Goal: Task Accomplishment & Management: Manage account settings

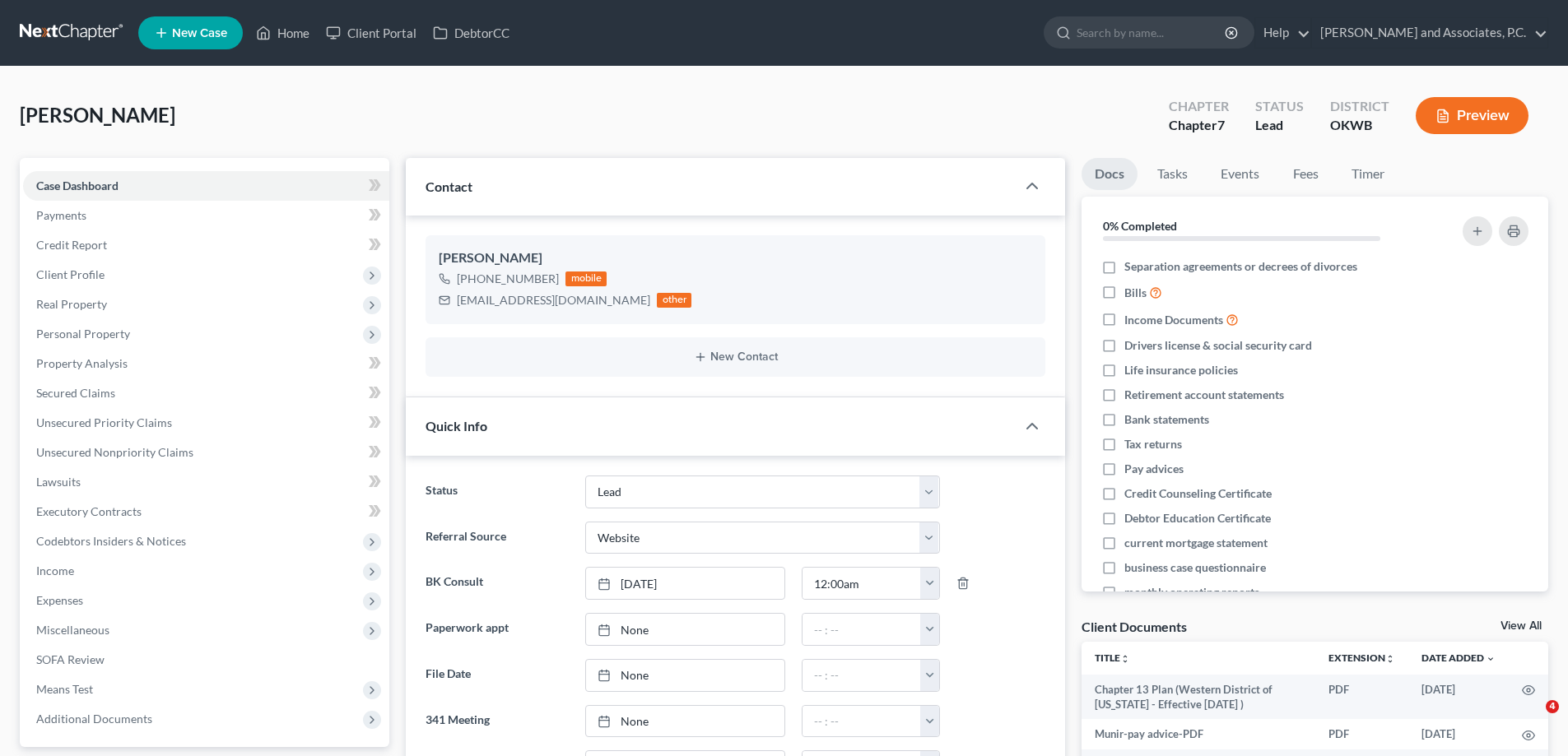
select select "8"
select select "3"
click at [291, 28] on link "Home" at bounding box center [283, 32] width 70 height 30
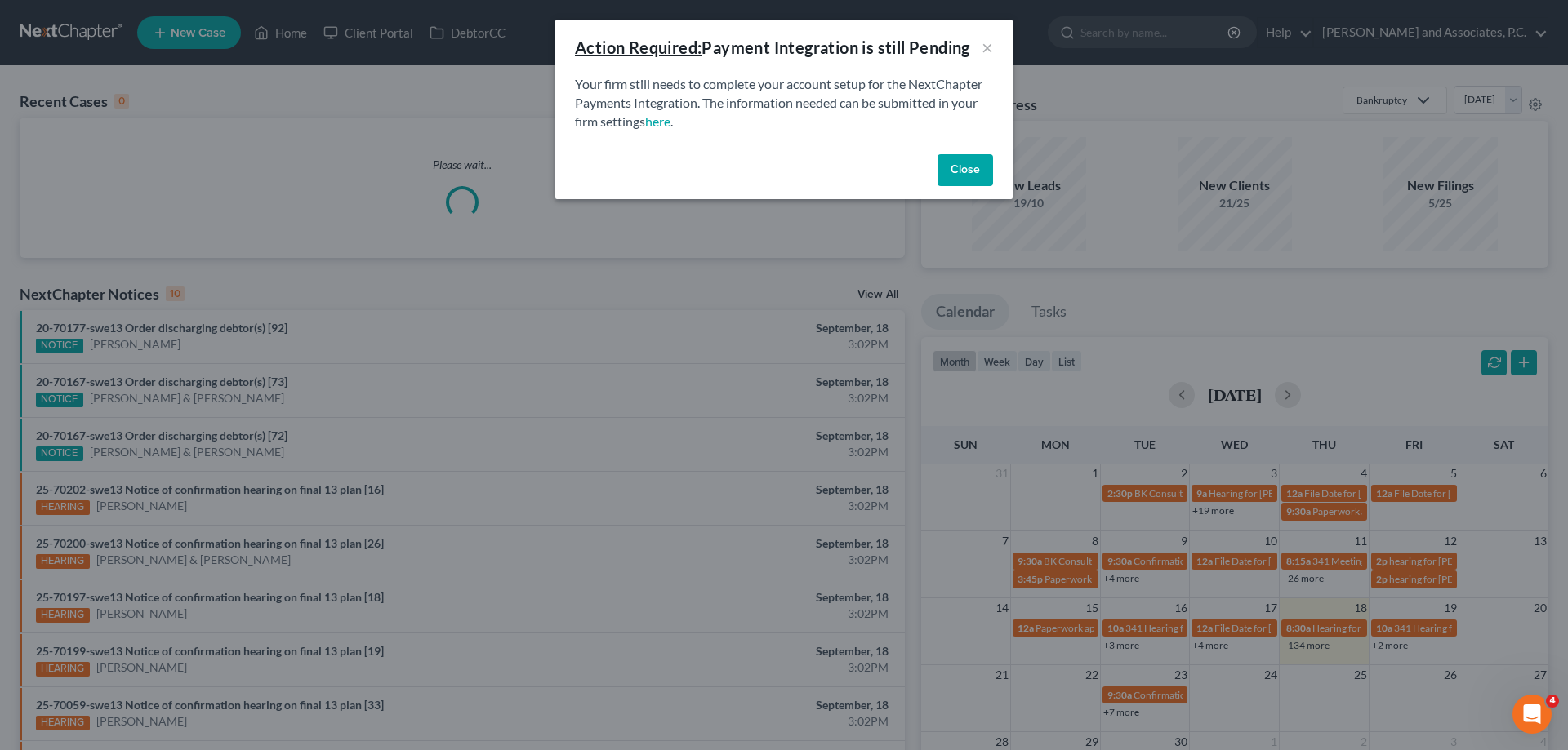
click at [953, 179] on button "Close" at bounding box center [965, 170] width 56 height 33
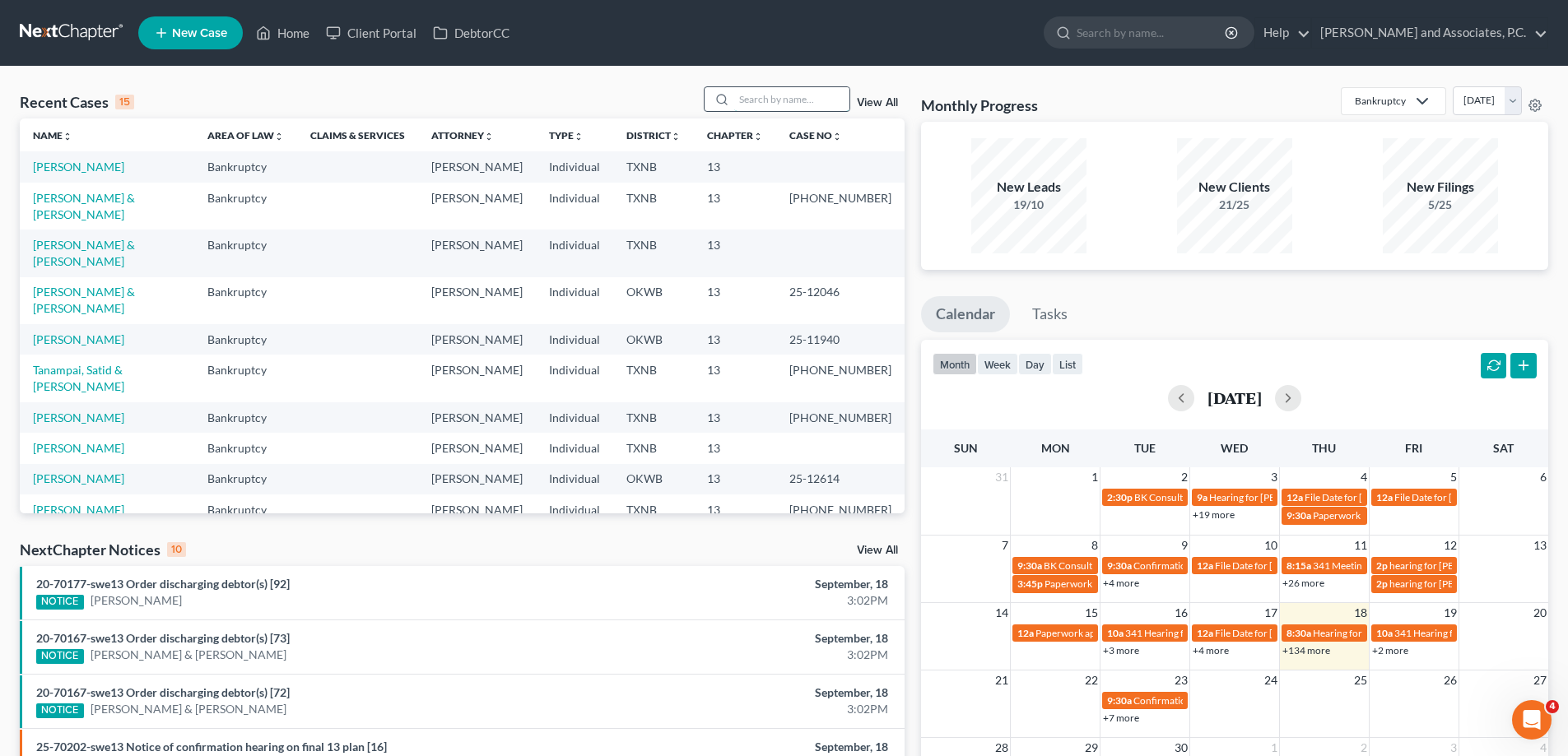
click at [769, 99] on input "search" at bounding box center [792, 99] width 116 height 24
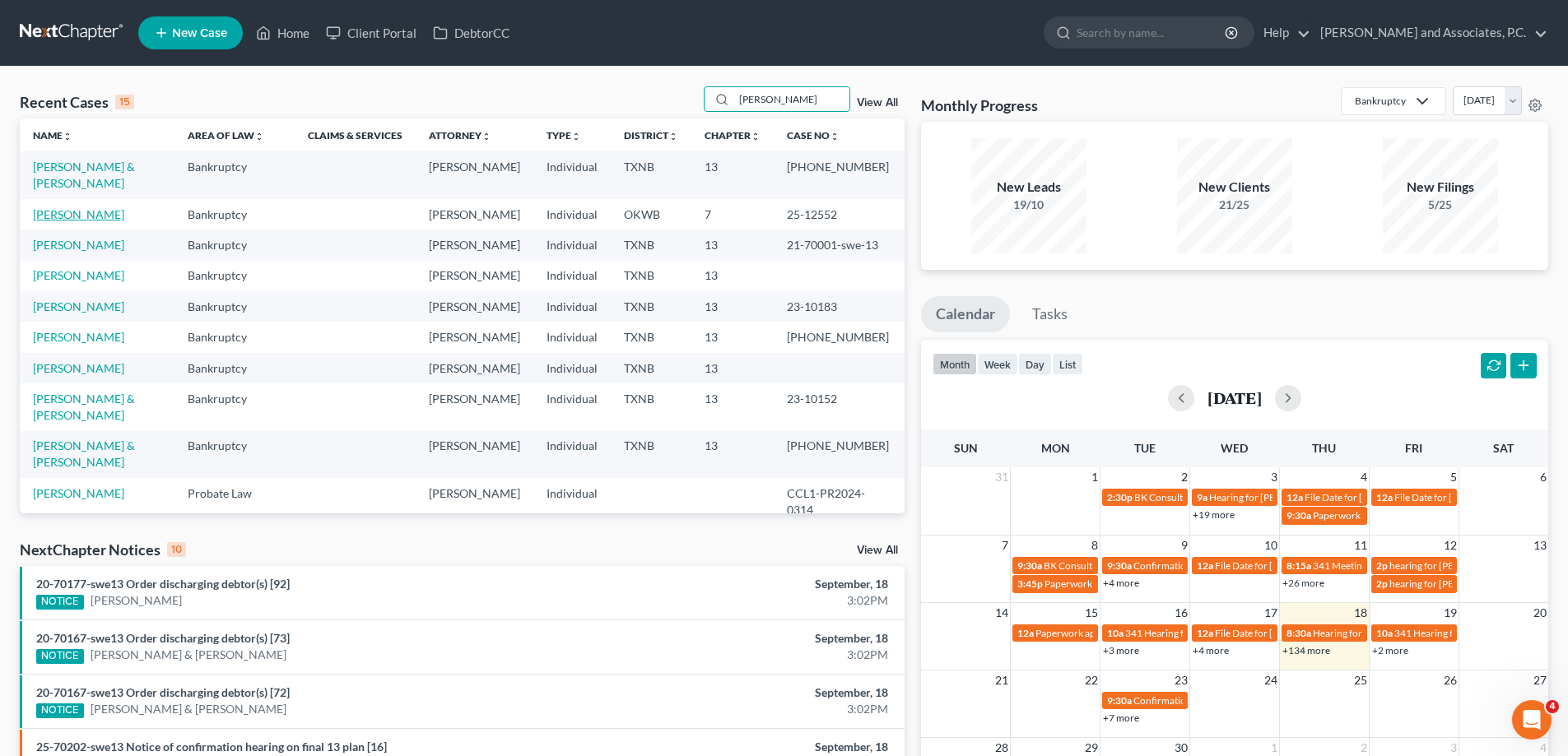
type input "[PERSON_NAME]"
click at [67, 212] on link "[PERSON_NAME]" at bounding box center [79, 214] width 92 height 14
select select "1"
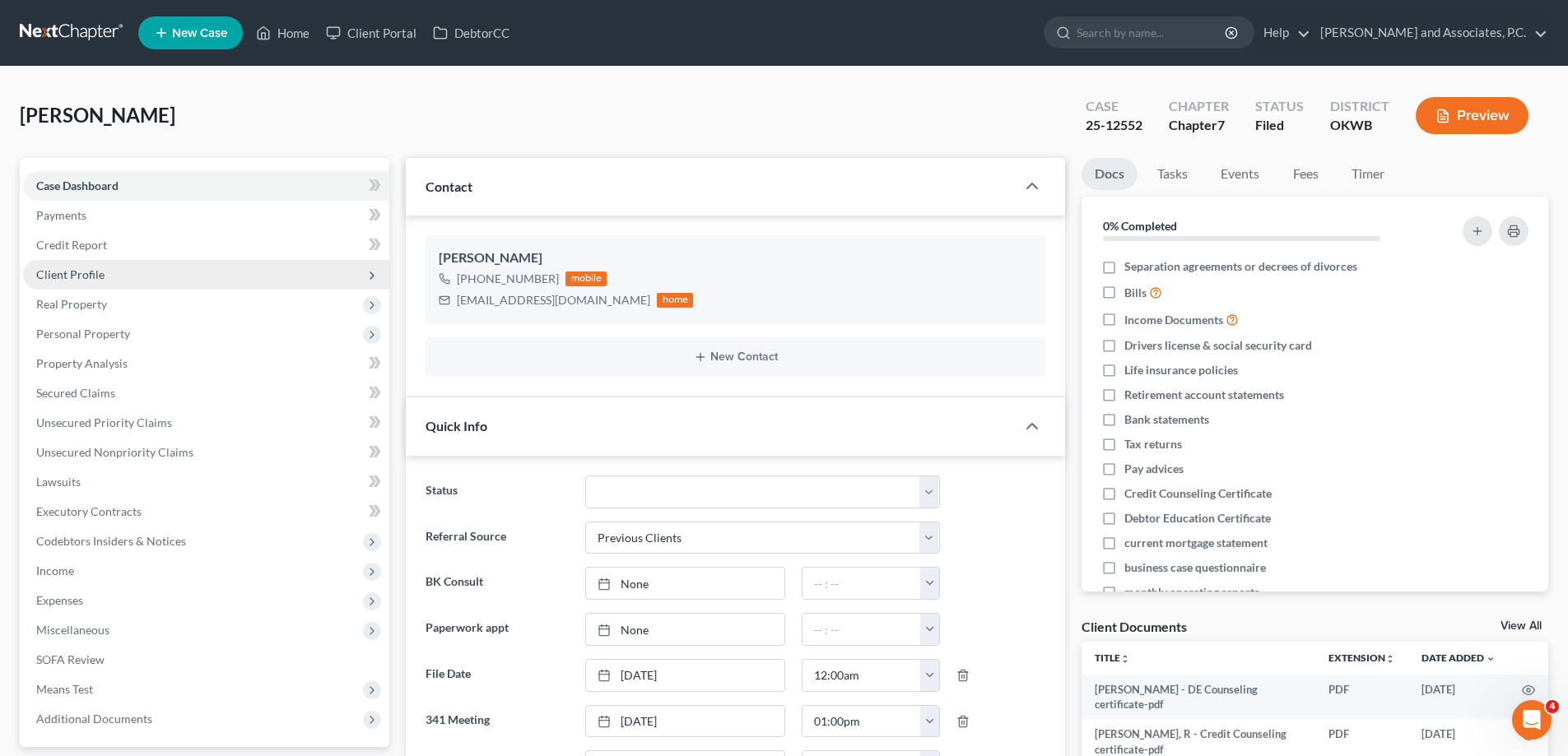
click at [93, 277] on span "Client Profile" at bounding box center [71, 274] width 68 height 14
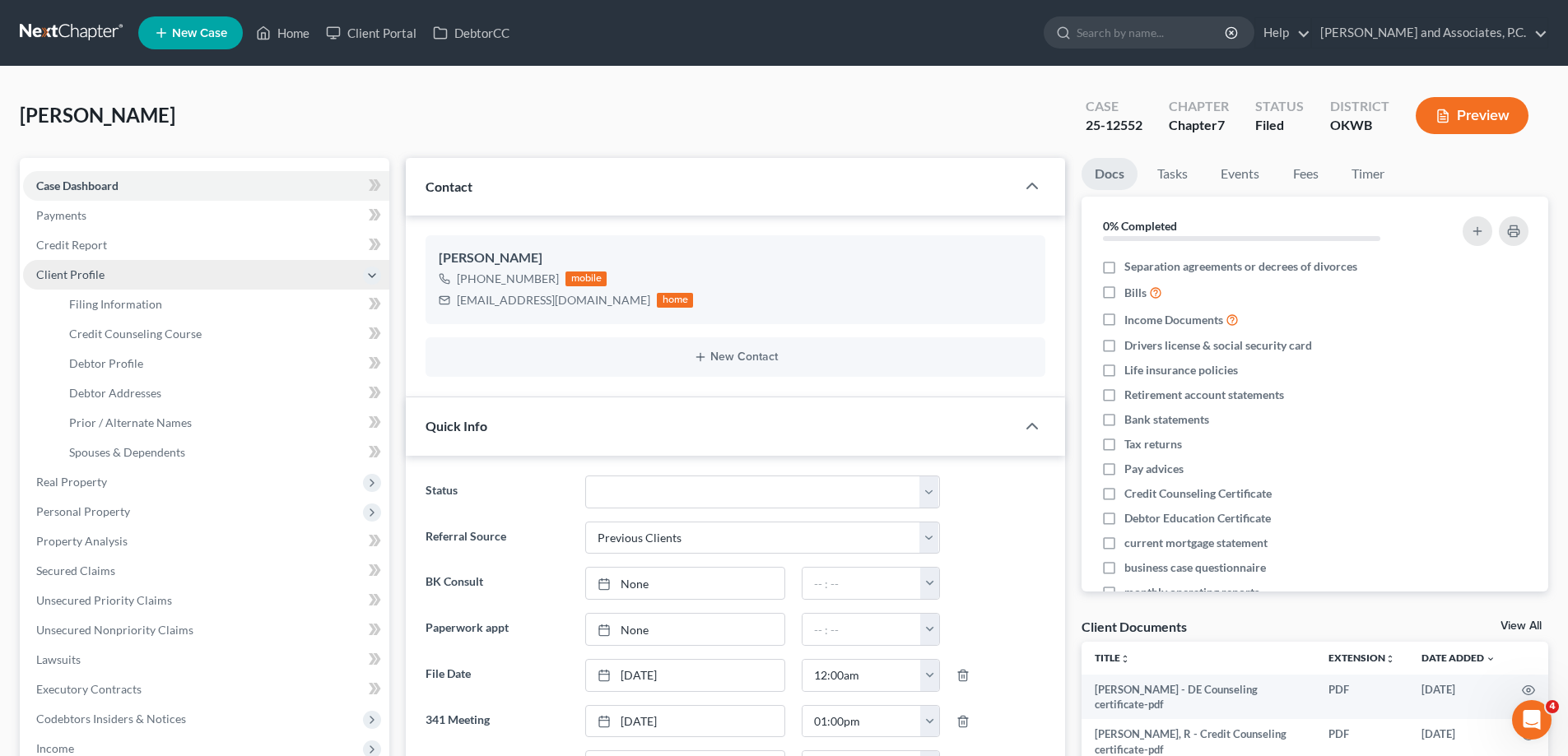
scroll to position [5047, 0]
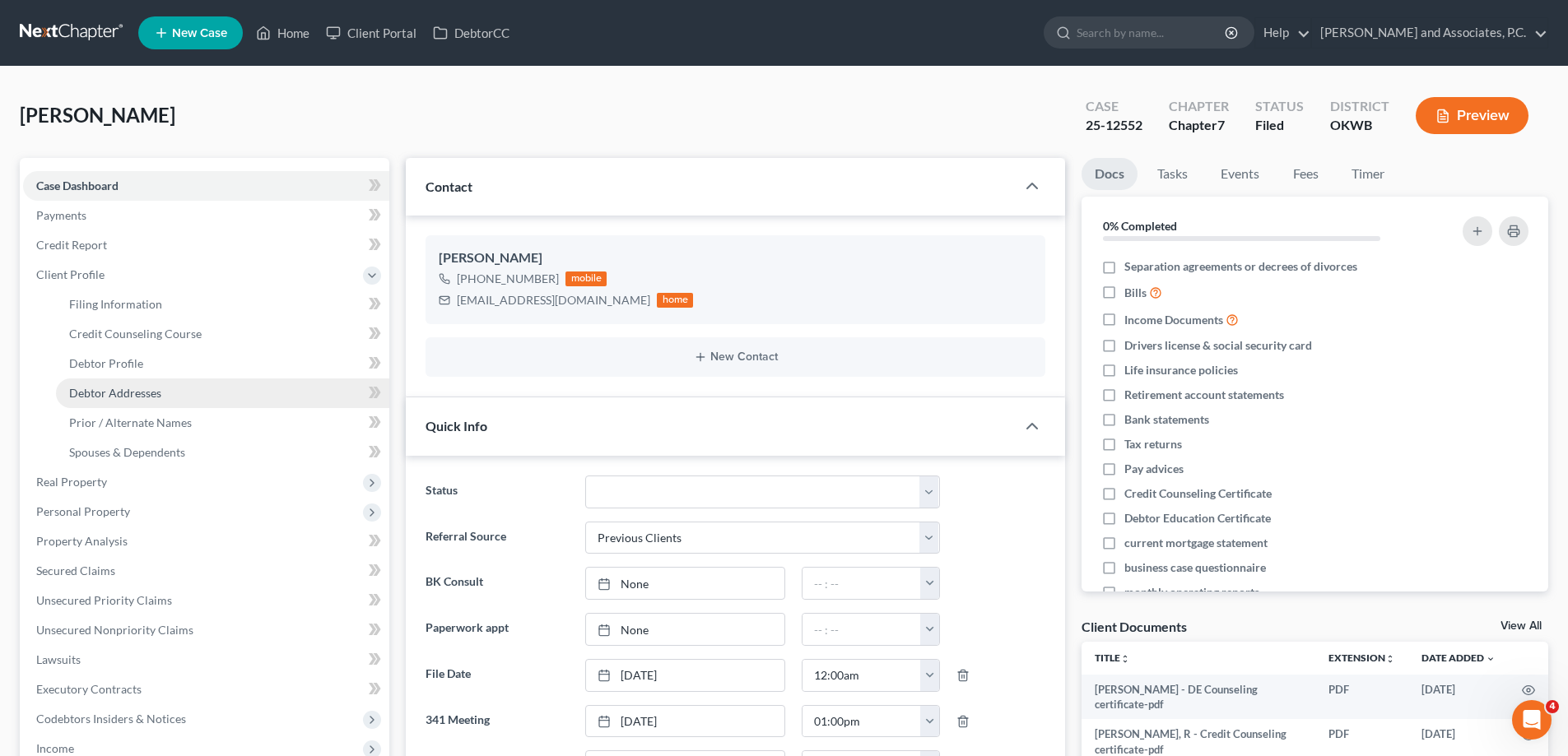
click at [148, 399] on span "Debtor Addresses" at bounding box center [115, 392] width 93 height 14
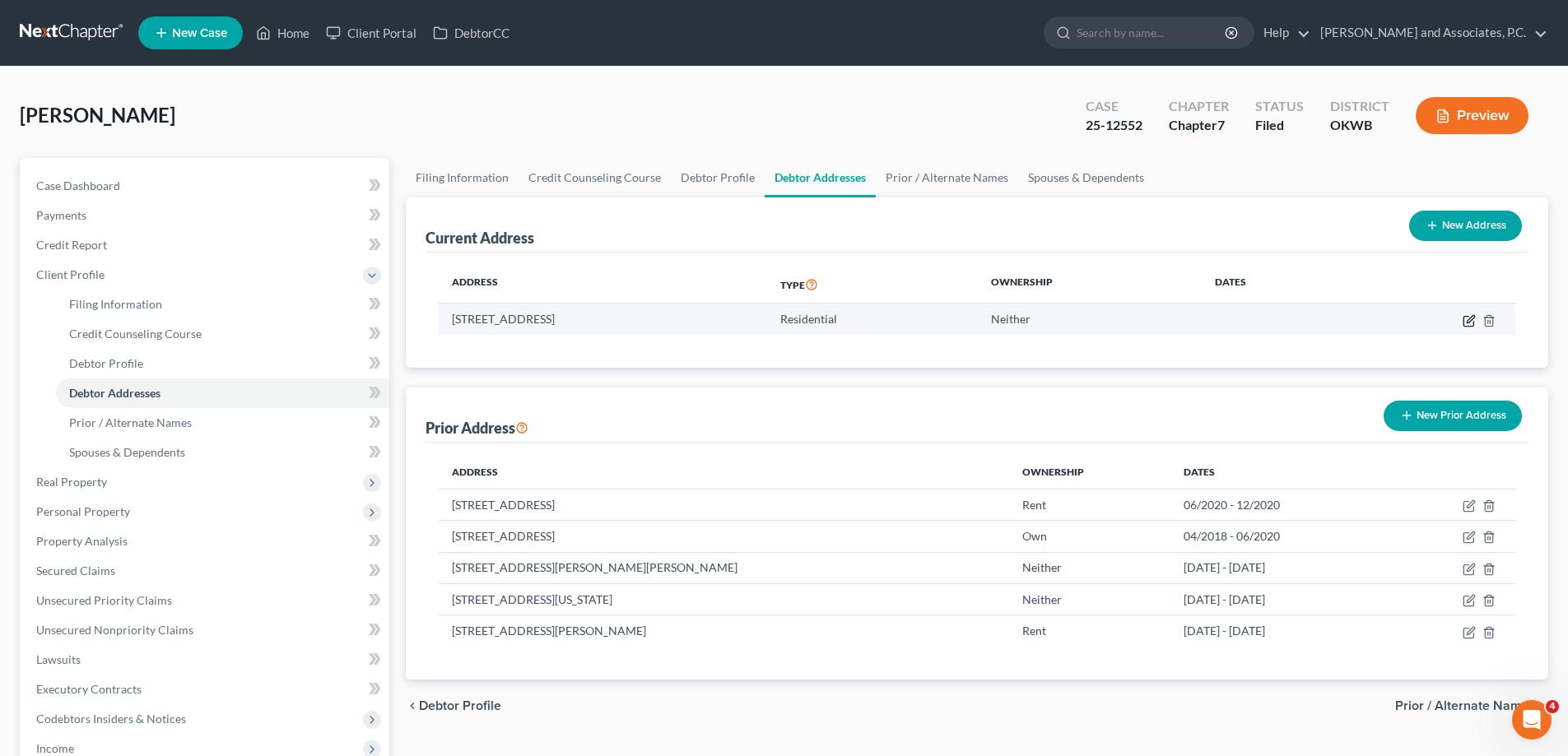
click at [1474, 319] on icon "button" at bounding box center [1470, 319] width 8 height 8
select select "37"
select select "0"
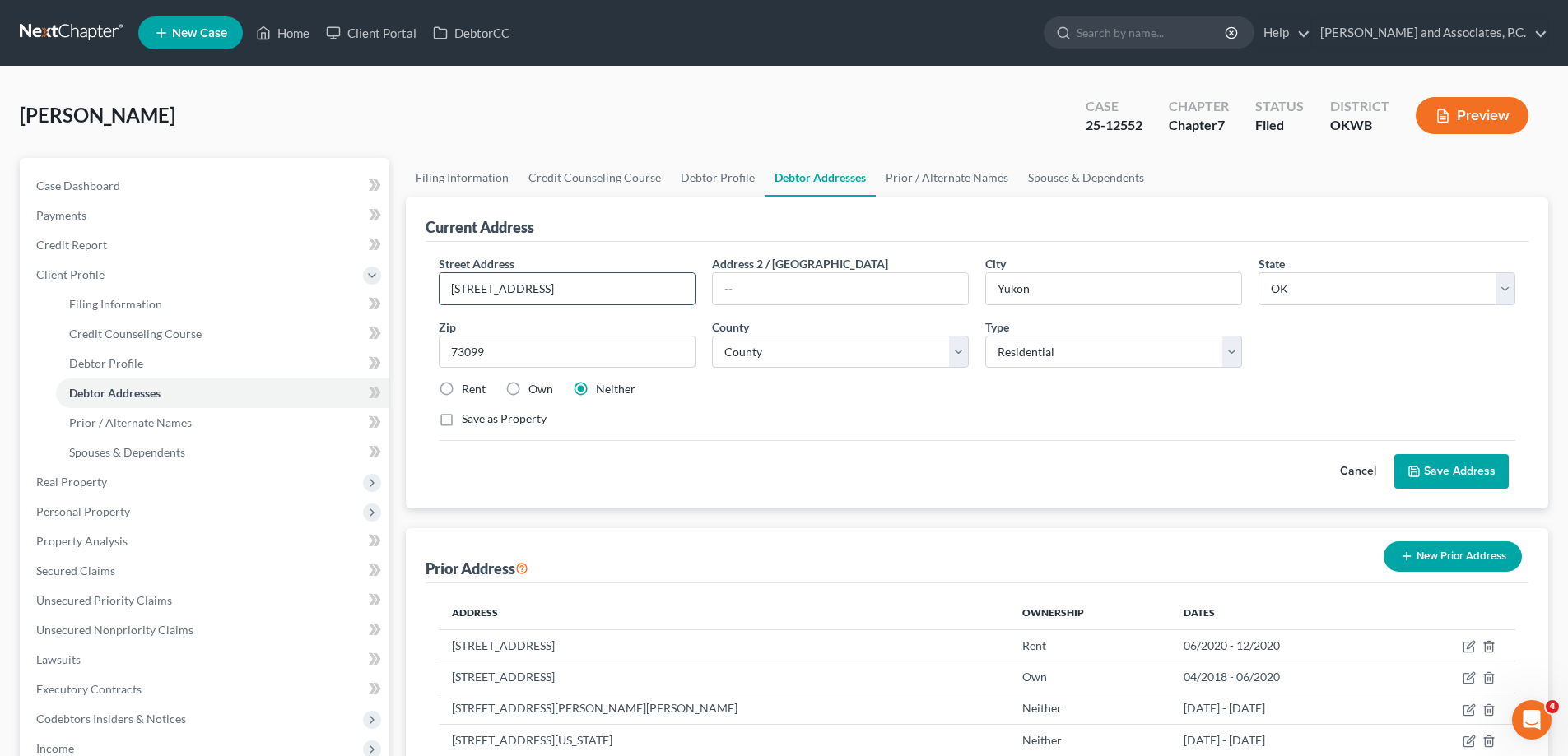
drag, startPoint x: 524, startPoint y: 293, endPoint x: 439, endPoint y: 303, distance: 85.6
click at [439, 303] on div "[STREET_ADDRESS]" at bounding box center [567, 289] width 257 height 33
type input "[STREET_ADDRESS]"
type input "[PERSON_NAME]"
type input "73096"
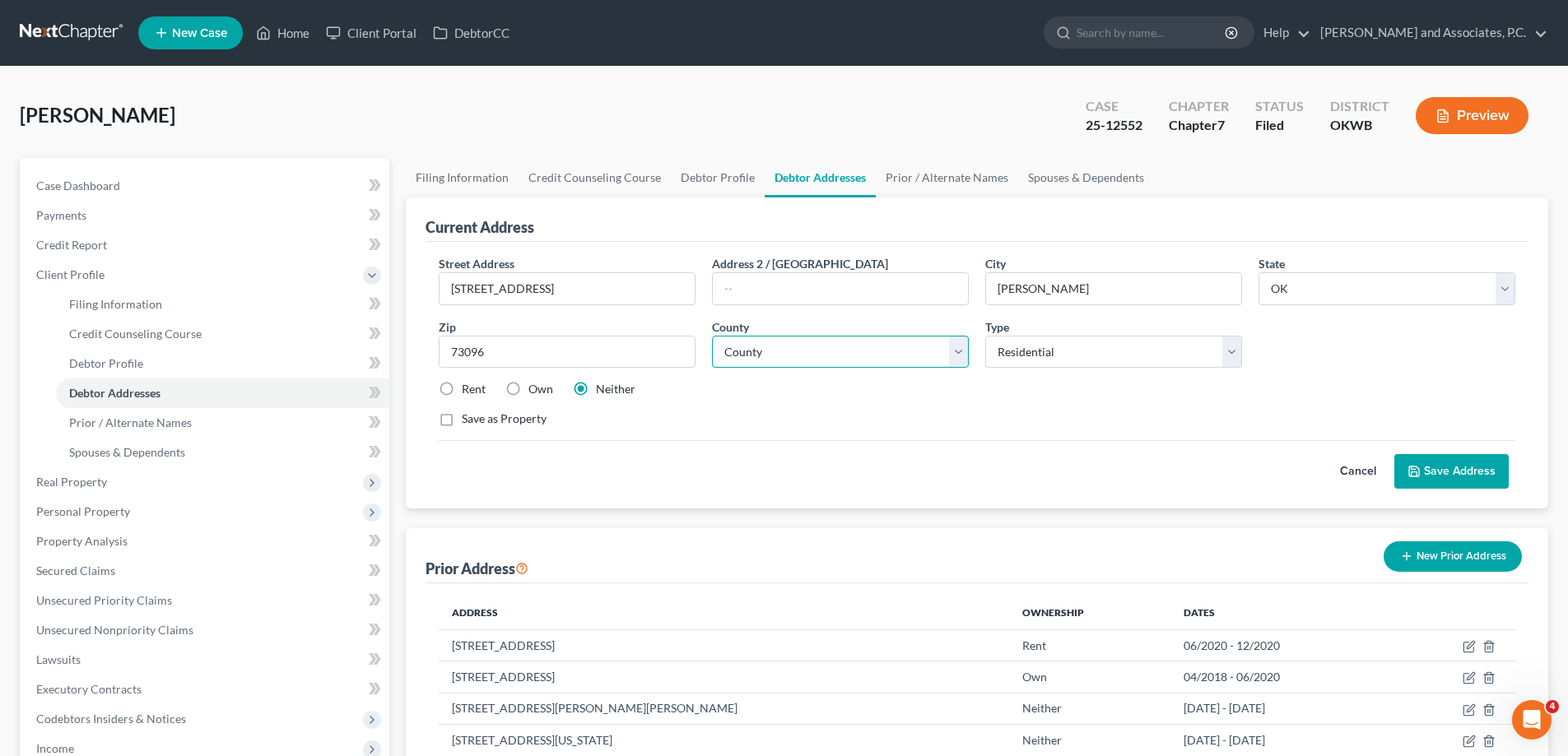
click at [830, 354] on select "County [GEOGRAPHIC_DATA] [GEOGRAPHIC_DATA] [GEOGRAPHIC_DATA] [GEOGRAPHIC_DATA] …" at bounding box center [841, 352] width 257 height 33
select select "19"
click at [712, 336] on select "County [GEOGRAPHIC_DATA] [GEOGRAPHIC_DATA] [GEOGRAPHIC_DATA] [GEOGRAPHIC_DATA] …" at bounding box center [841, 352] width 257 height 33
click at [1419, 473] on icon at bounding box center [1415, 471] width 10 height 10
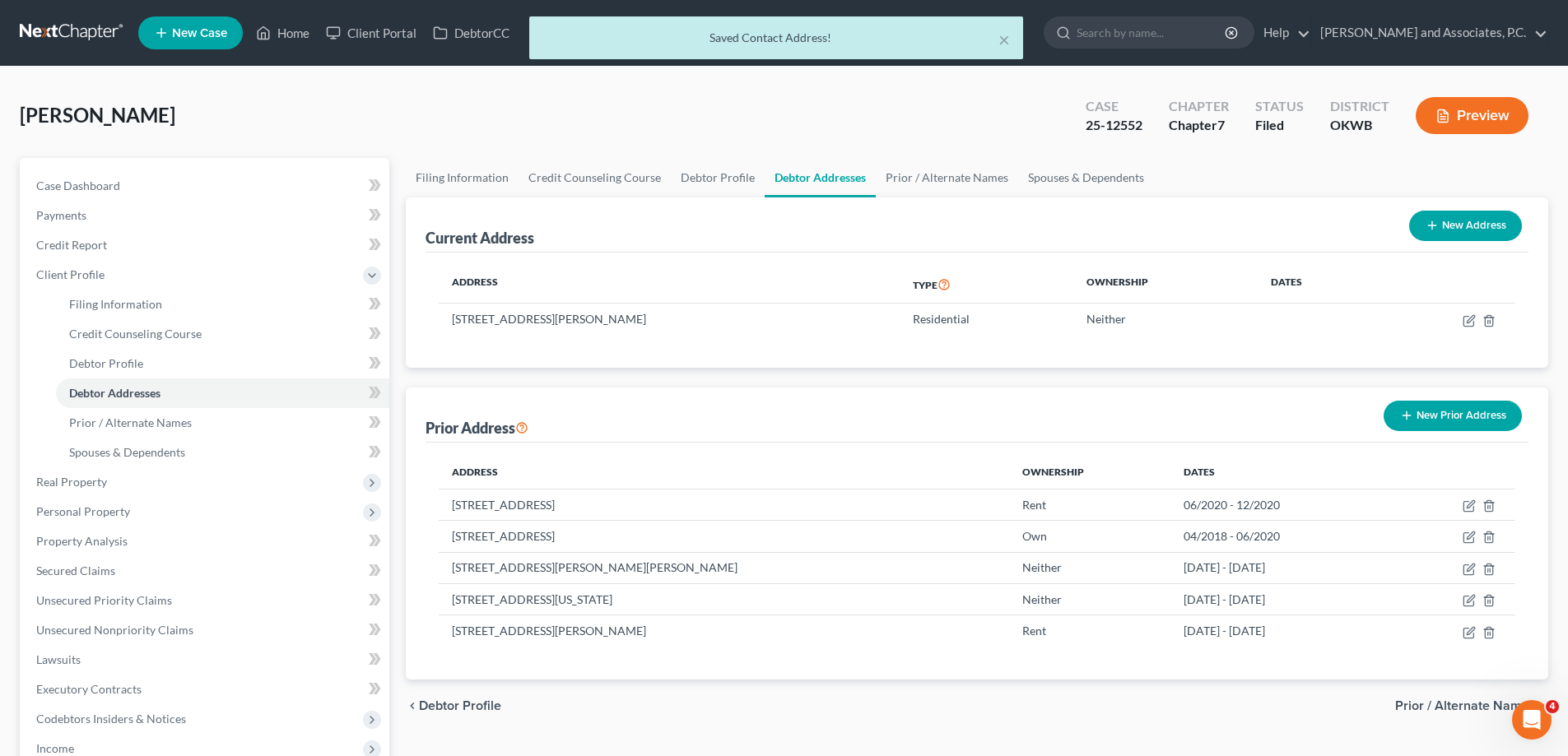
scroll to position [326, 0]
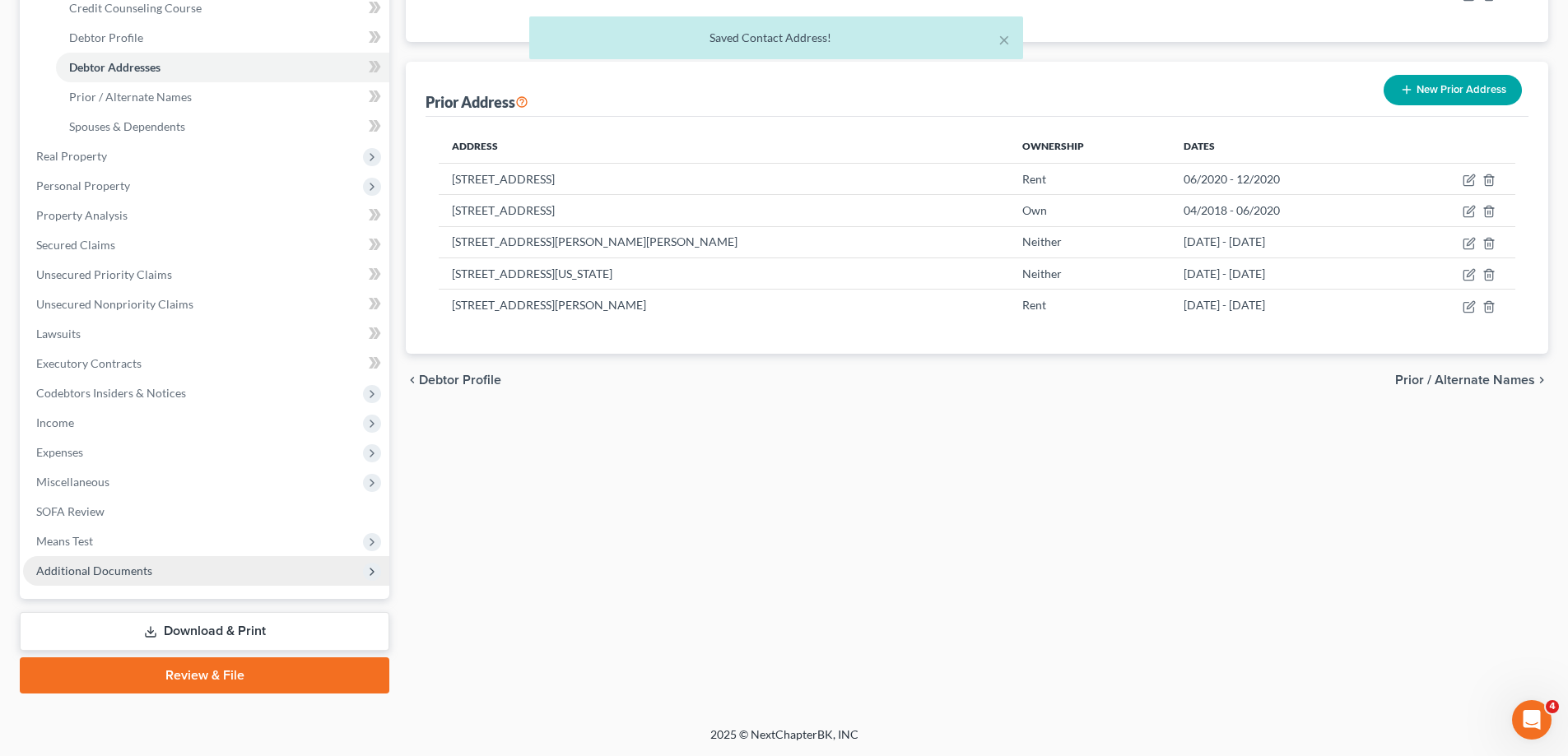
click at [178, 568] on span "Additional Documents" at bounding box center [206, 571] width 366 height 30
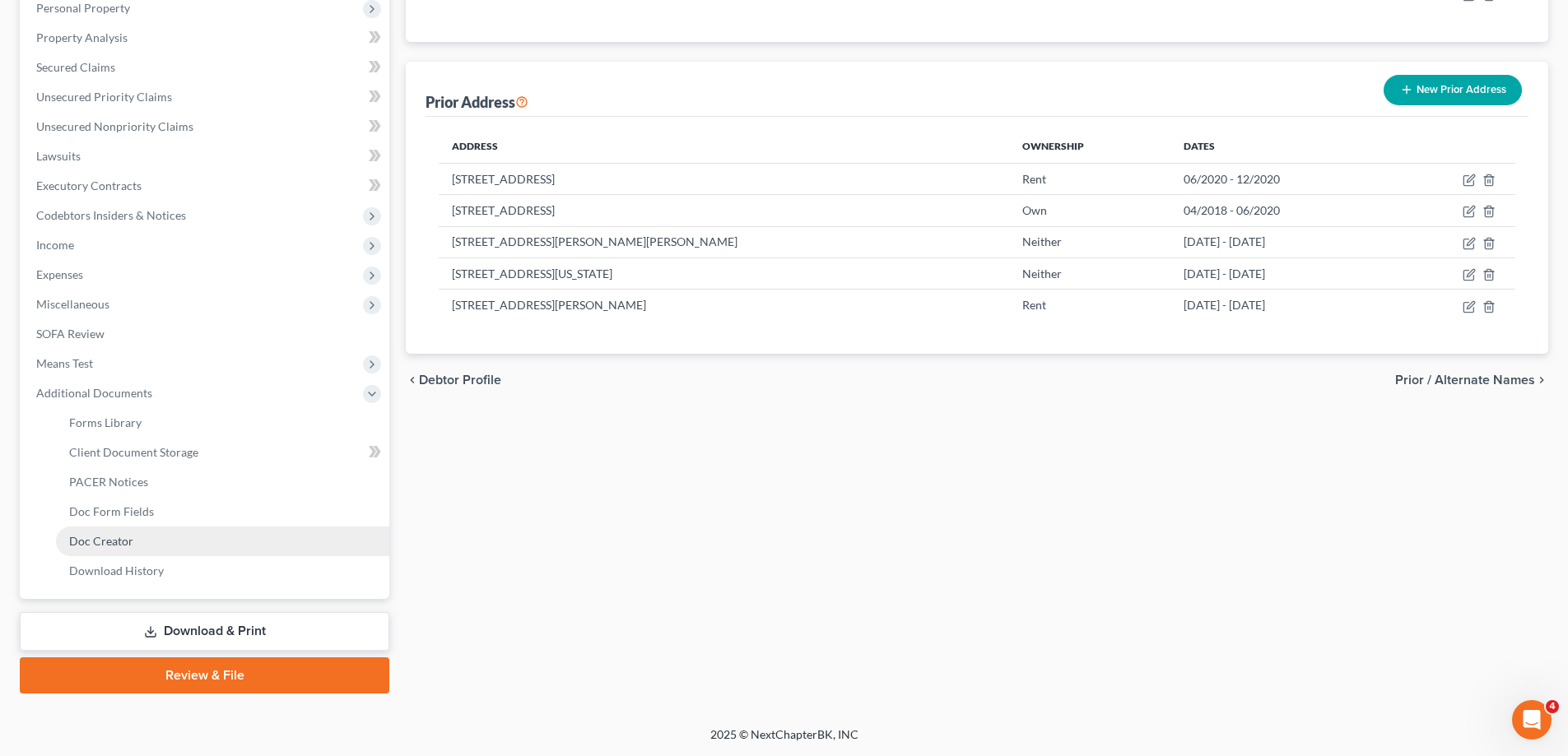
click at [177, 527] on link "Doc Creator" at bounding box center [223, 541] width 333 height 30
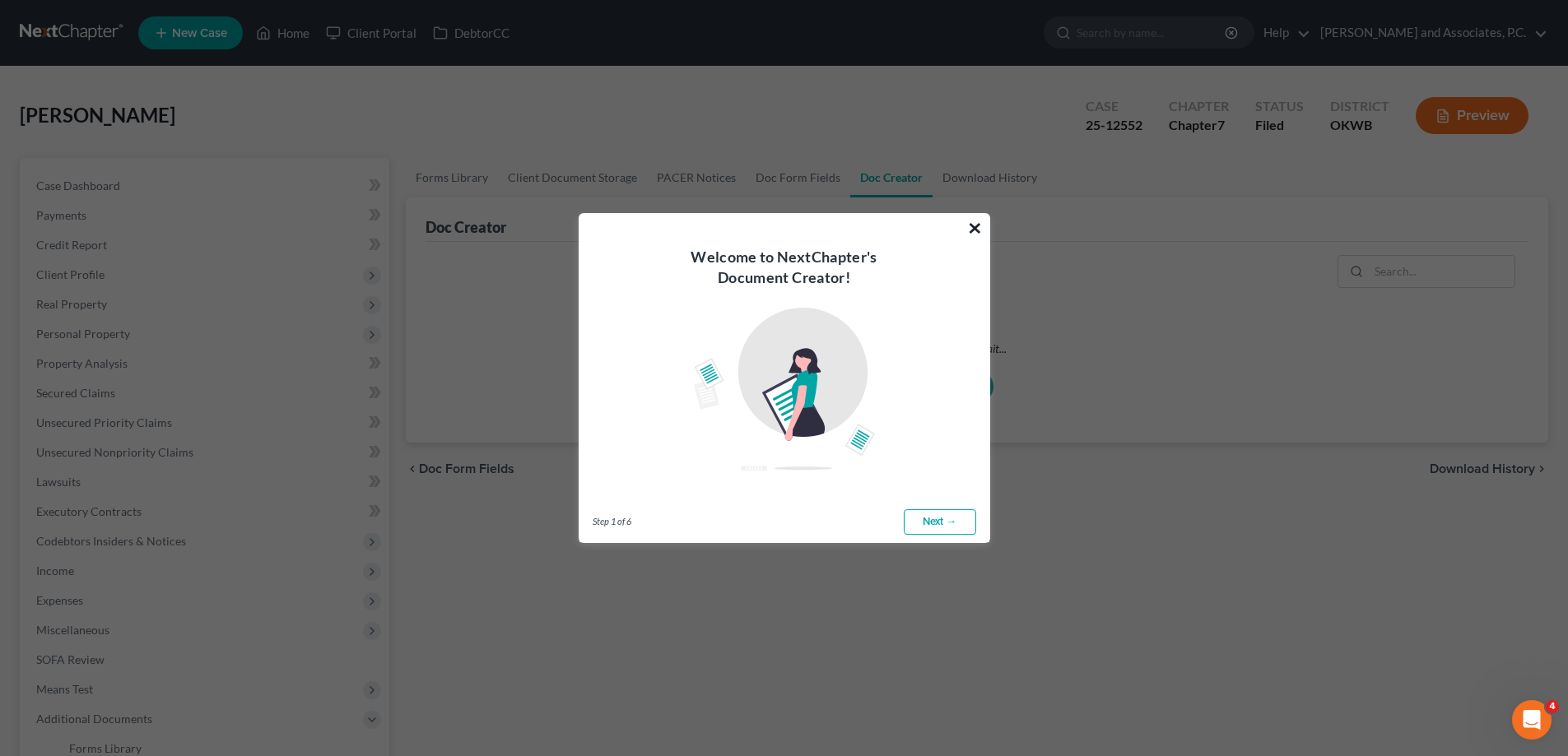
click at [974, 227] on button "×" at bounding box center [975, 228] width 15 height 26
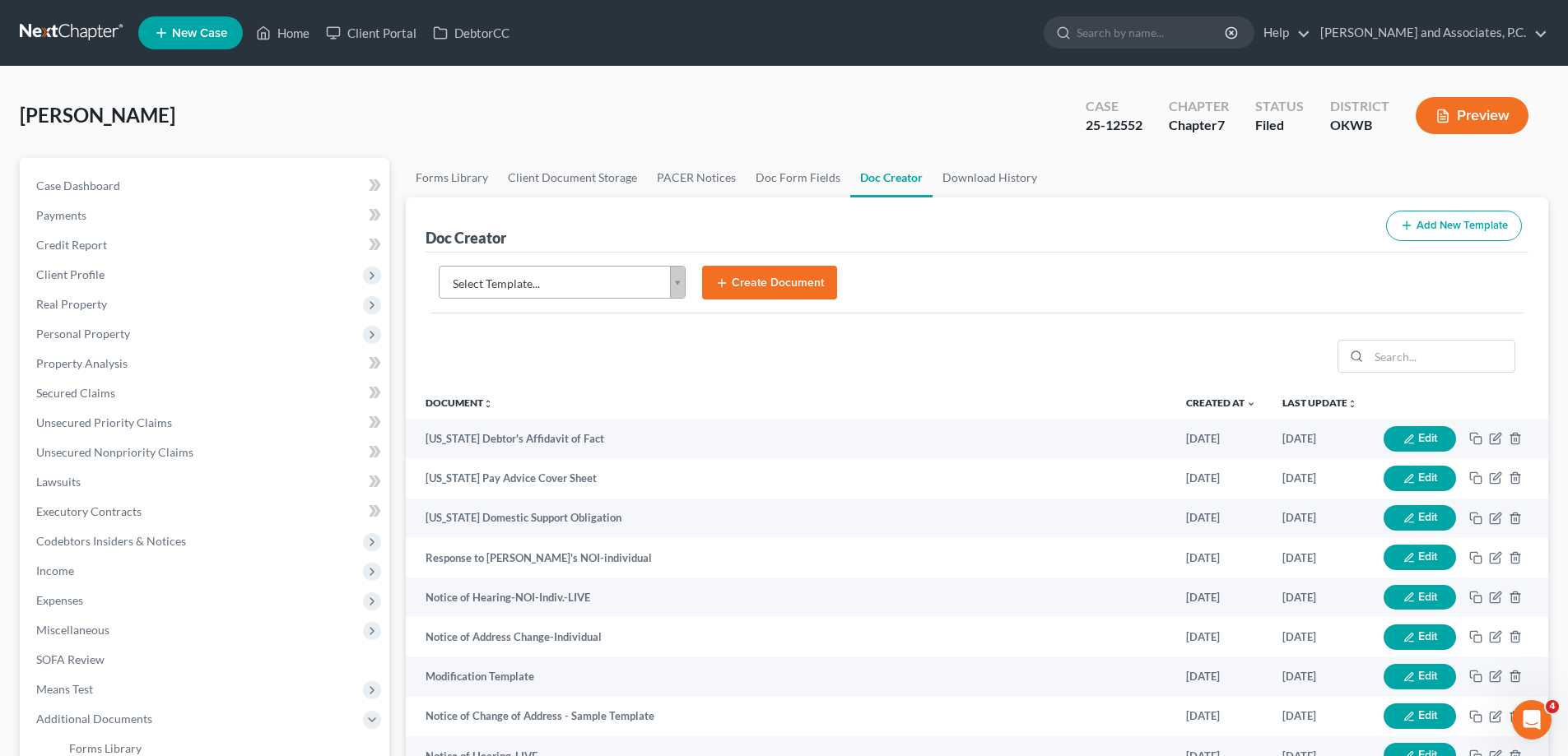
click at [678, 282] on body "Home New Case Client Portal DebtorCC [PERSON_NAME] and Associates, [PERSON_NAME…" at bounding box center [784, 590] width 1568 height 1182
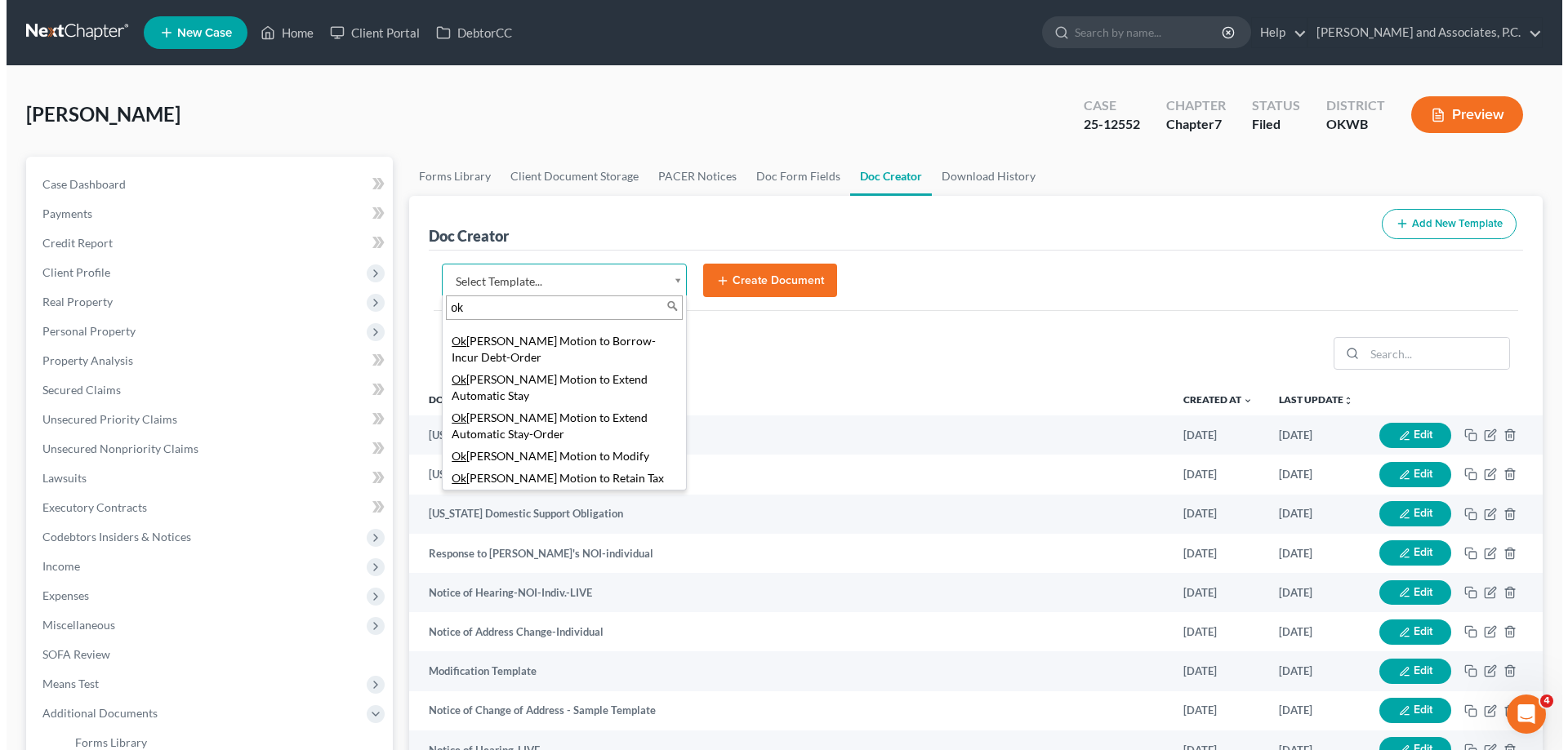
scroll to position [978, 0]
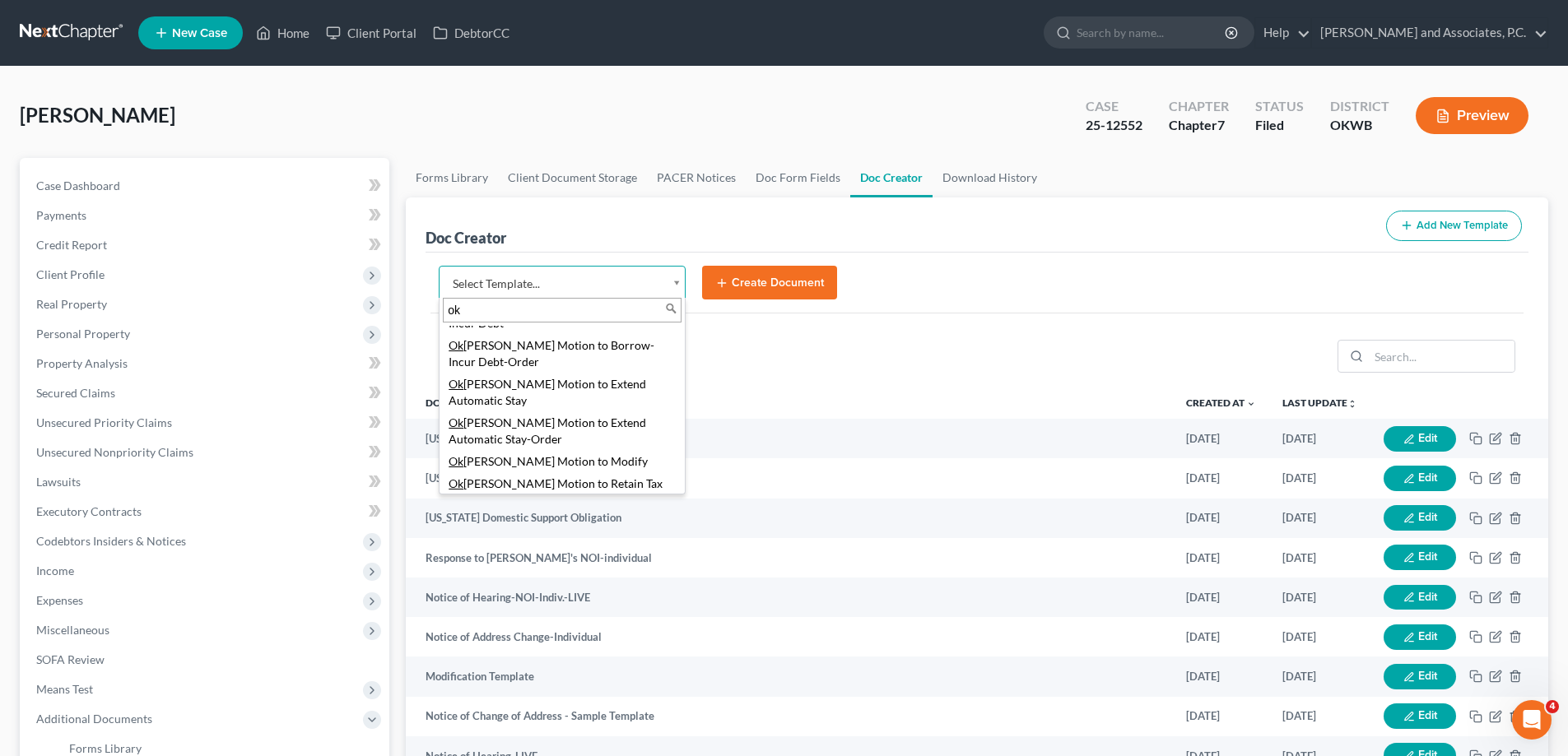
type input "ok"
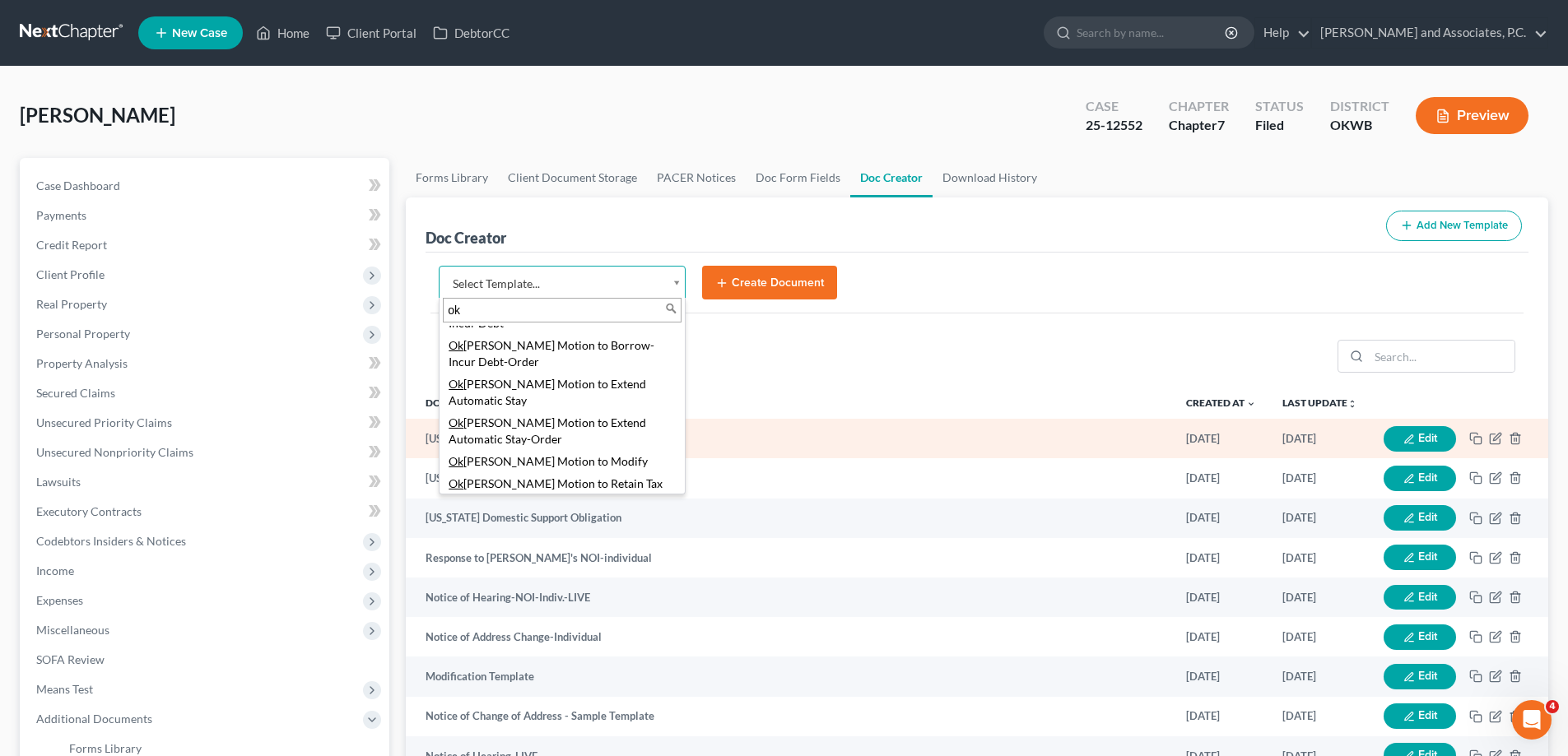
select select "77430"
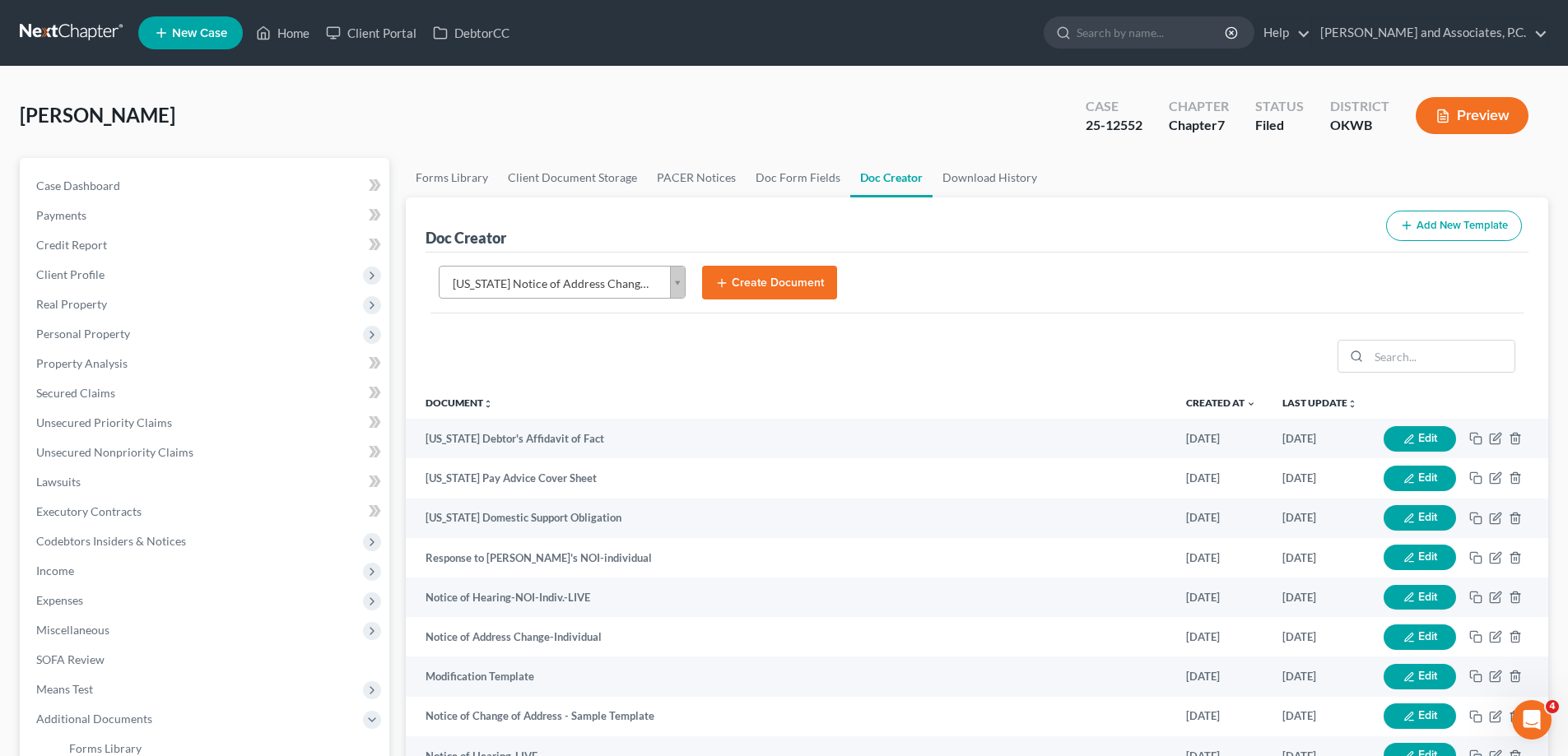
click at [785, 280] on button "Create Document" at bounding box center [769, 283] width 135 height 35
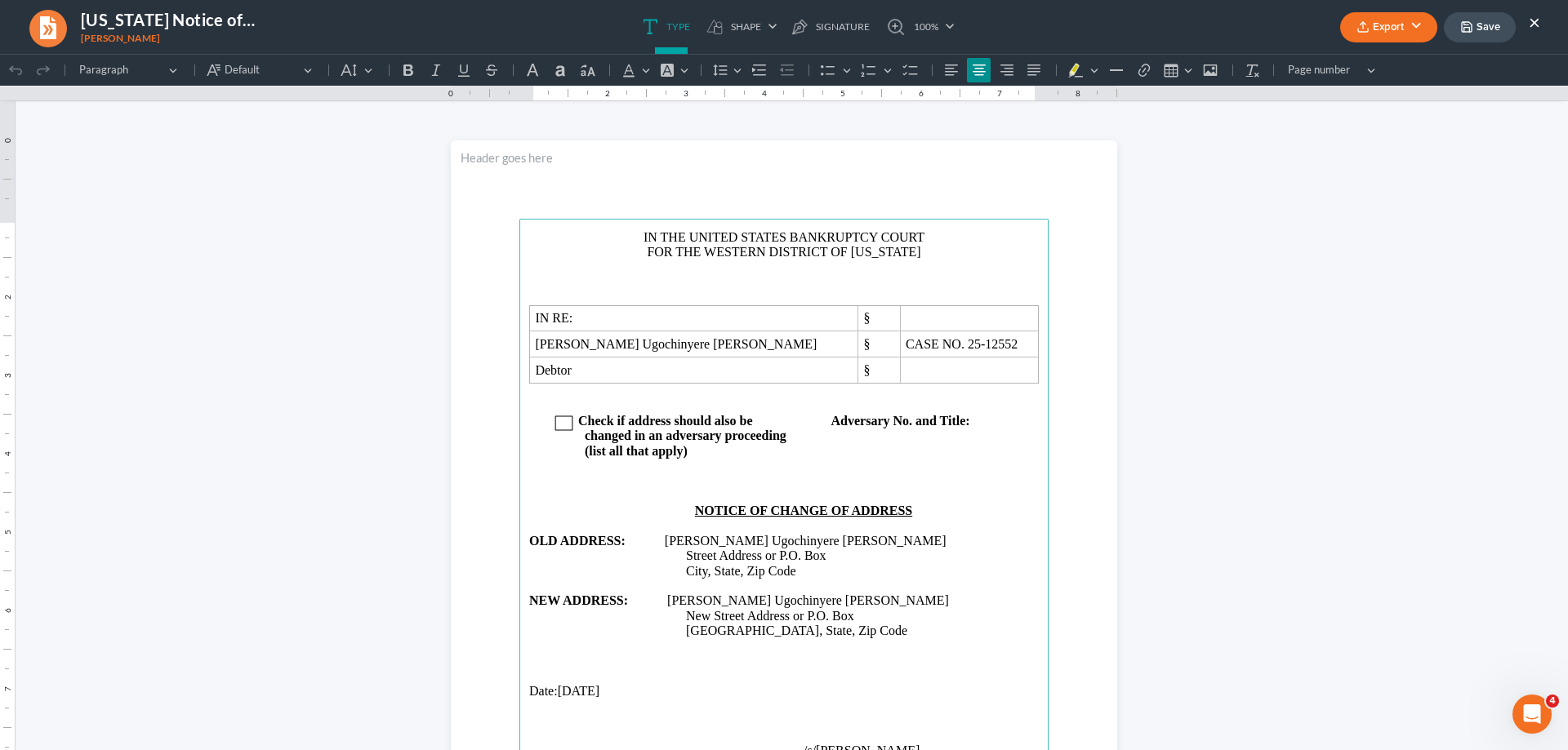
scroll to position [0, 0]
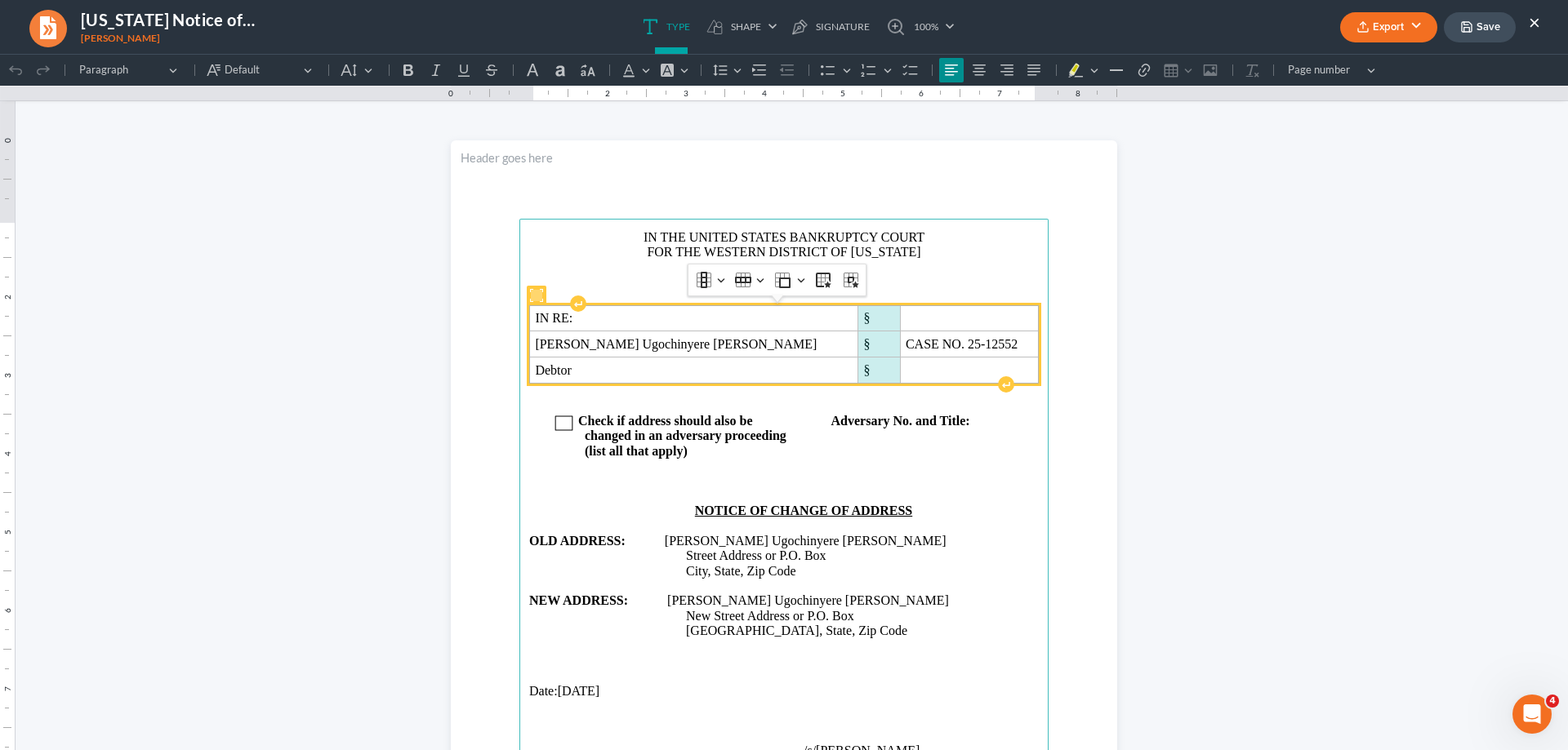
drag, startPoint x: 783, startPoint y: 315, endPoint x: 766, endPoint y: 329, distance: 22.0
click at [780, 362] on tbody "IN RE: § [PERSON_NAME] [PERSON_NAME] § CASE NO. 25-12552 Debtor §" at bounding box center [785, 344] width 509 height 78
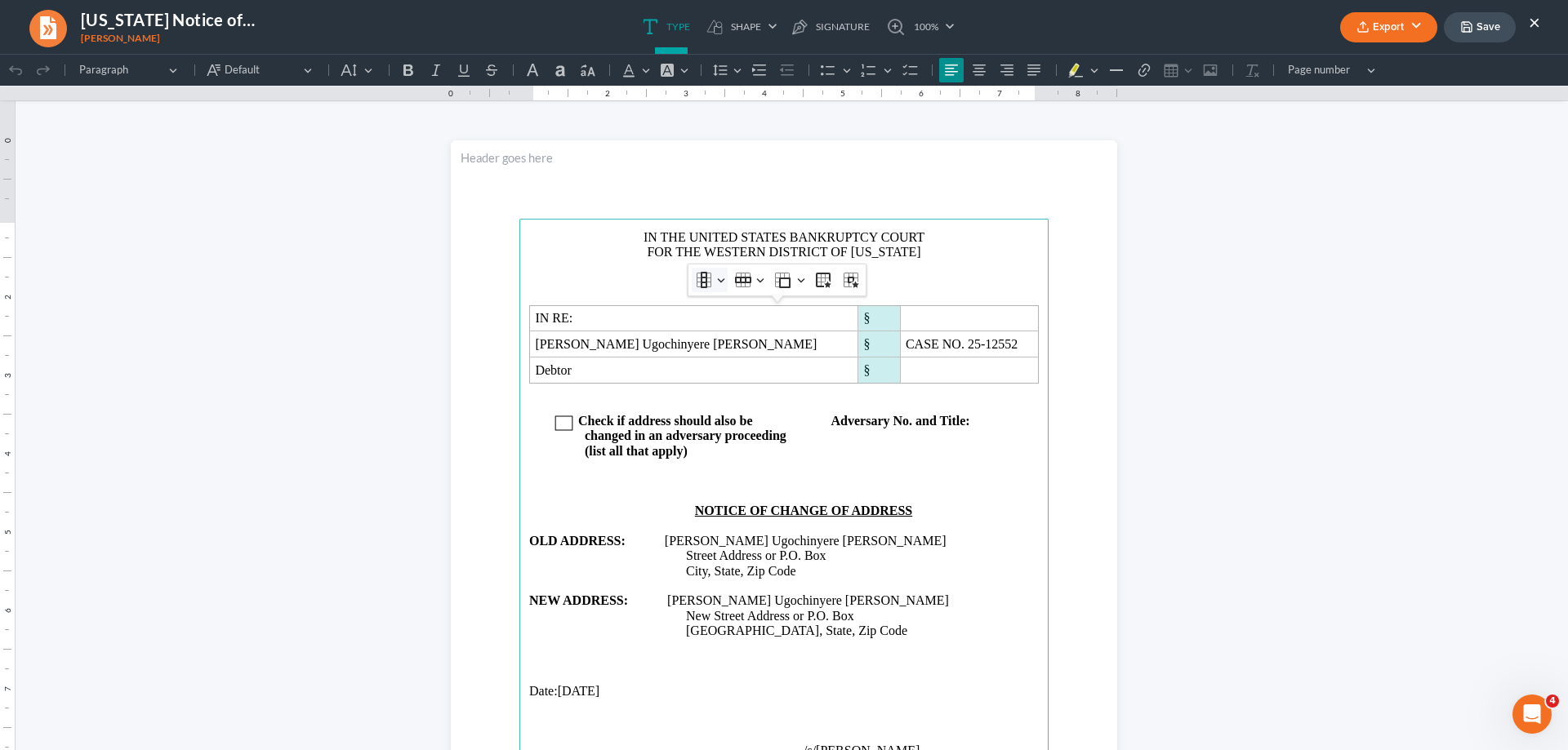
click at [721, 278] on button "Column Column" at bounding box center [710, 280] width 36 height 24
click at [744, 361] on span "Insert column right" at bounding box center [764, 361] width 89 height 19
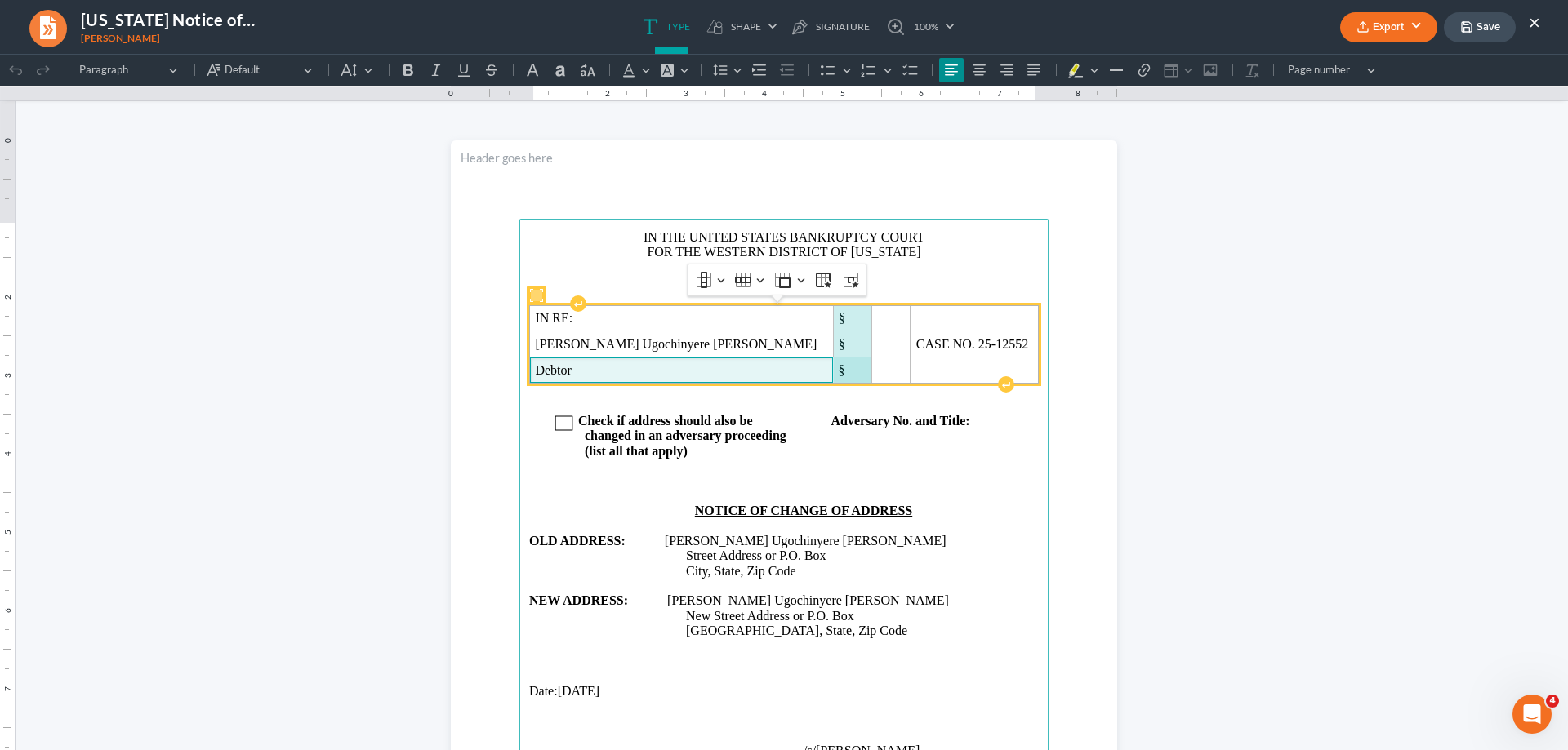
click at [634, 372] on span "Debtor" at bounding box center [681, 370] width 293 height 14
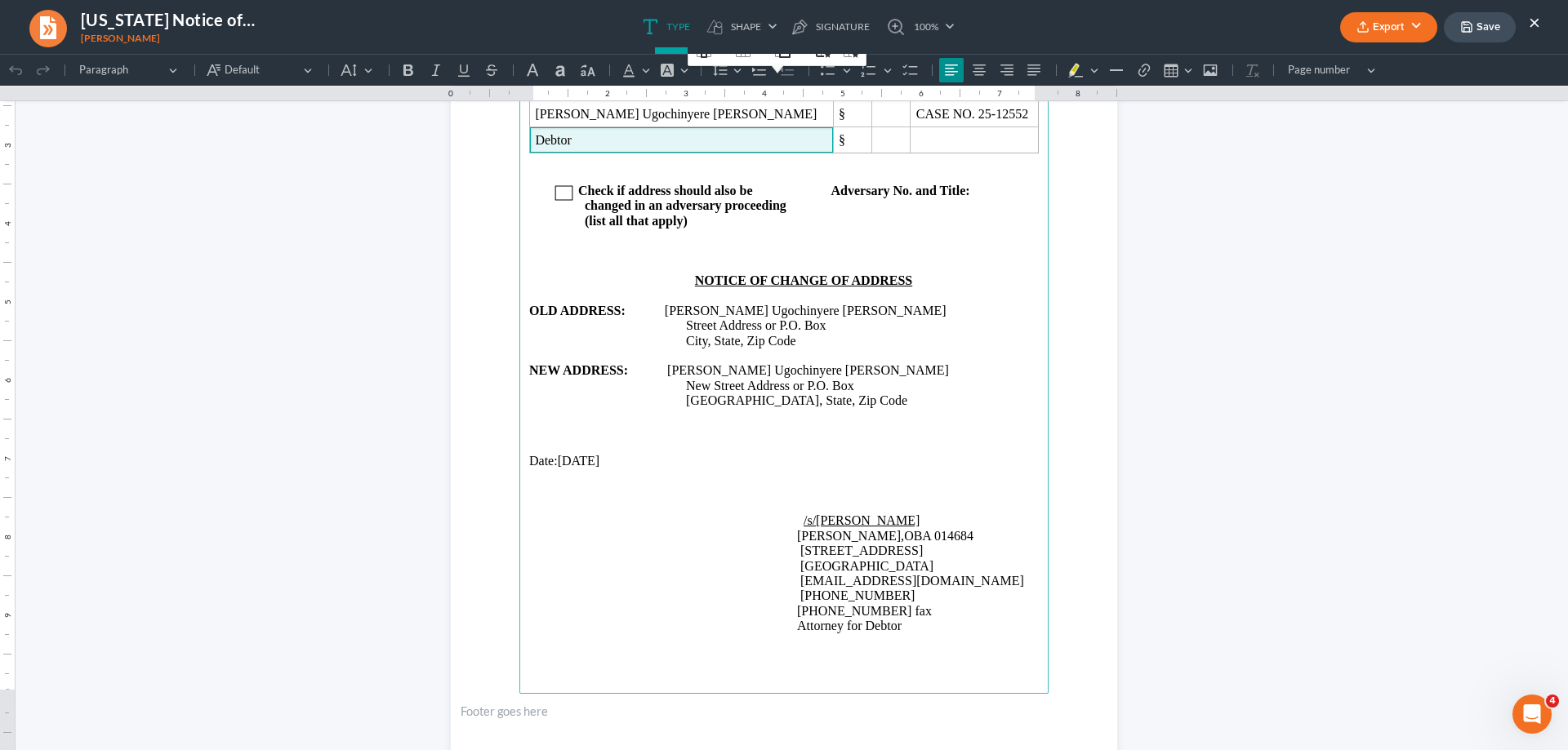
scroll to position [245, 0]
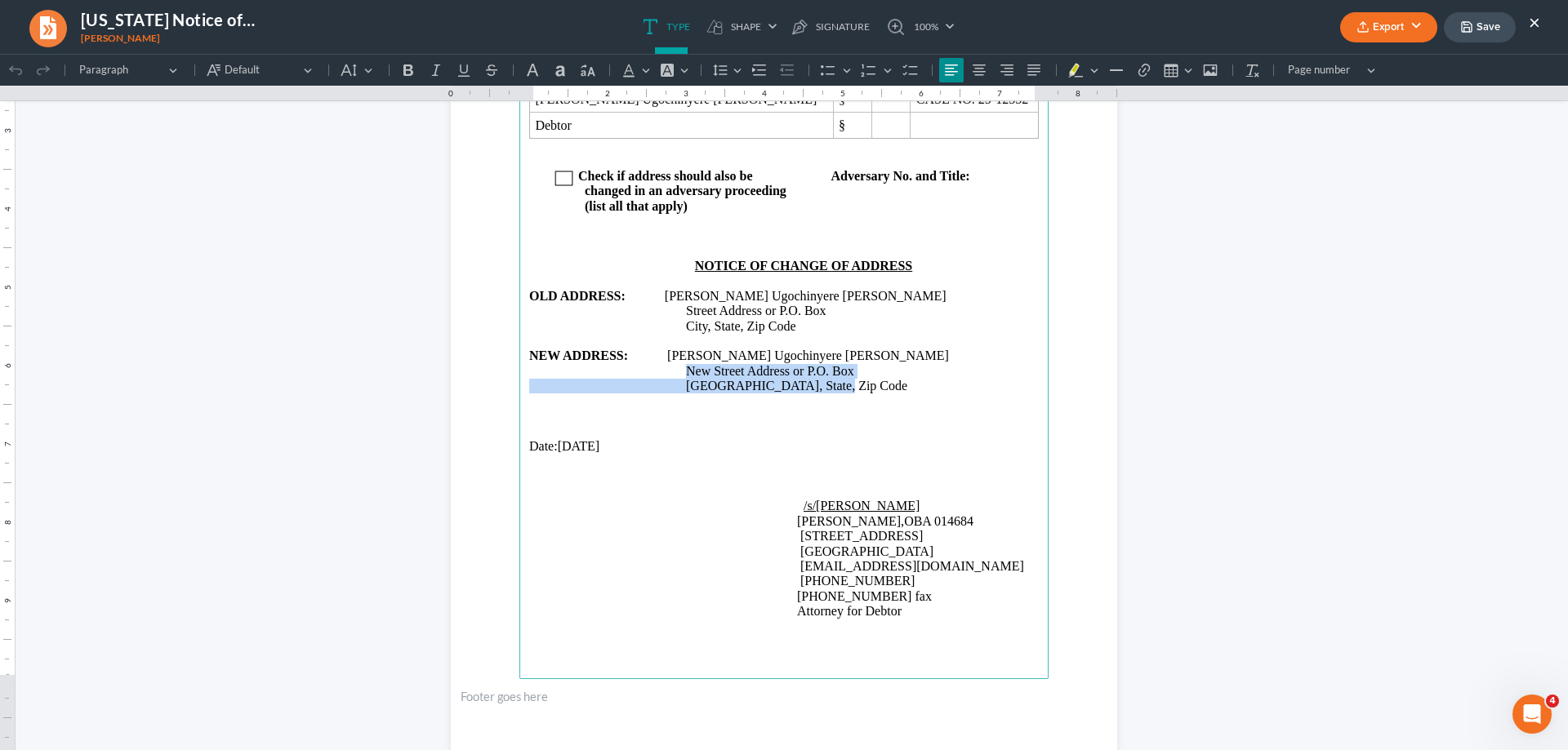
drag, startPoint x: 680, startPoint y: 370, endPoint x: 818, endPoint y: 387, distance: 139.0
click at [818, 387] on main "IN THE UNITED STATES BANKRUPTCY COURT FOR THE WESTERN DISTRICT OF [US_STATE] IN…" at bounding box center [784, 326] width 529 height 705
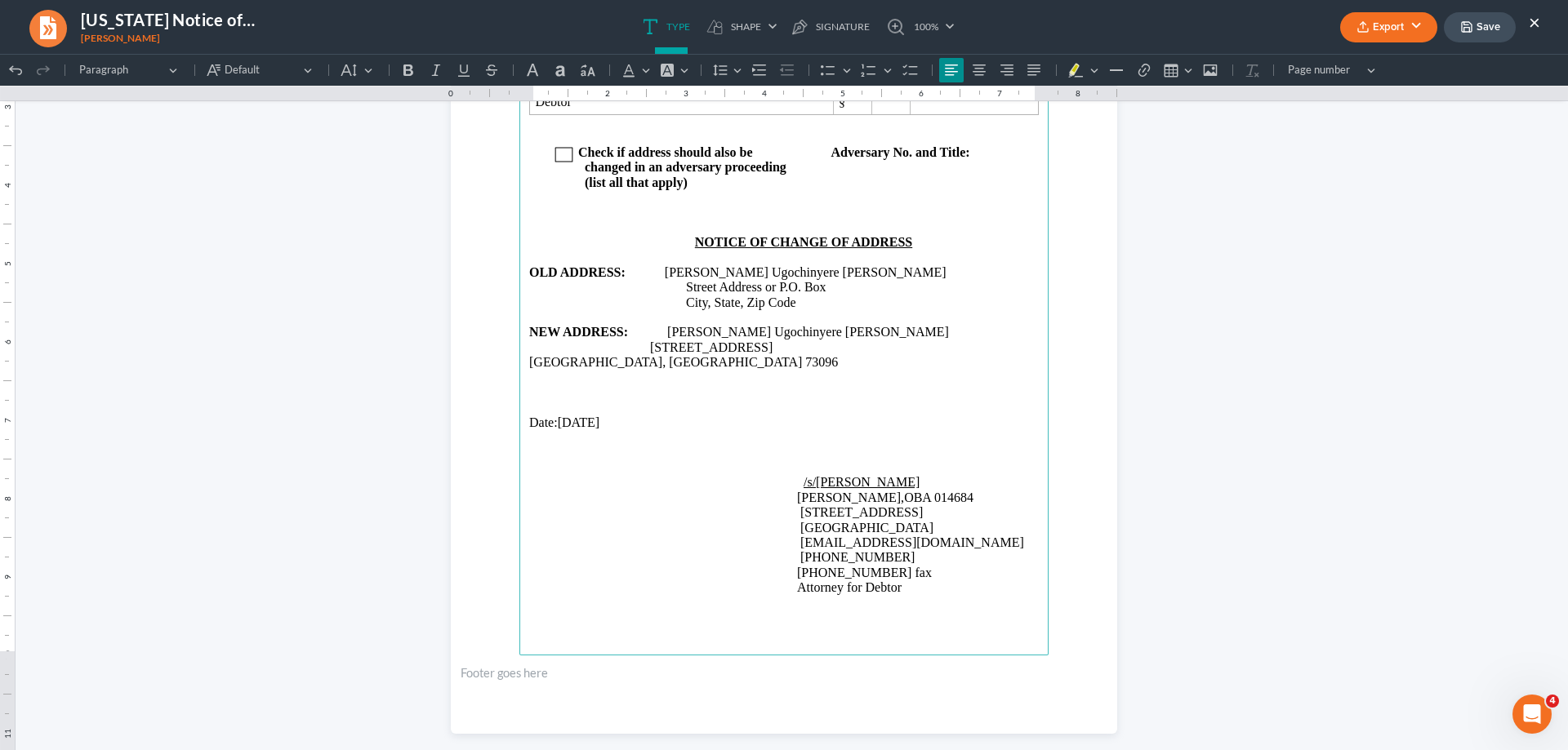
scroll to position [292, 0]
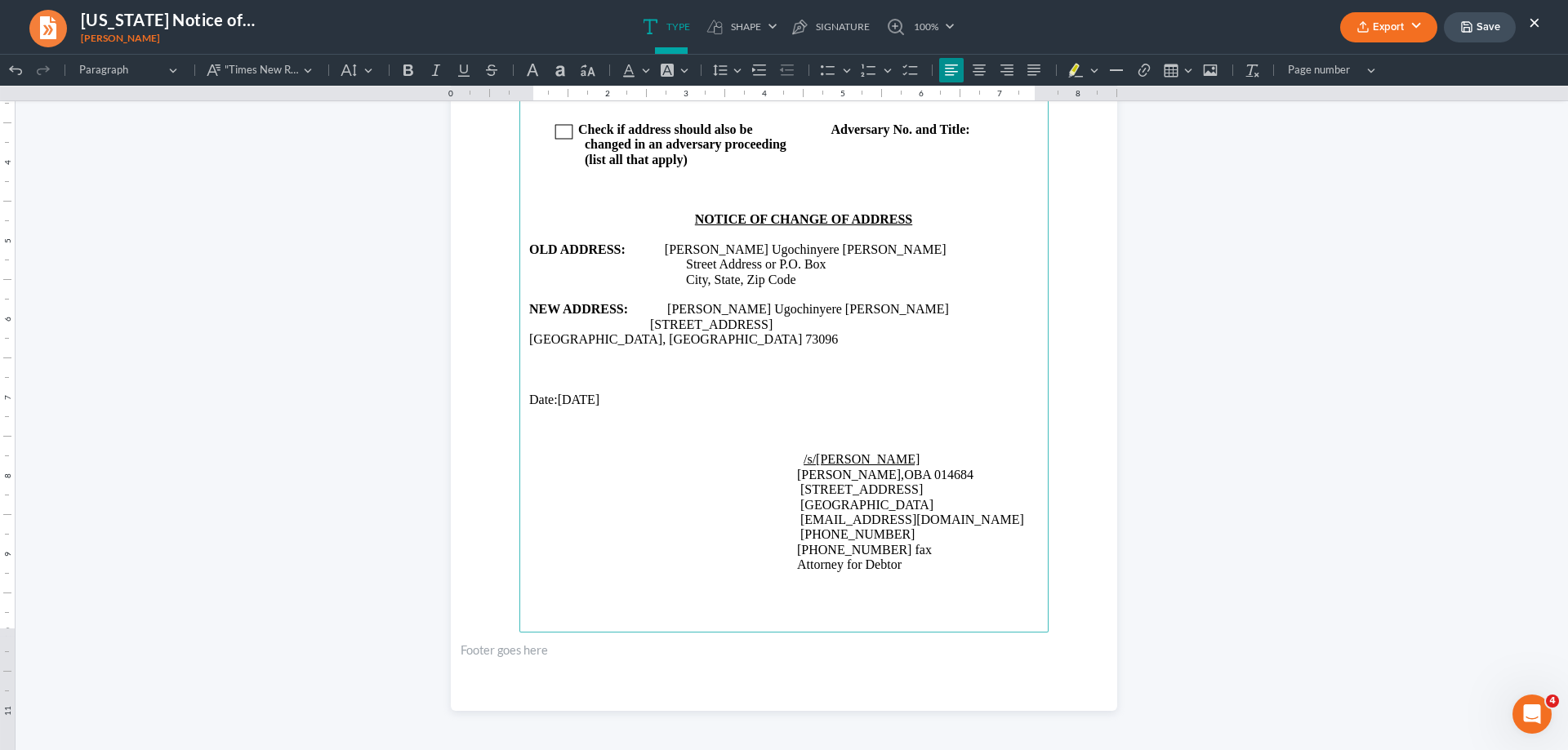
click at [905, 571] on p "Attorney for Debtor" at bounding box center [784, 565] width 510 height 14
click at [529, 577] on span "Attorney for Debtor, [PERSON_NAME] Ugochinyere [PERSON_NAME]" at bounding box center [771, 572] width 482 height 29
drag, startPoint x: 636, startPoint y: 624, endPoint x: 629, endPoint y: 610, distance: 15.7
click at [634, 622] on main "IN THE UNITED STATES BANKRUPTCY COURT FOR THE WESTERN DISTRICT OF [US_STATE] IN…" at bounding box center [784, 280] width 529 height 705
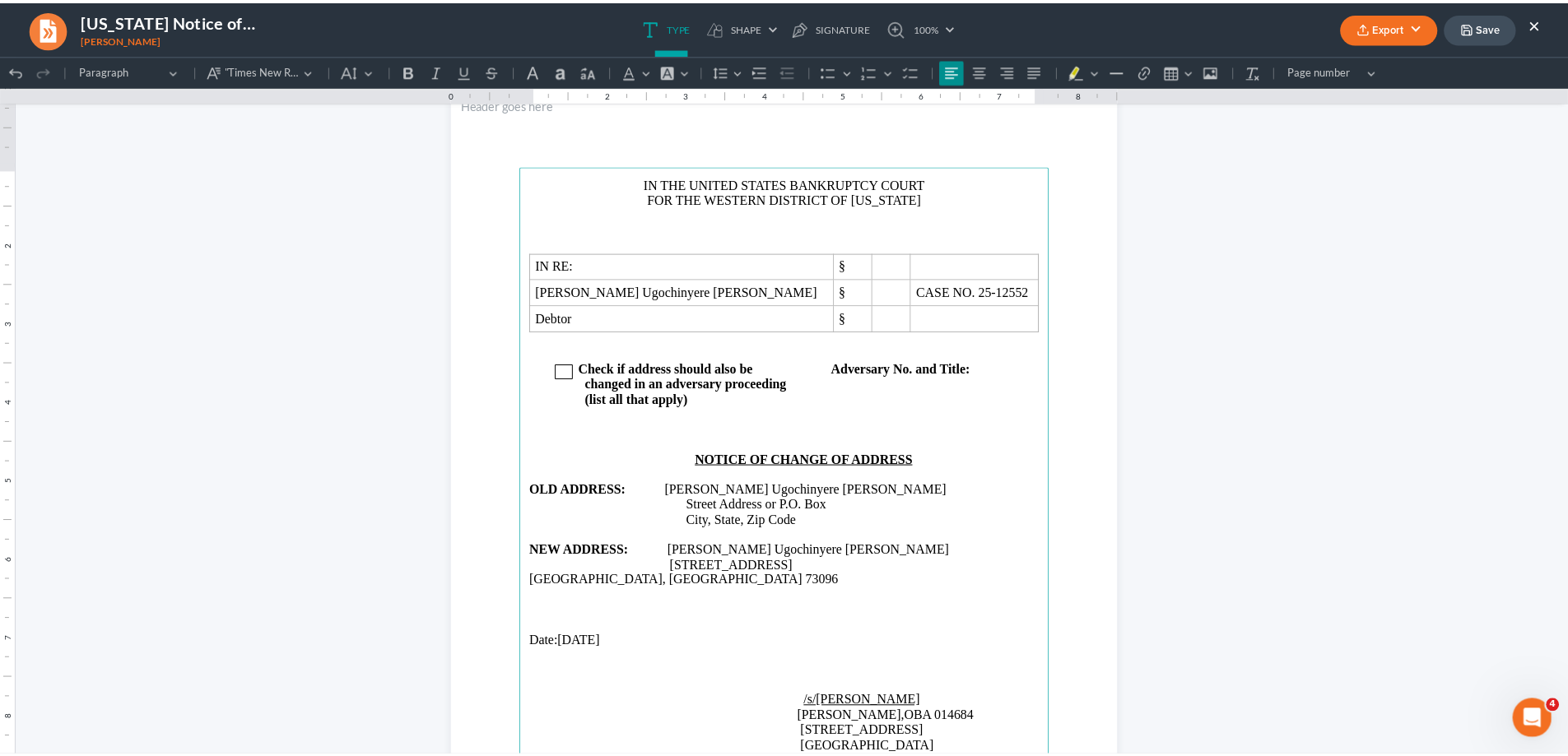
scroll to position [0, 0]
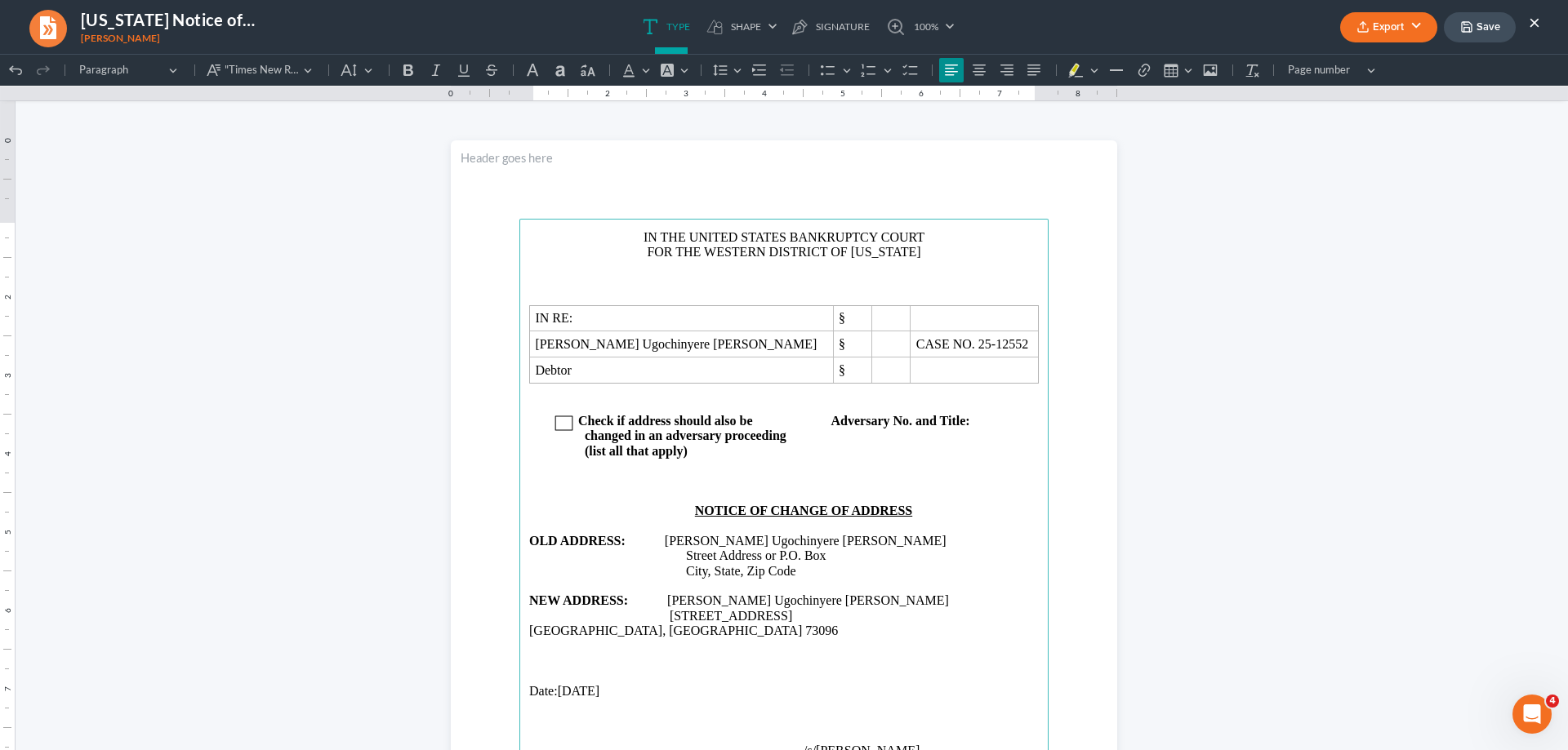
click at [1480, 19] on button "Save" at bounding box center [1479, 28] width 72 height 30
click at [1533, 19] on button "×" at bounding box center [1535, 22] width 12 height 19
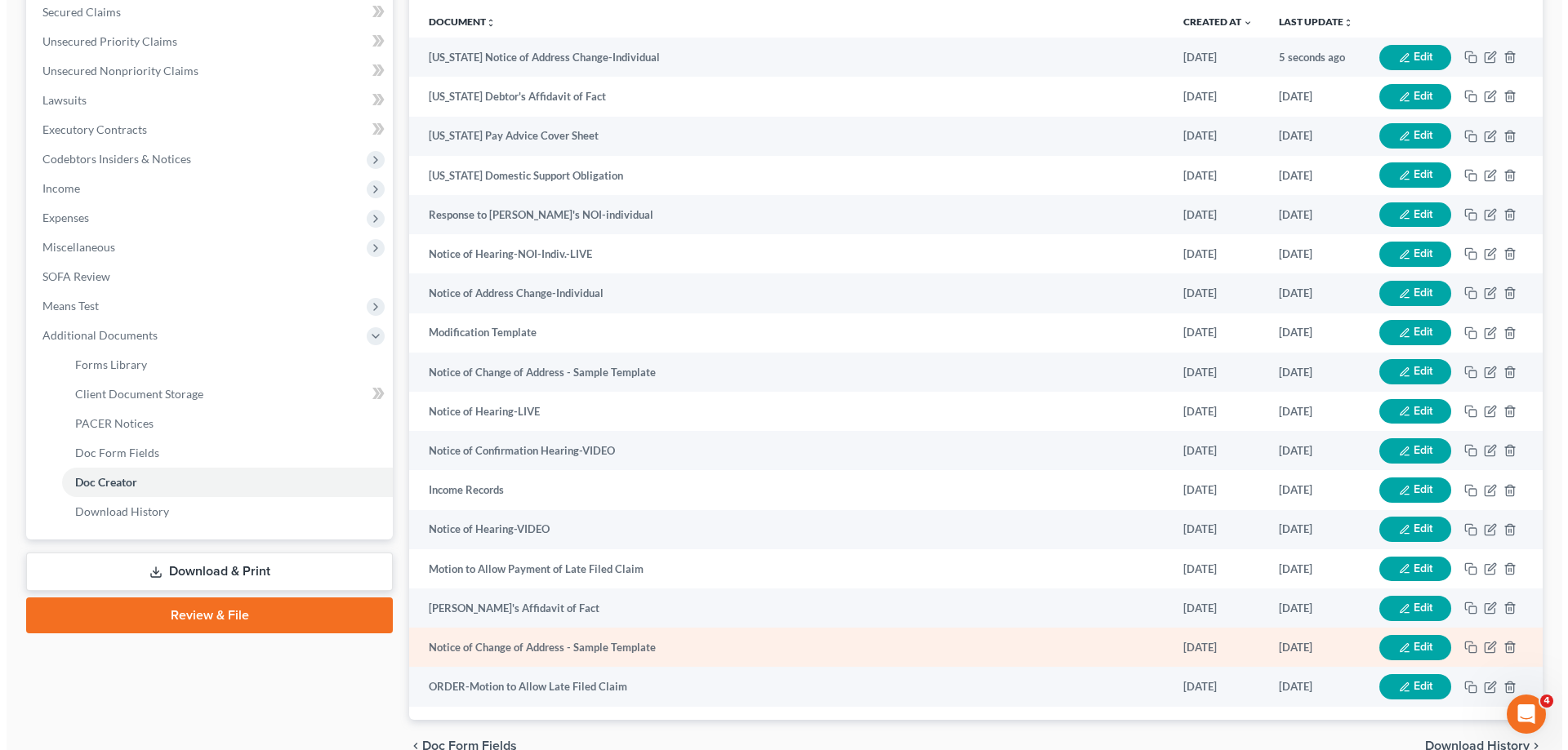
scroll to position [462, 0]
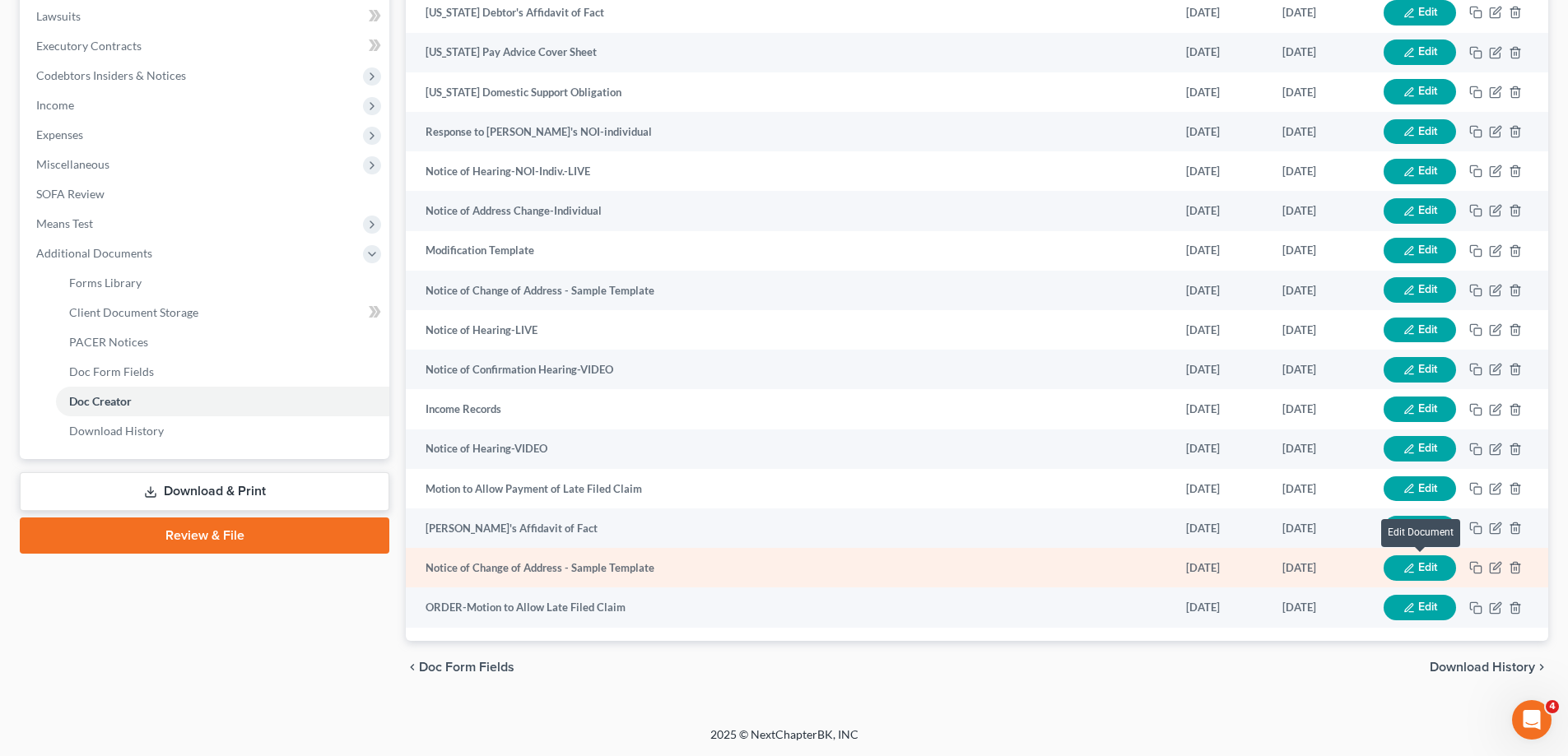
click at [1428, 571] on button "Edit" at bounding box center [1419, 568] width 72 height 25
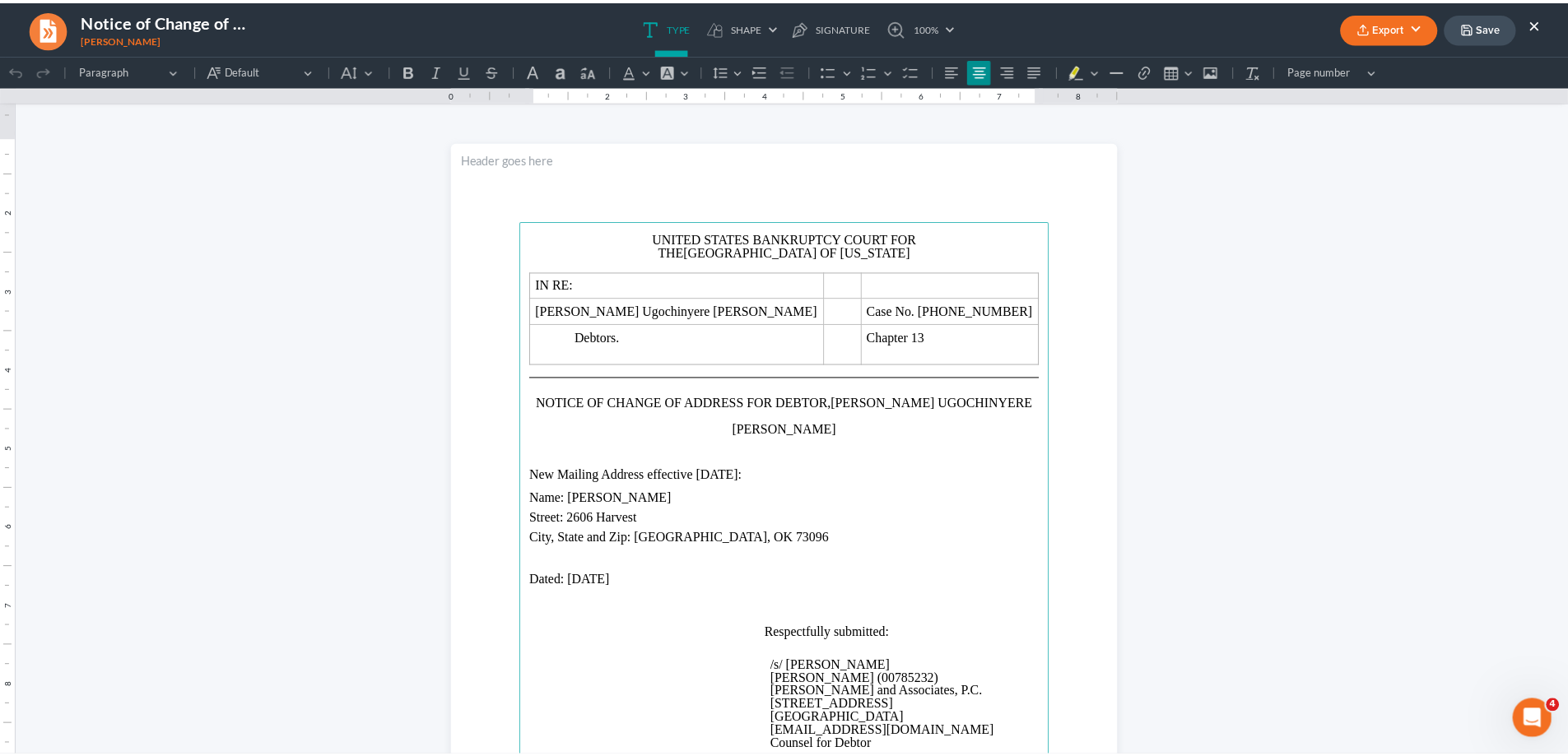
scroll to position [0, 0]
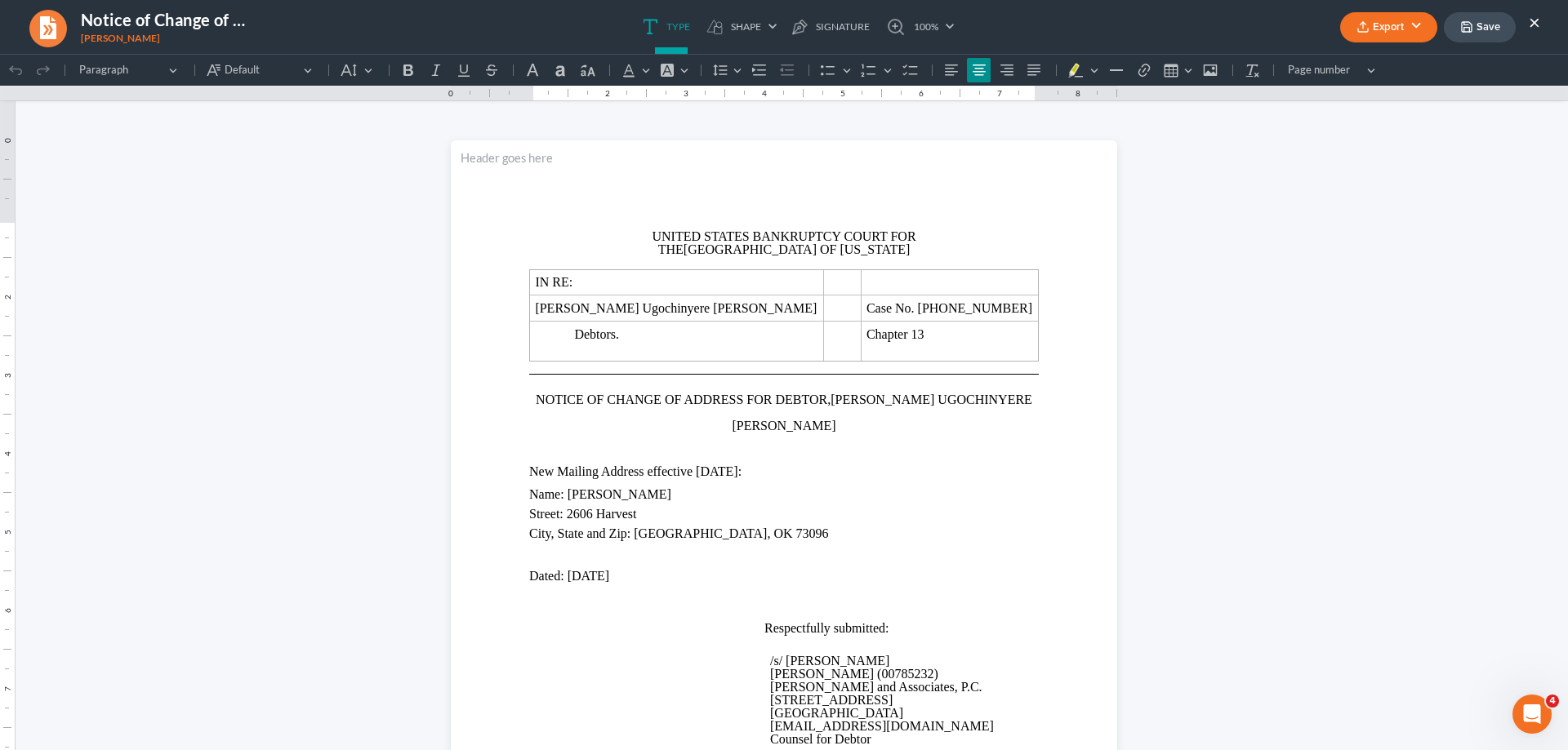
click at [1538, 16] on button "×" at bounding box center [1535, 22] width 12 height 19
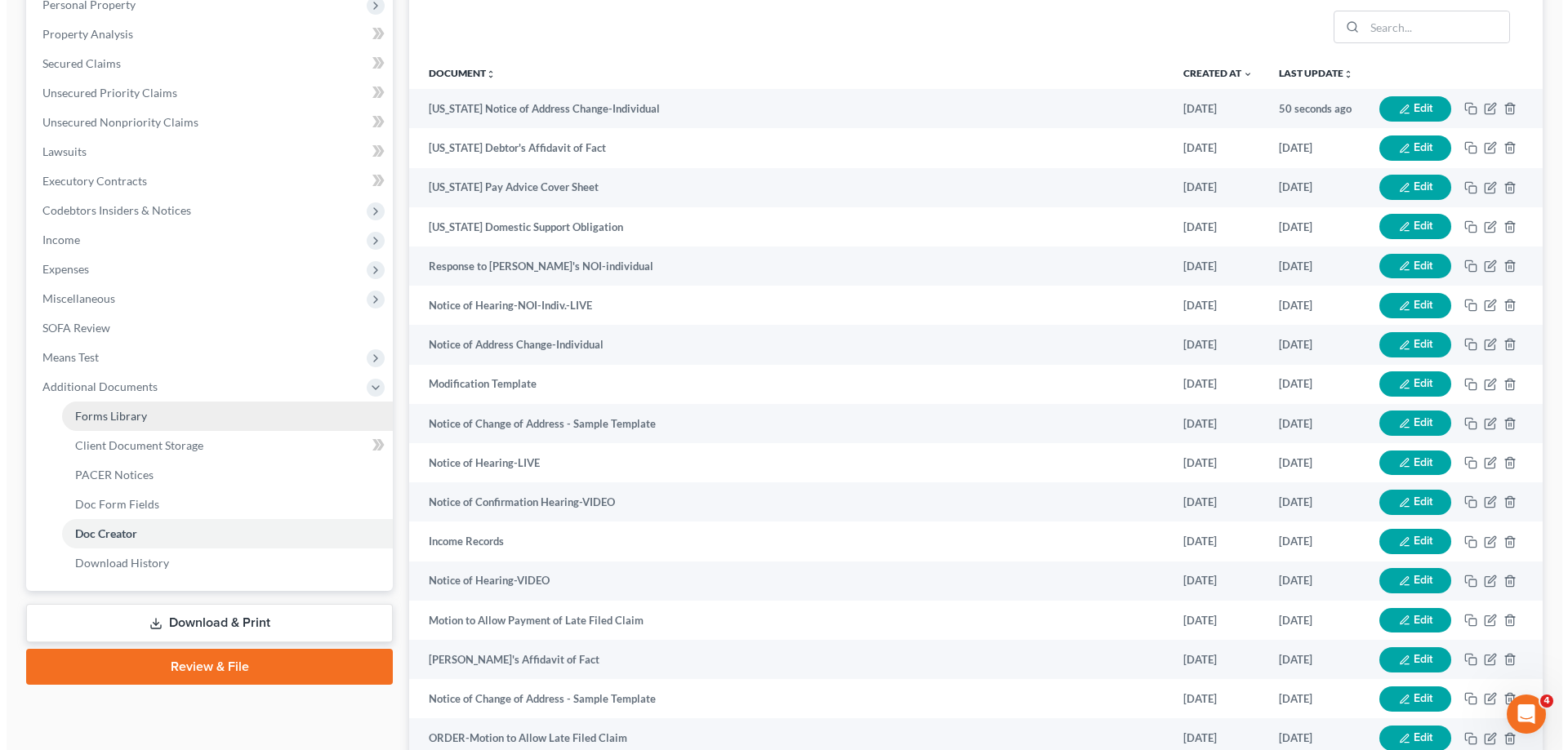
scroll to position [245, 0]
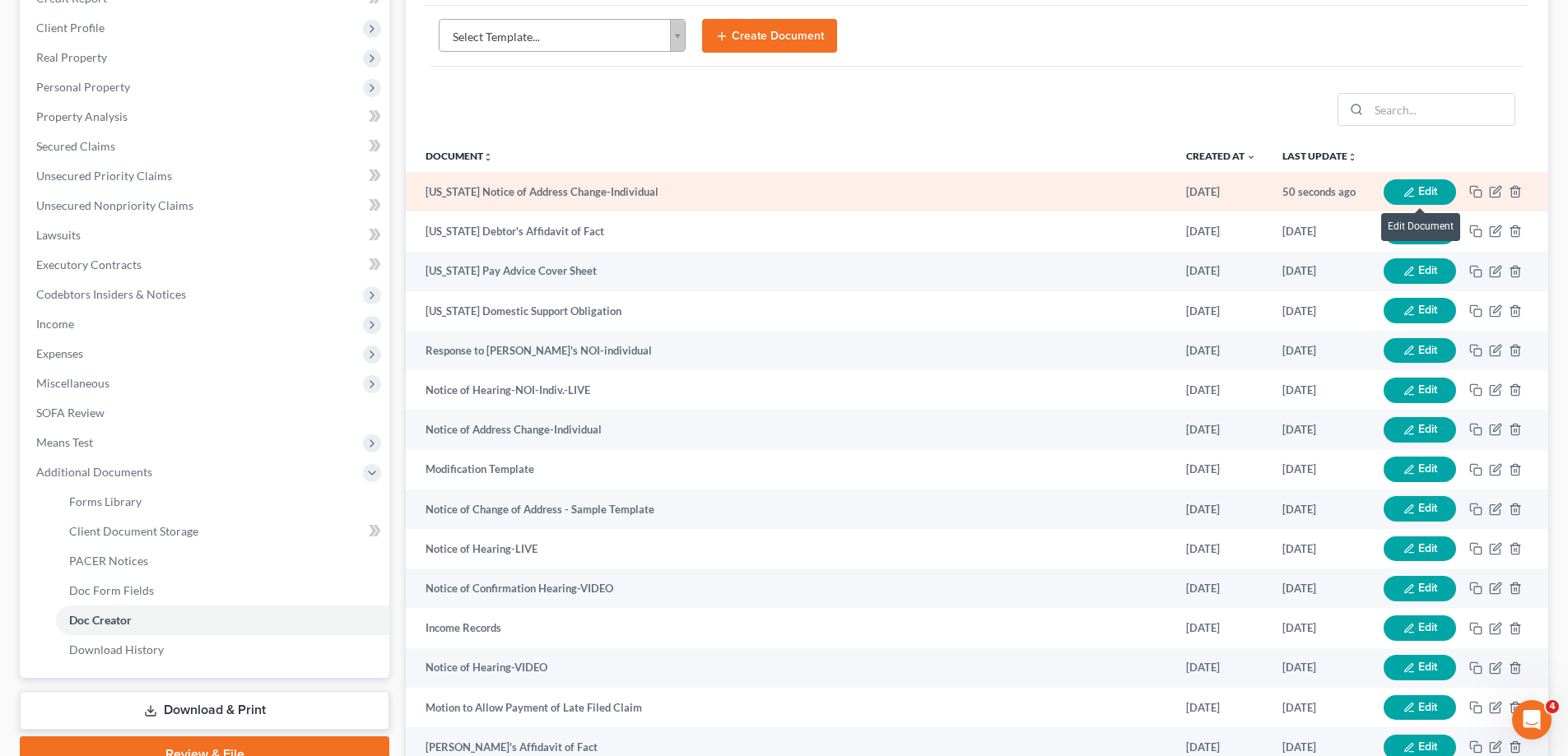
click at [1422, 192] on button "Edit" at bounding box center [1419, 192] width 72 height 25
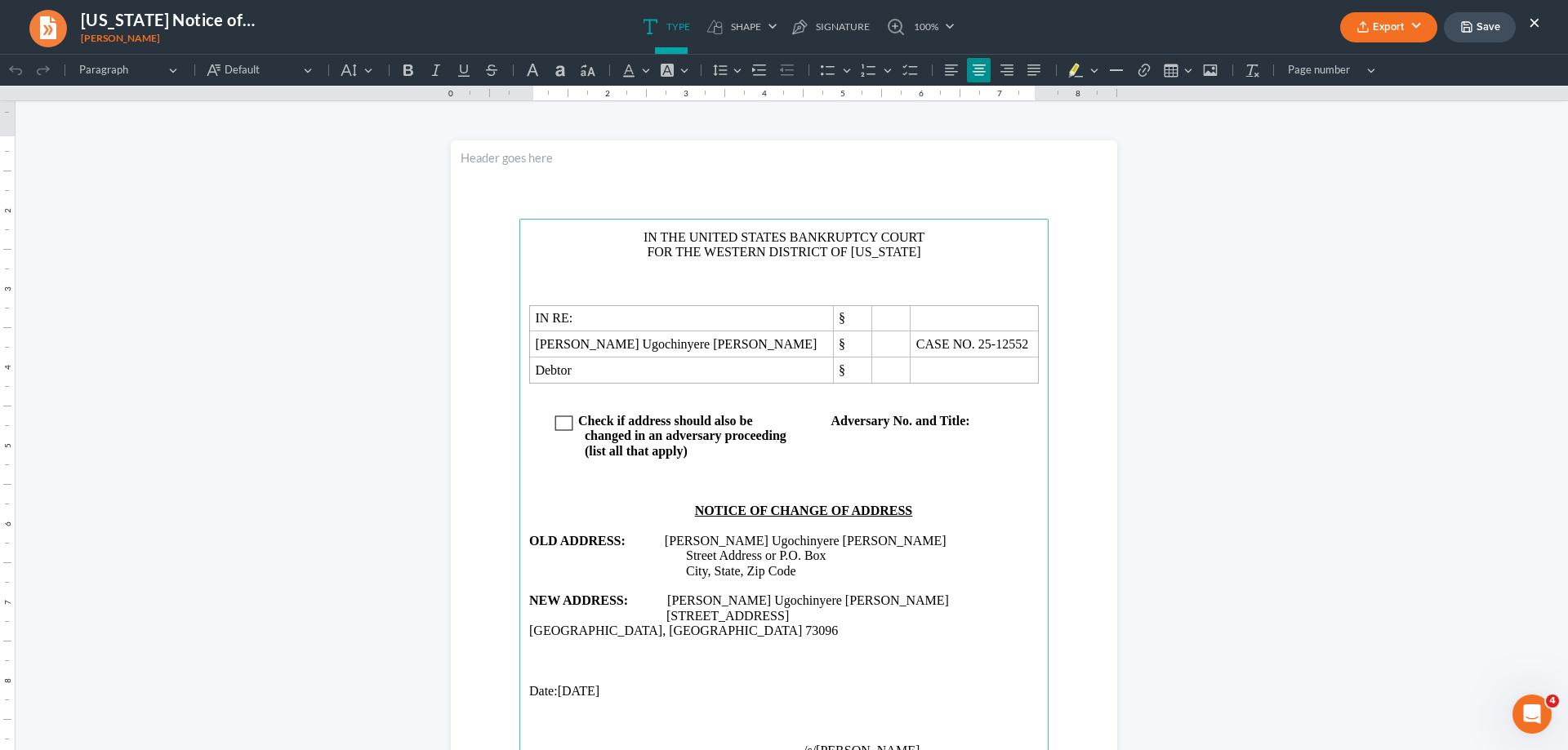
scroll to position [0, 0]
drag, startPoint x: 675, startPoint y: 557, endPoint x: 842, endPoint y: 571, distance: 167.6
click at [658, 540] on p "OLD ADDRESS: [PERSON_NAME] Ugochinyere [PERSON_NAME]" at bounding box center [784, 541] width 510 height 14
click at [652, 621] on span "Rich Text Editor, page-0-main" at bounding box center [647, 616] width 40 height 14
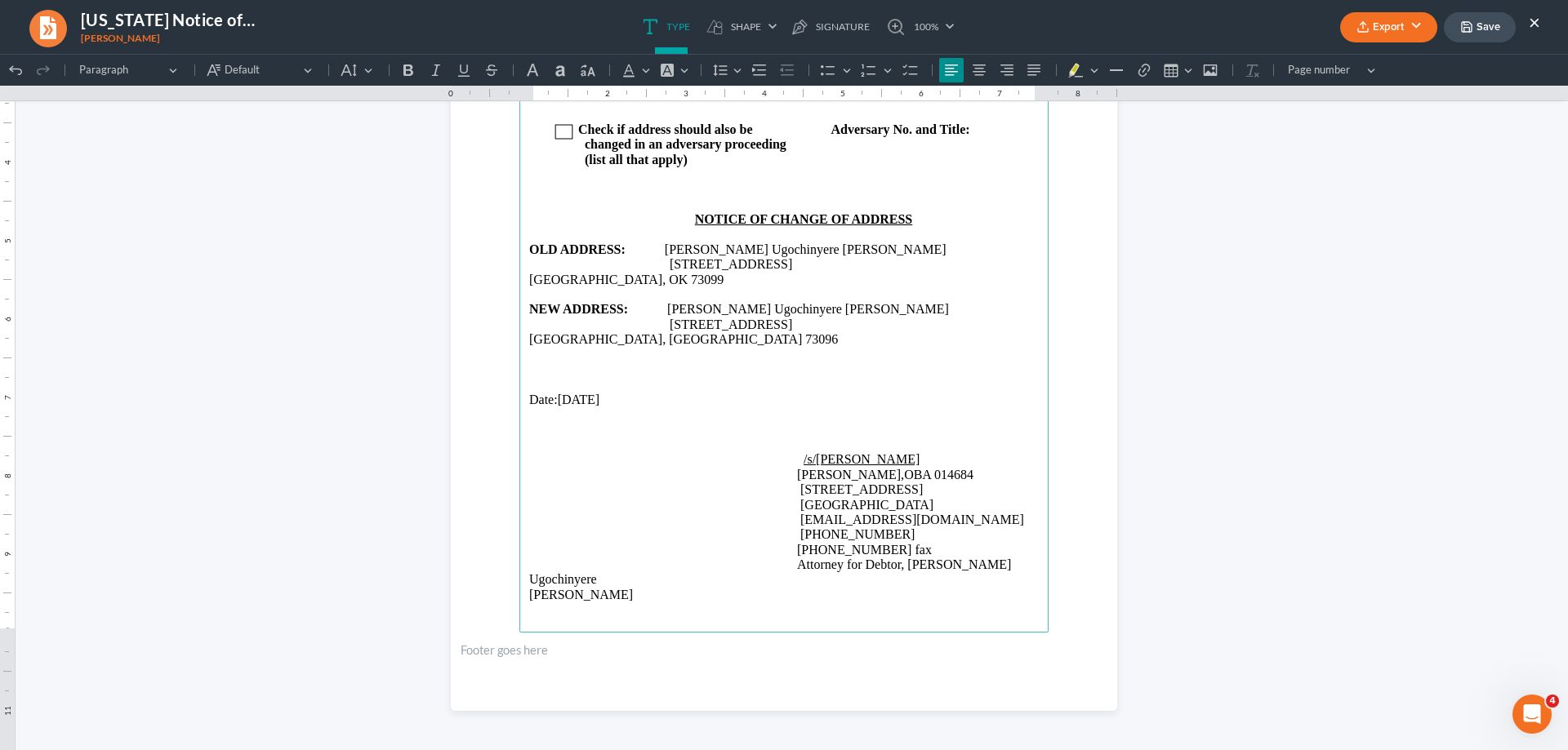
scroll to position [46, 0]
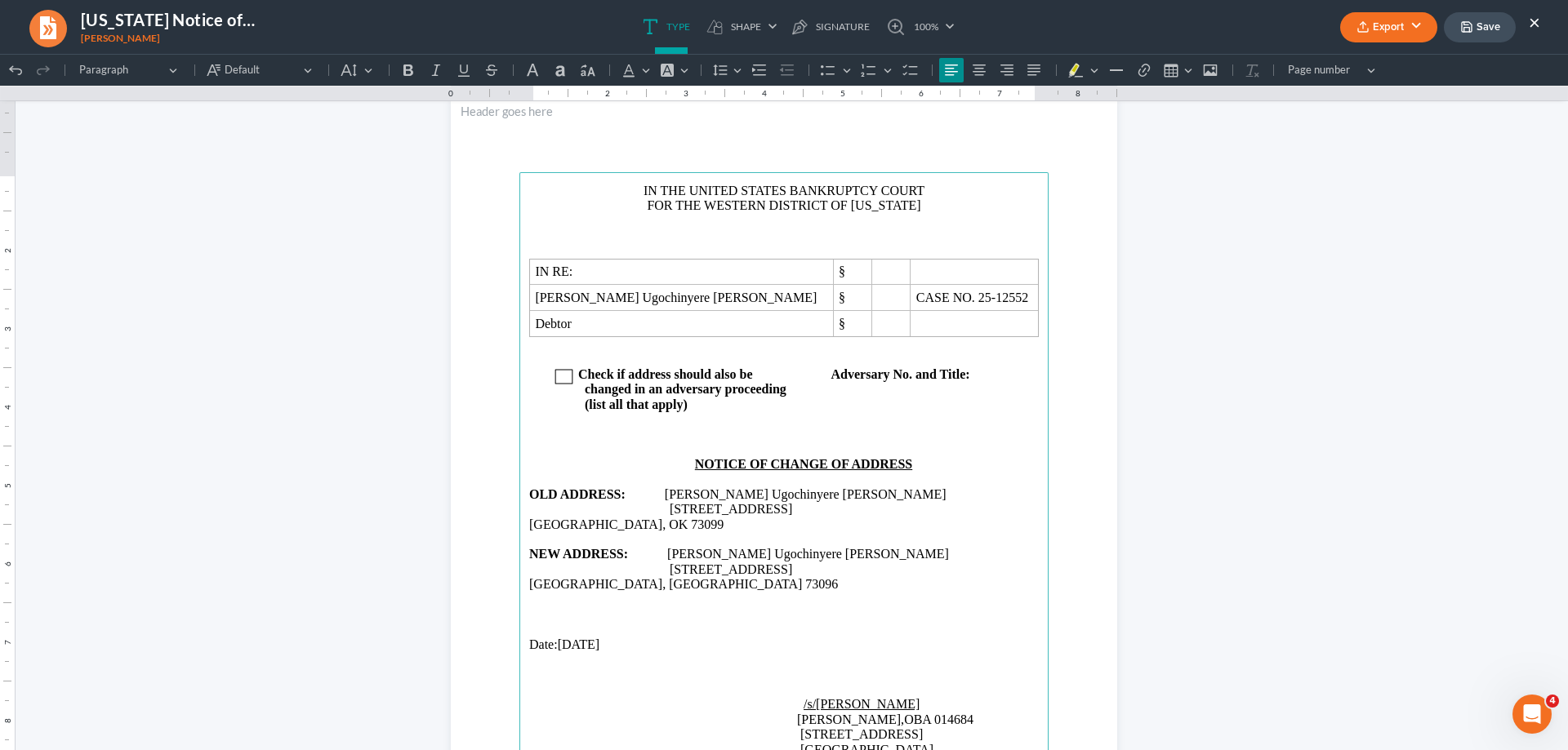
click at [1421, 23] on button "Export" at bounding box center [1388, 28] width 97 height 30
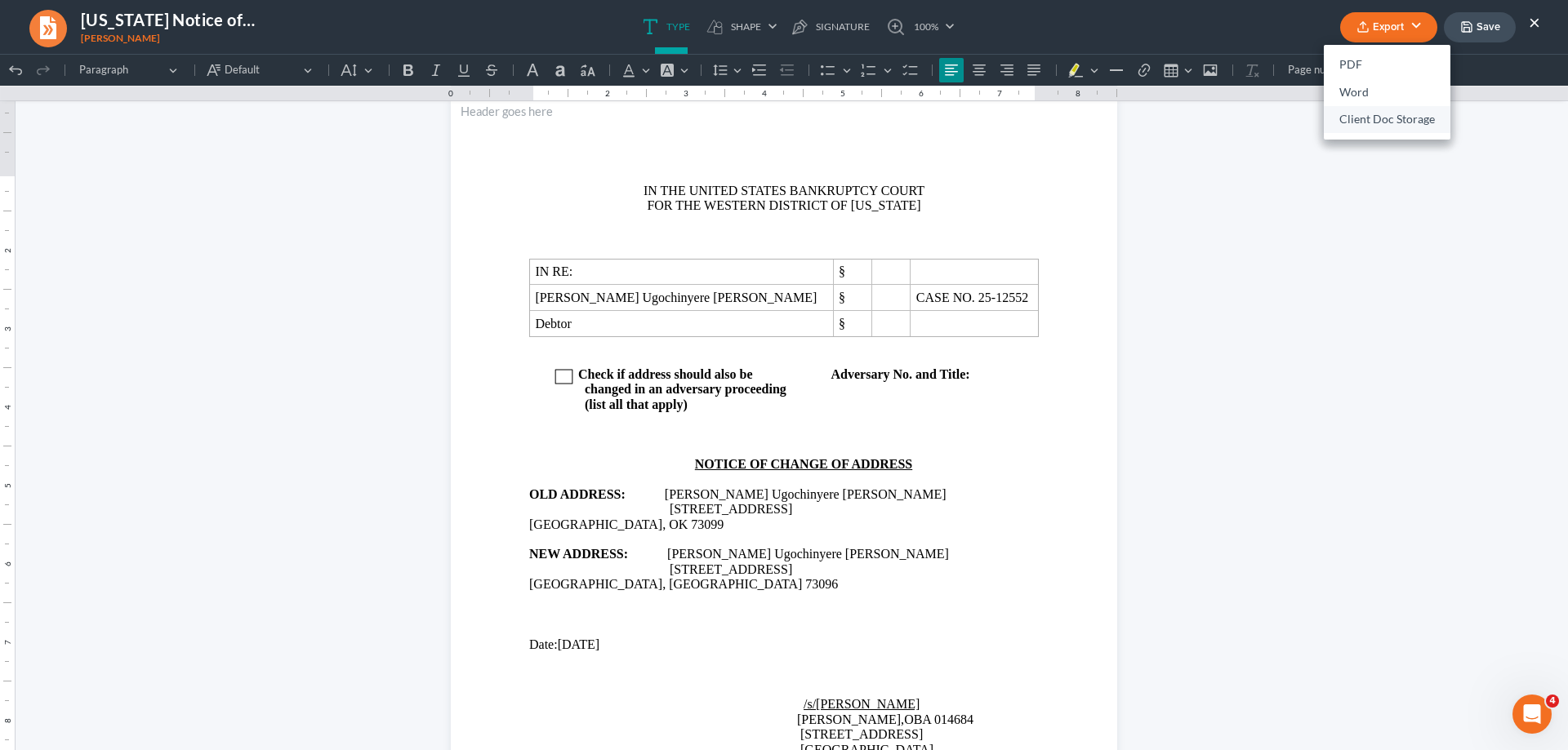
click at [1398, 131] on link "Client Doc Storage" at bounding box center [1387, 120] width 126 height 28
click at [1473, 29] on icon "button" at bounding box center [1467, 27] width 13 height 13
drag, startPoint x: 1533, startPoint y: 25, endPoint x: 1399, endPoint y: 383, distance: 382.3
click at [1533, 25] on button "×" at bounding box center [1535, 22] width 12 height 19
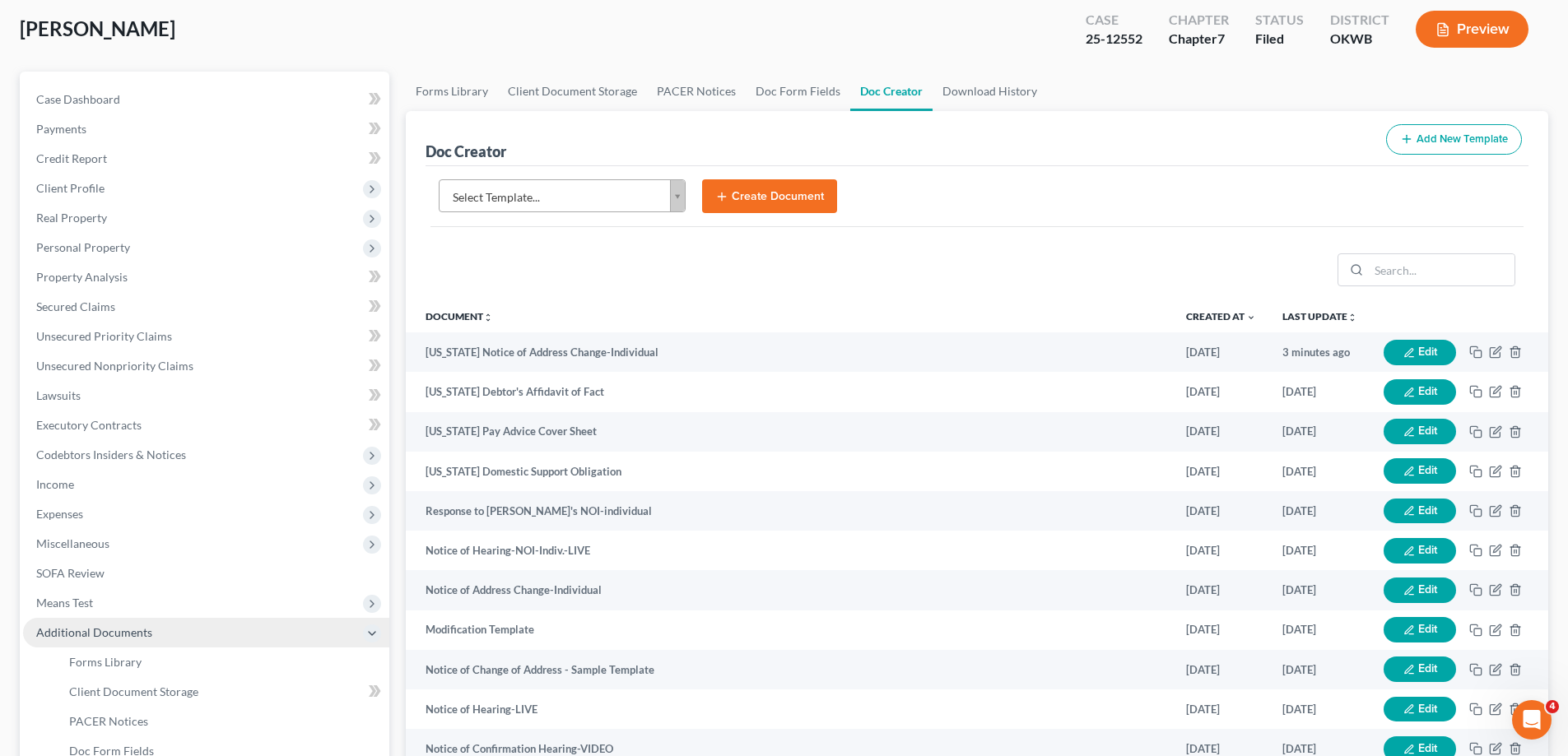
scroll to position [0, 0]
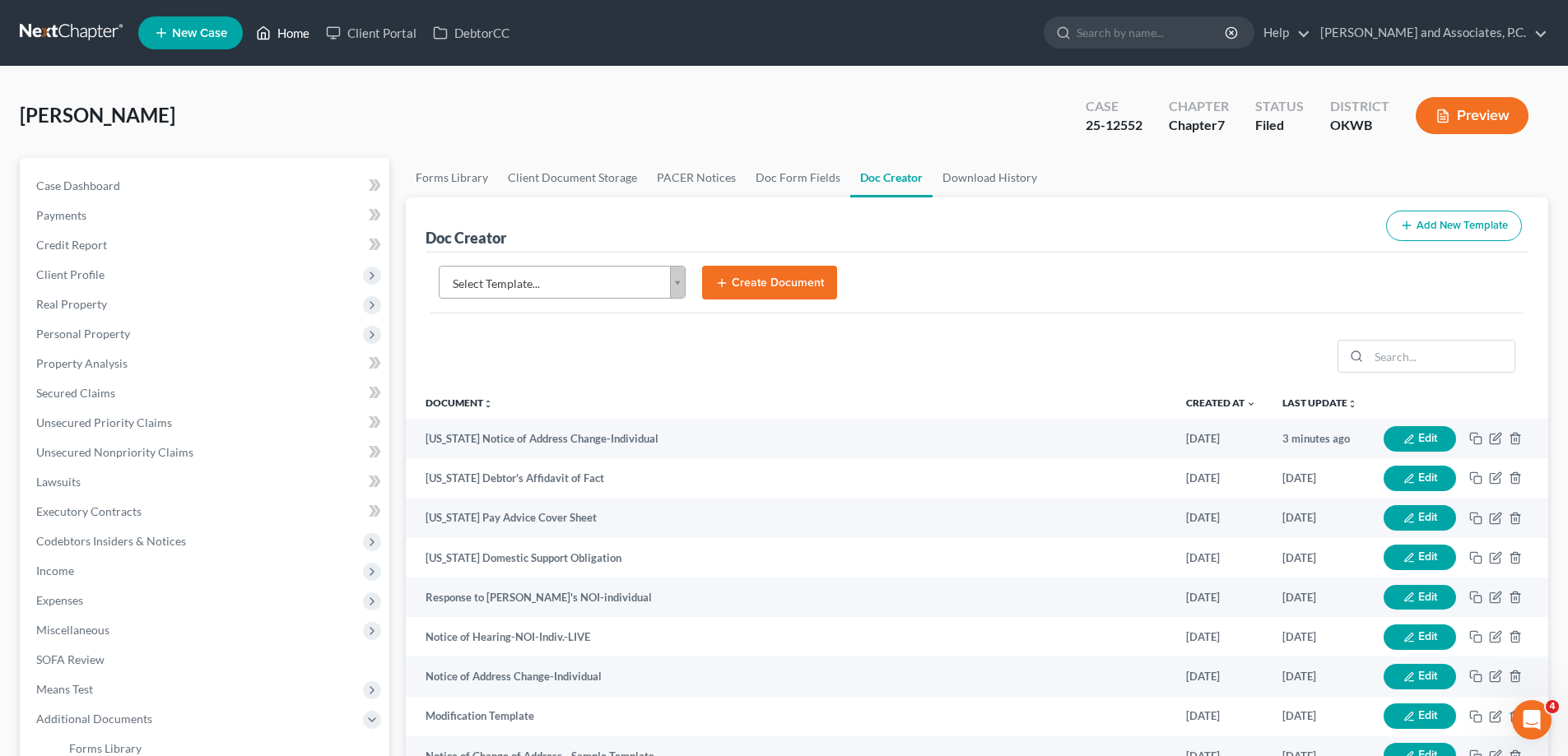
click at [294, 28] on link "Home" at bounding box center [283, 32] width 70 height 30
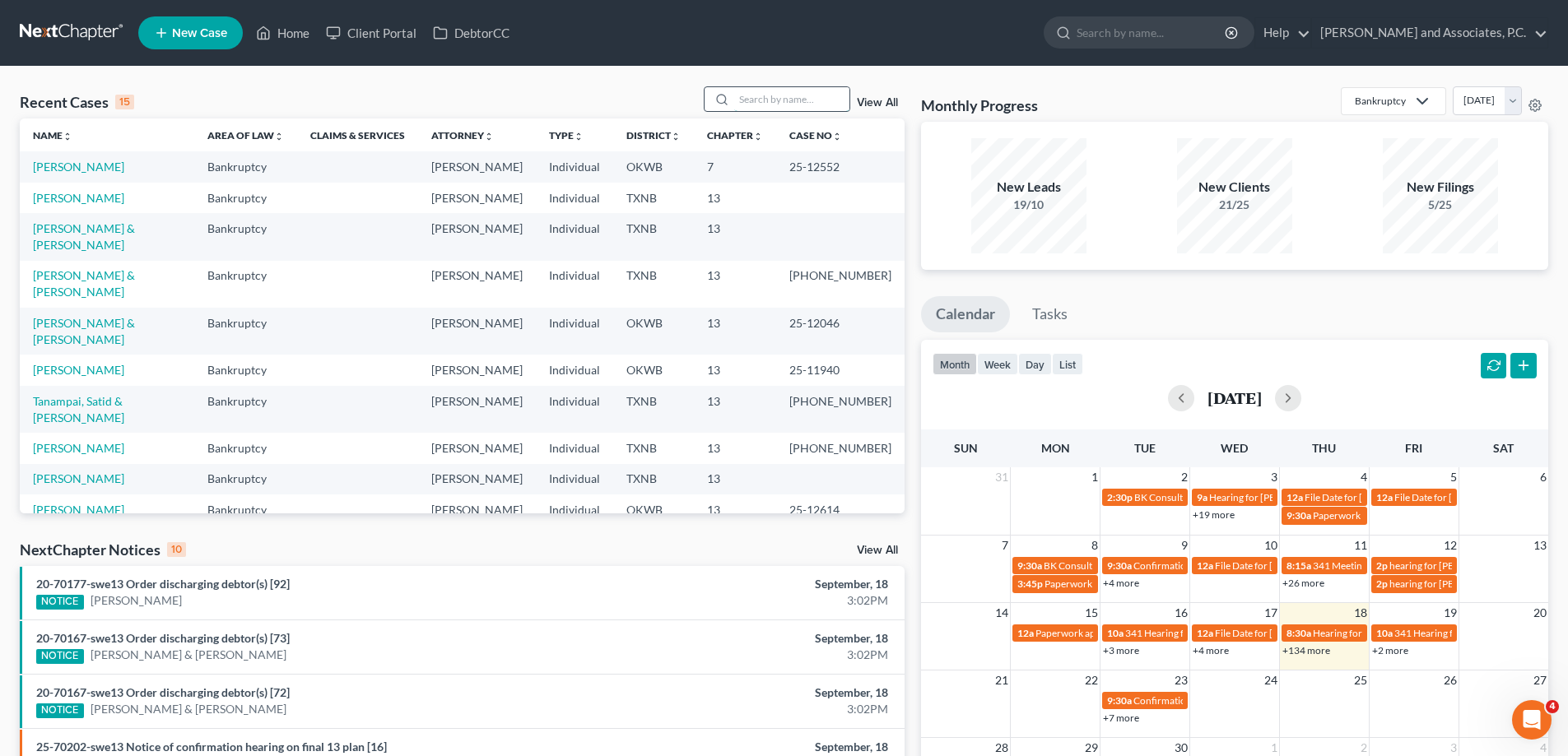
click at [750, 99] on input "search" at bounding box center [792, 99] width 116 height 24
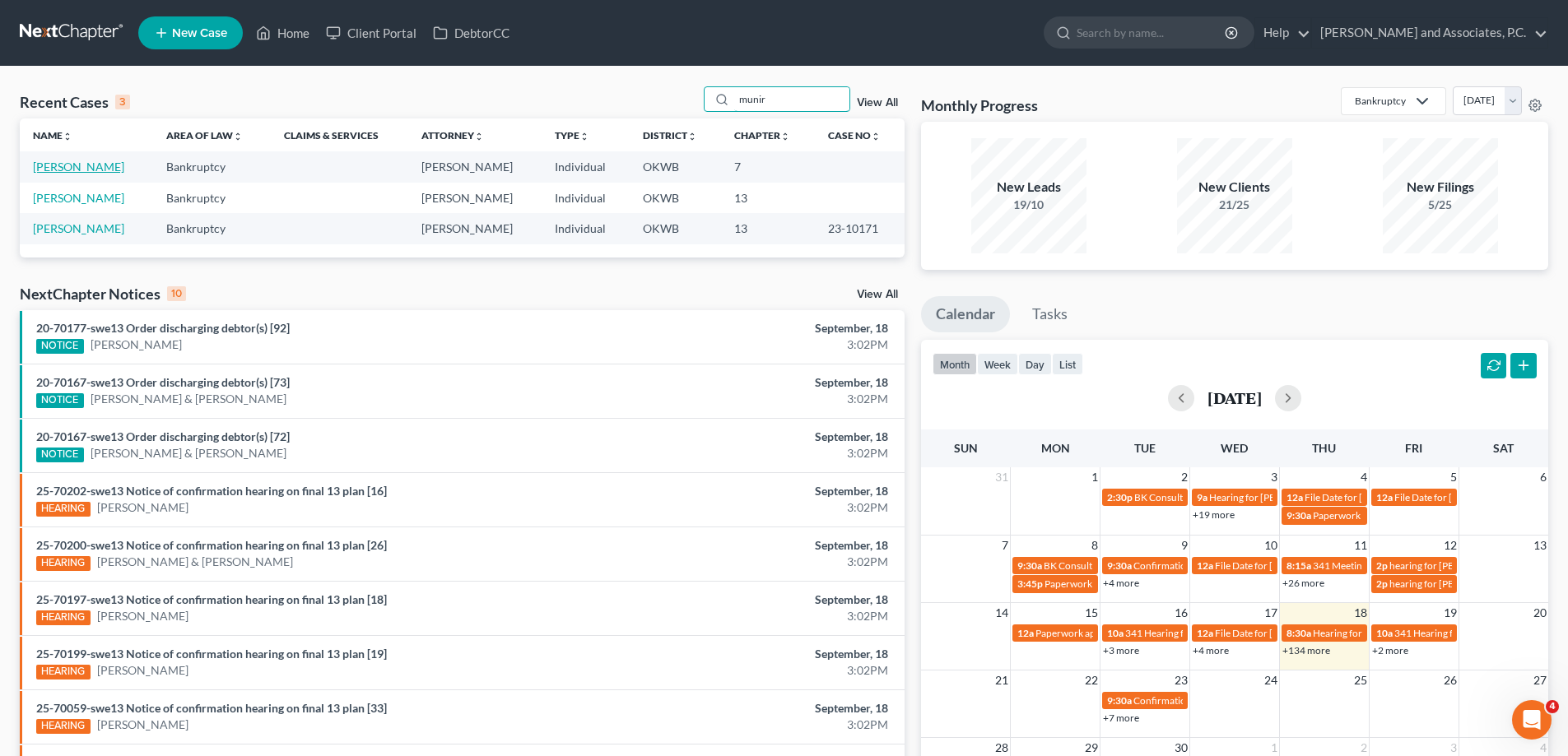
type input "munir"
click at [89, 166] on link "[PERSON_NAME]" at bounding box center [79, 166] width 92 height 14
select select "3"
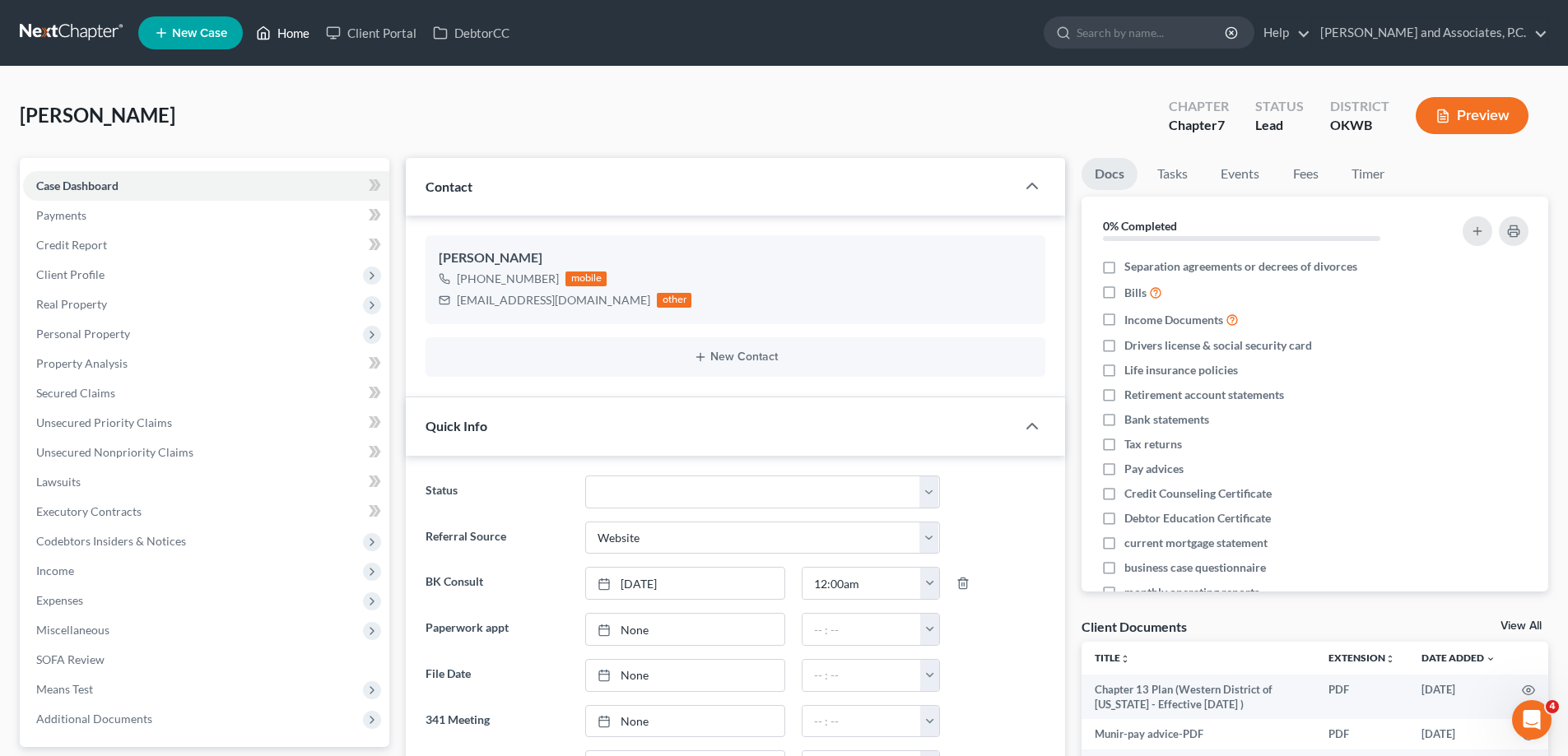
click at [289, 37] on link "Home" at bounding box center [283, 32] width 70 height 30
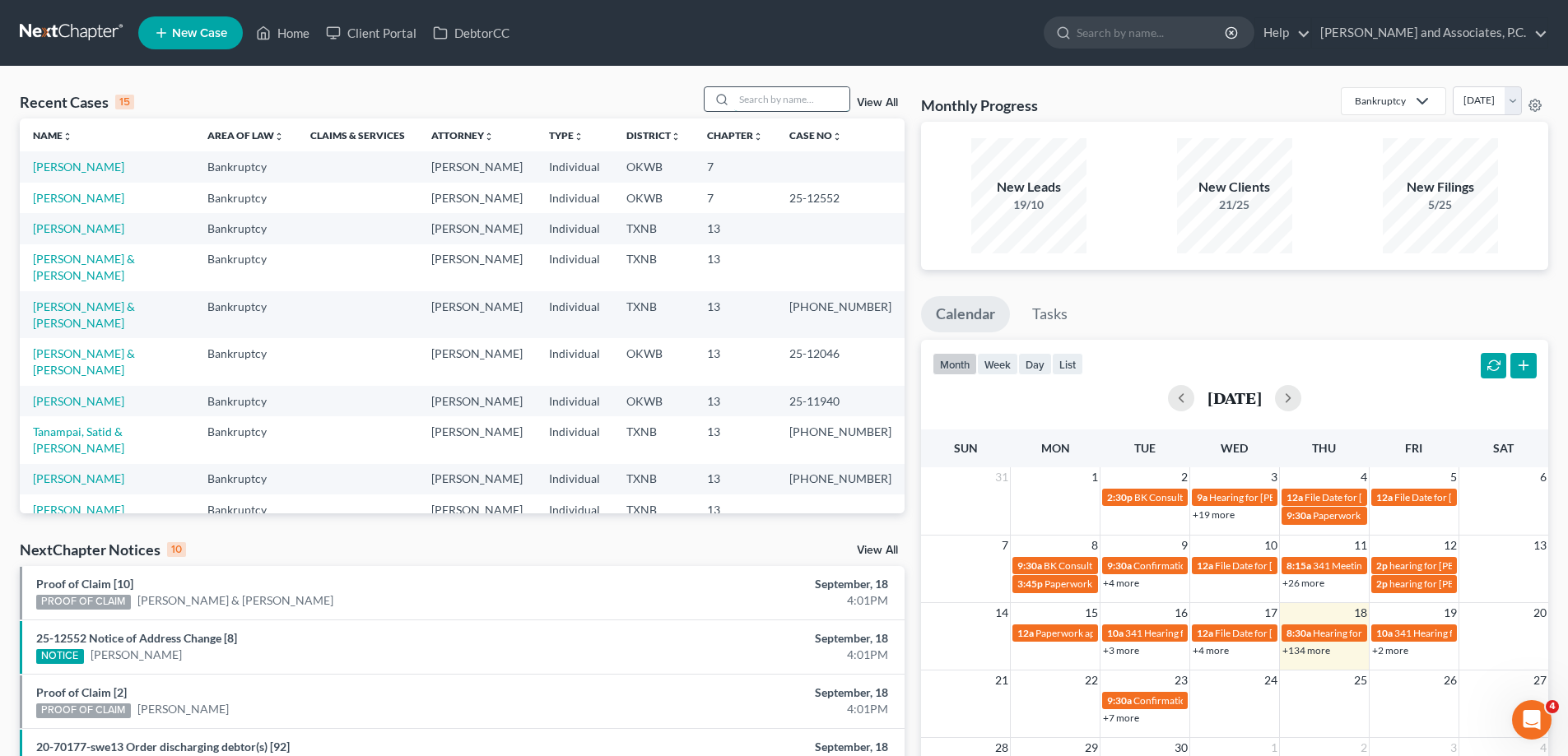
click at [790, 93] on input "search" at bounding box center [792, 99] width 116 height 24
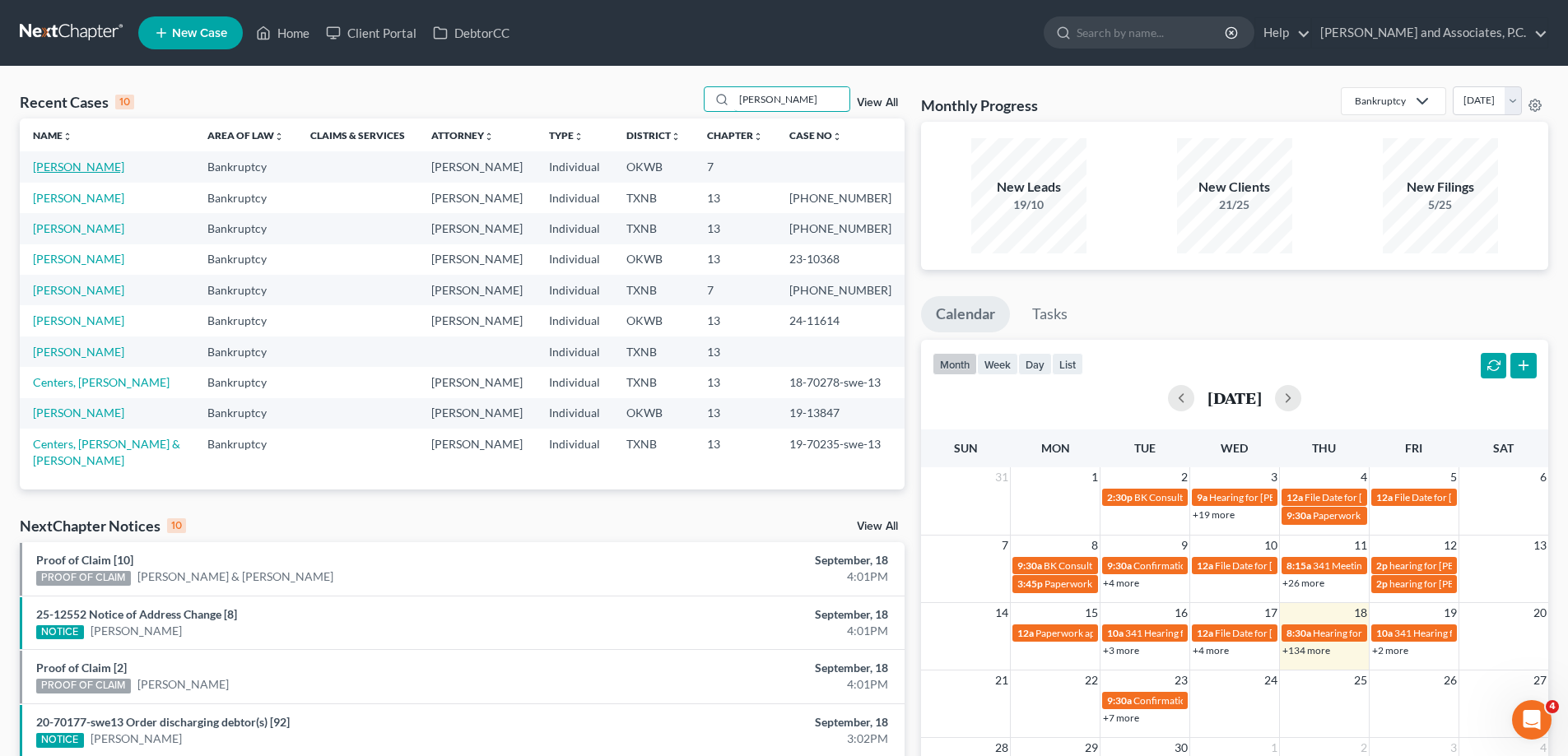
type input "[PERSON_NAME]"
click at [69, 173] on link "[PERSON_NAME]" at bounding box center [79, 166] width 92 height 14
select select "11"
select select "4"
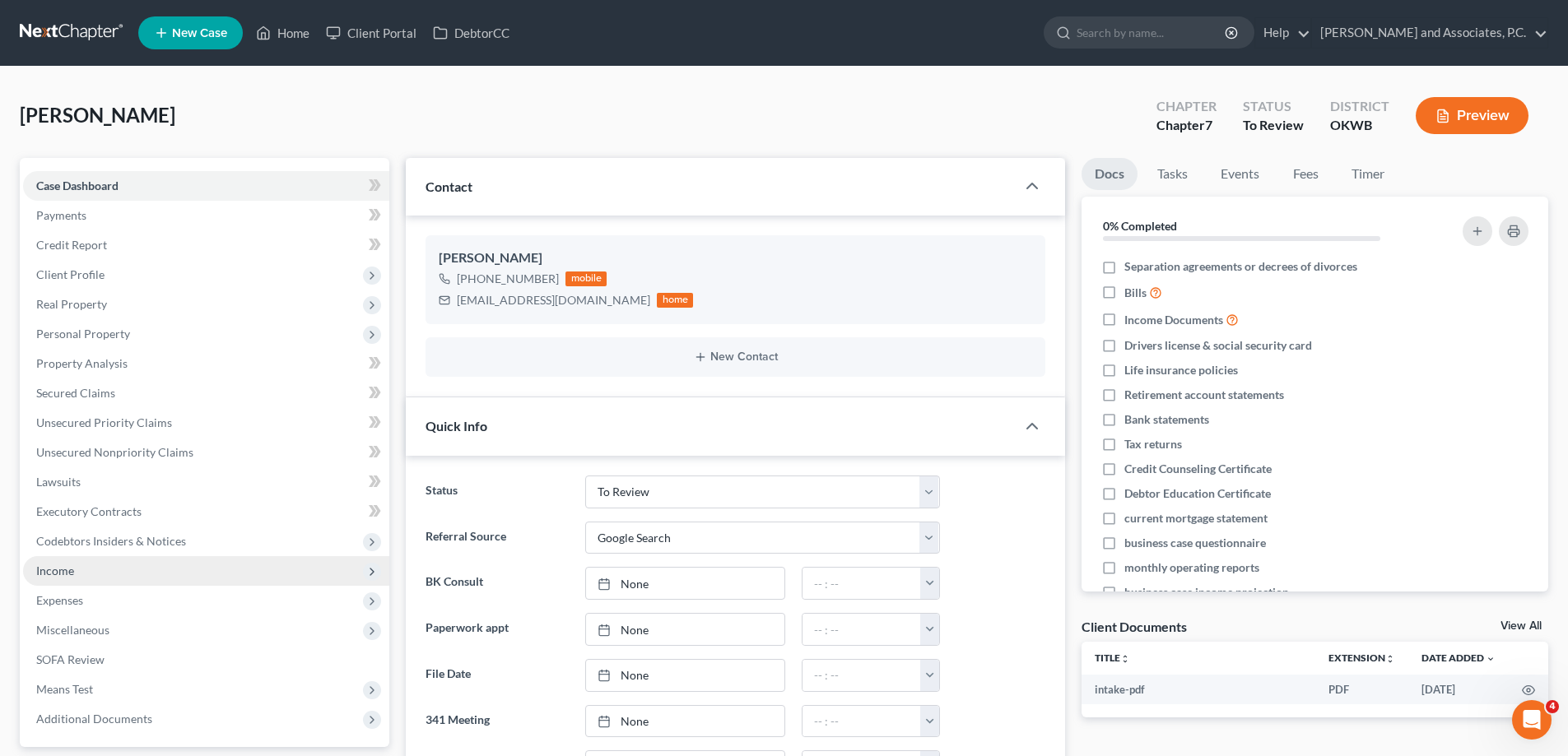
click at [66, 567] on span "Income" at bounding box center [55, 571] width 38 height 14
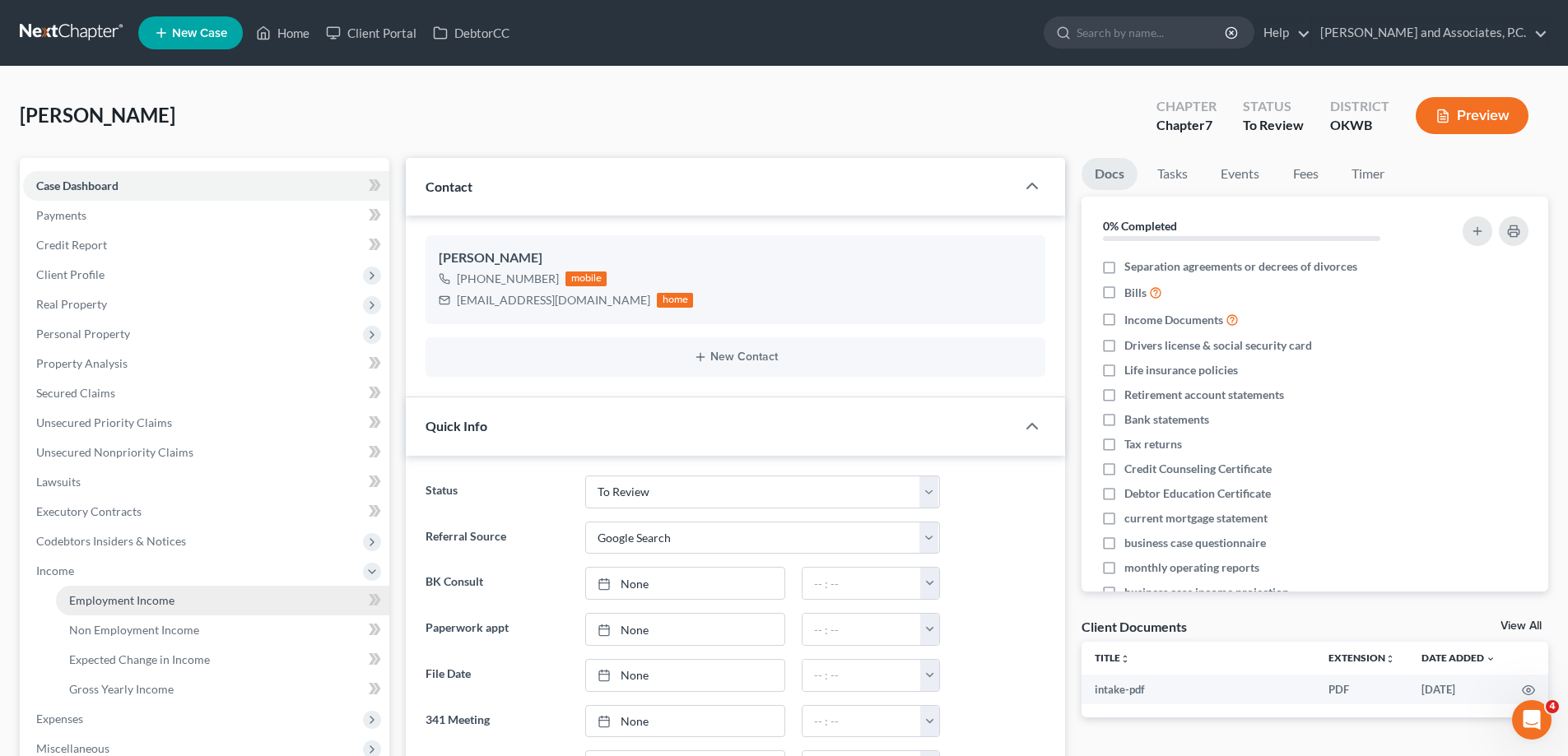
click at [110, 602] on span "Employment Income" at bounding box center [122, 600] width 105 height 14
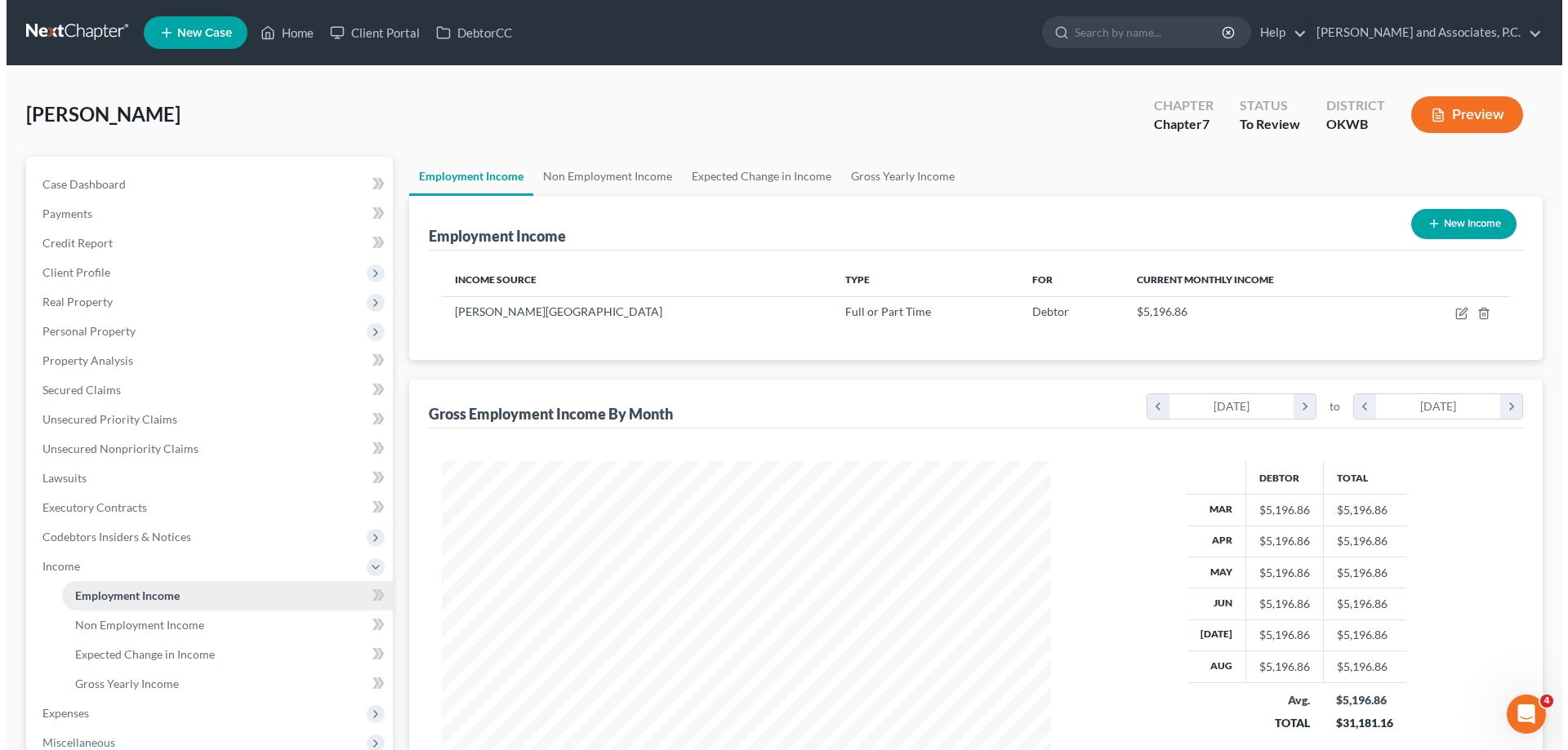
scroll to position [304, 642]
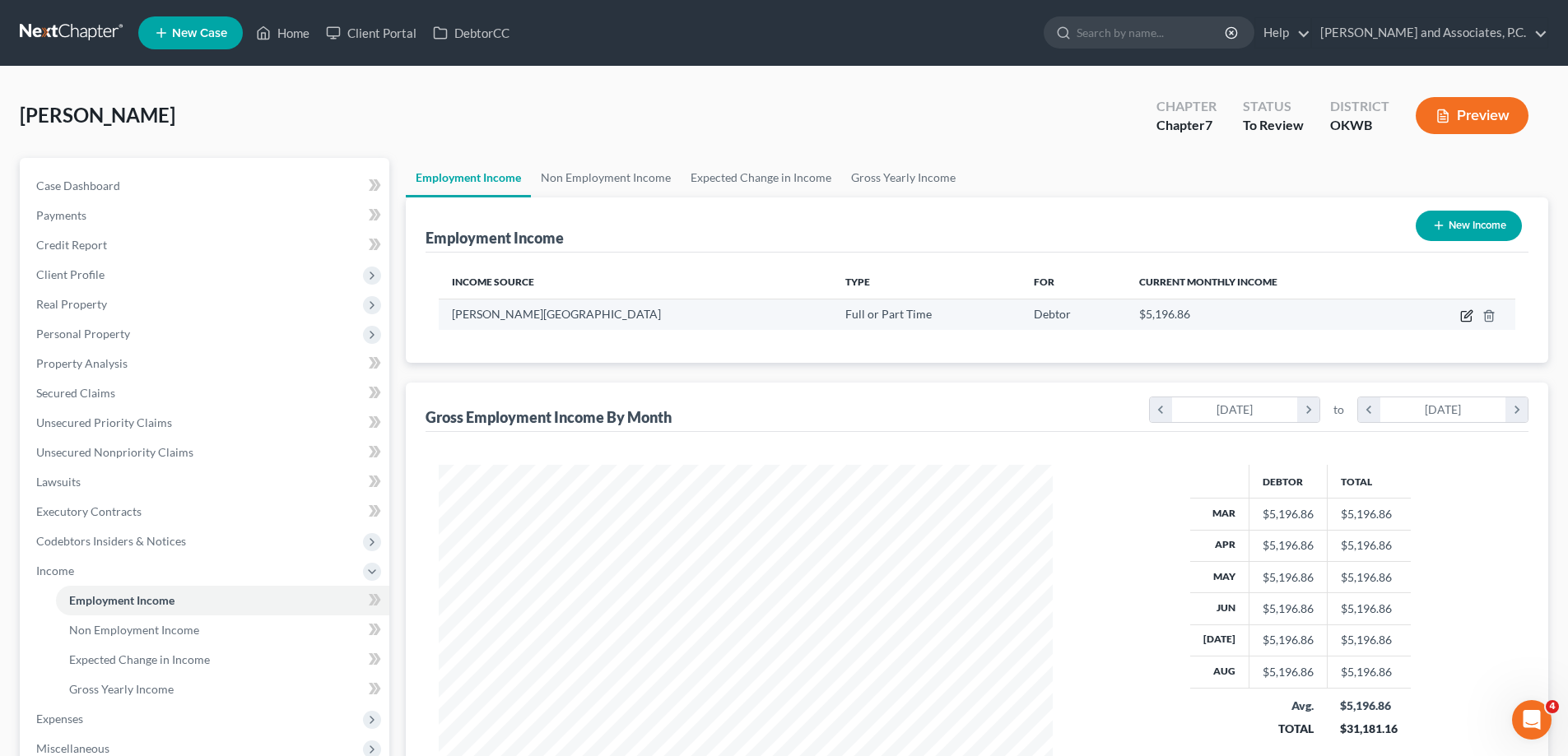
click at [1471, 315] on icon "button" at bounding box center [1468, 316] width 14 height 14
select select "0"
select select "37"
select select "2"
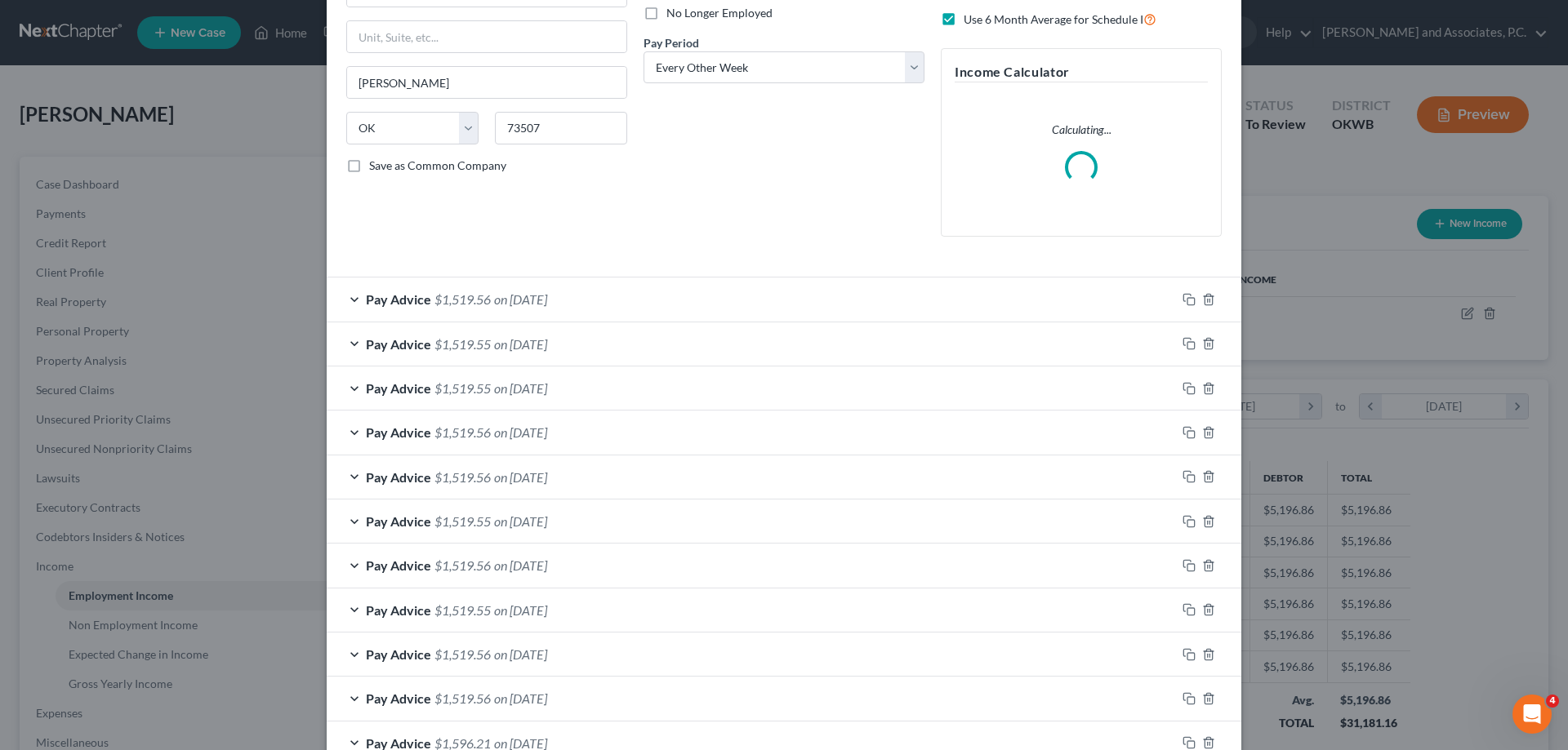
scroll to position [245, 0]
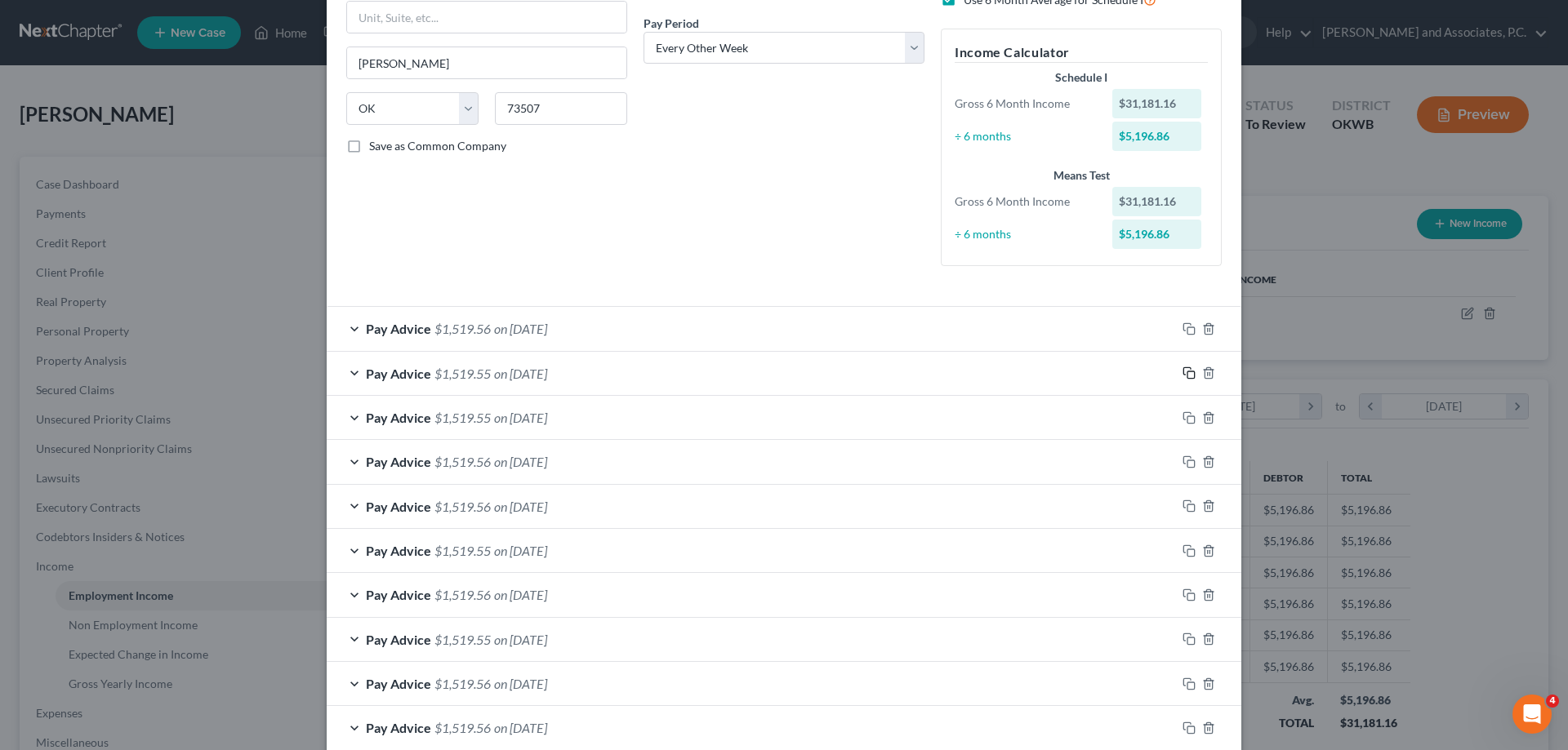
click at [1183, 372] on icon "button" at bounding box center [1189, 373] width 13 height 13
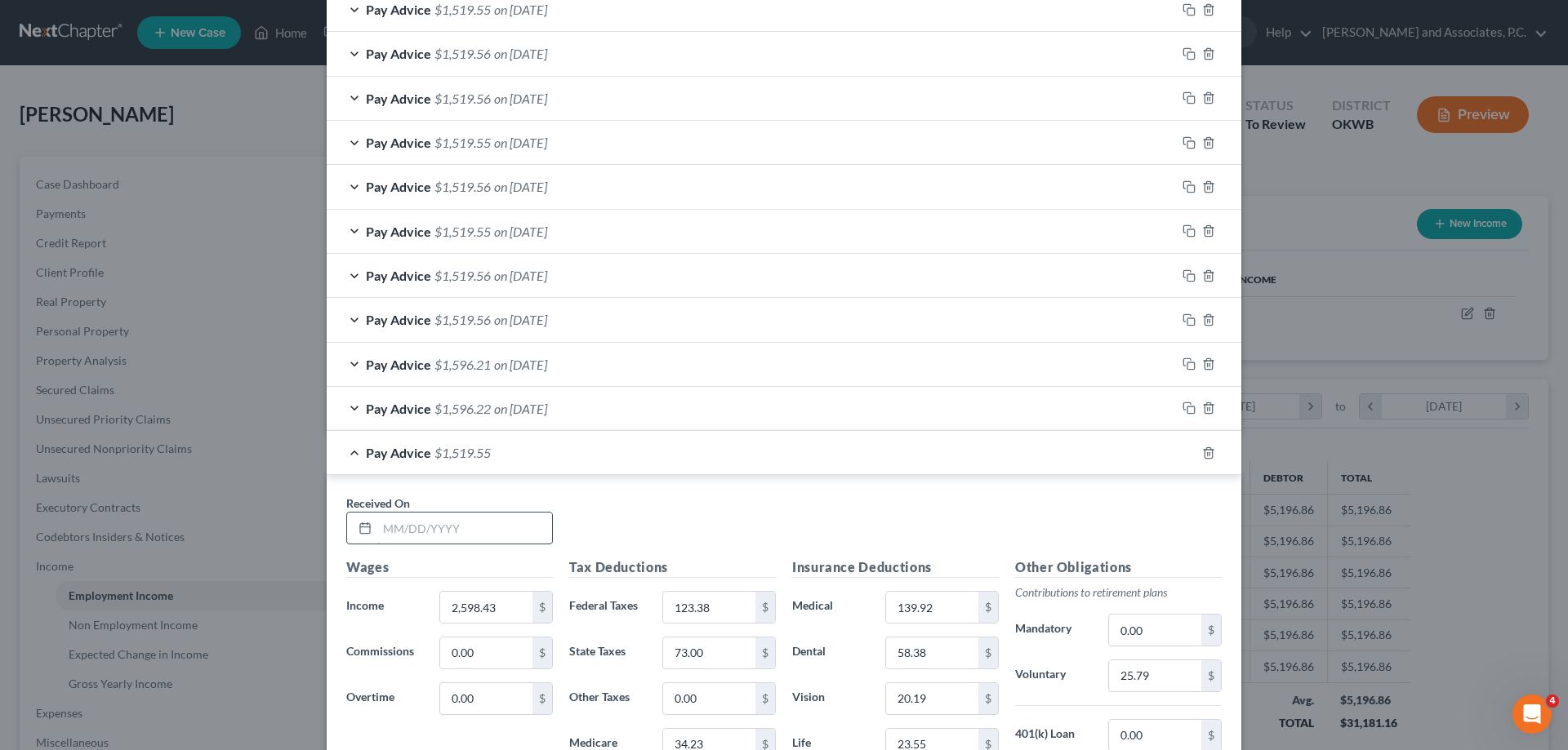
click at [420, 521] on input "text" at bounding box center [464, 528] width 175 height 31
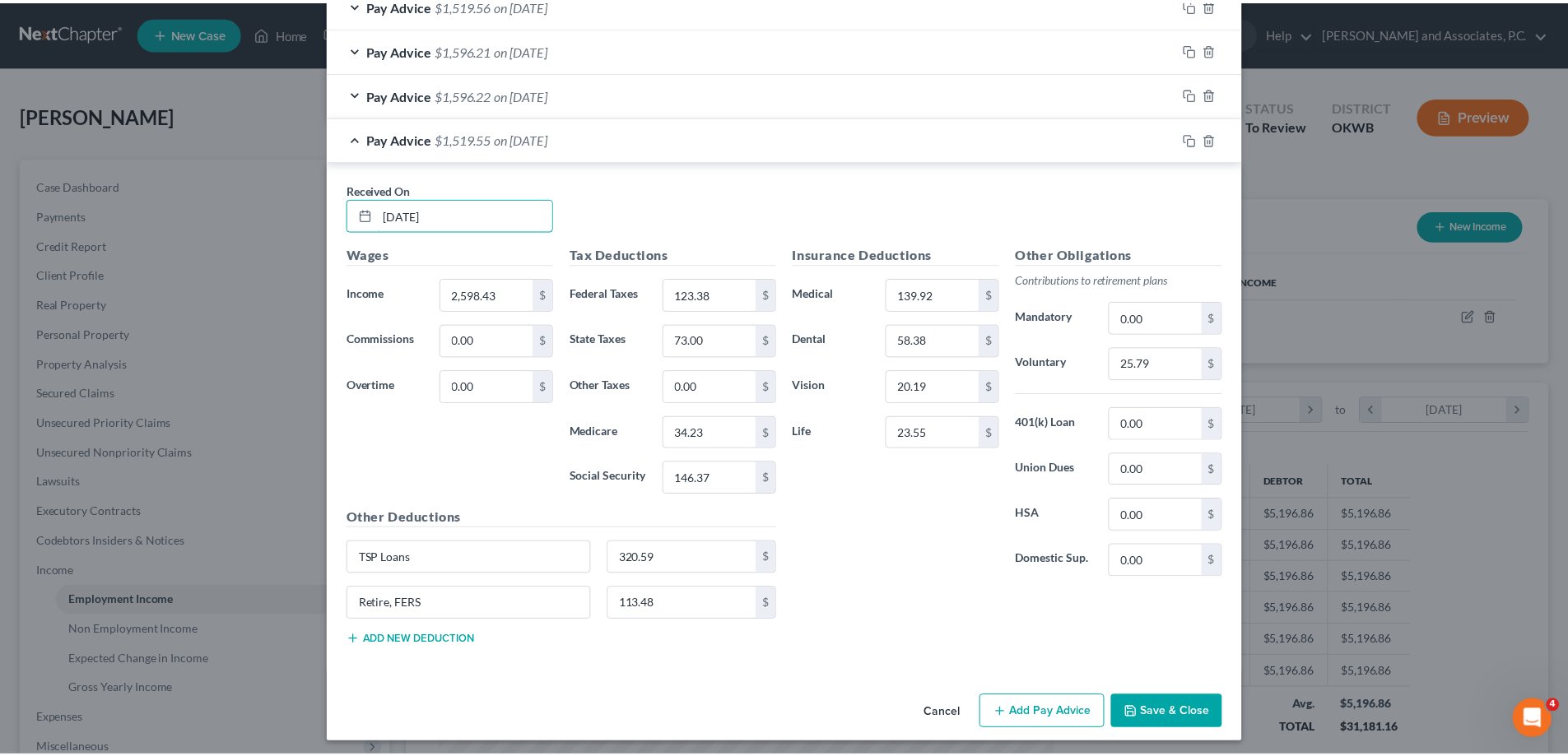
scroll to position [983, 0]
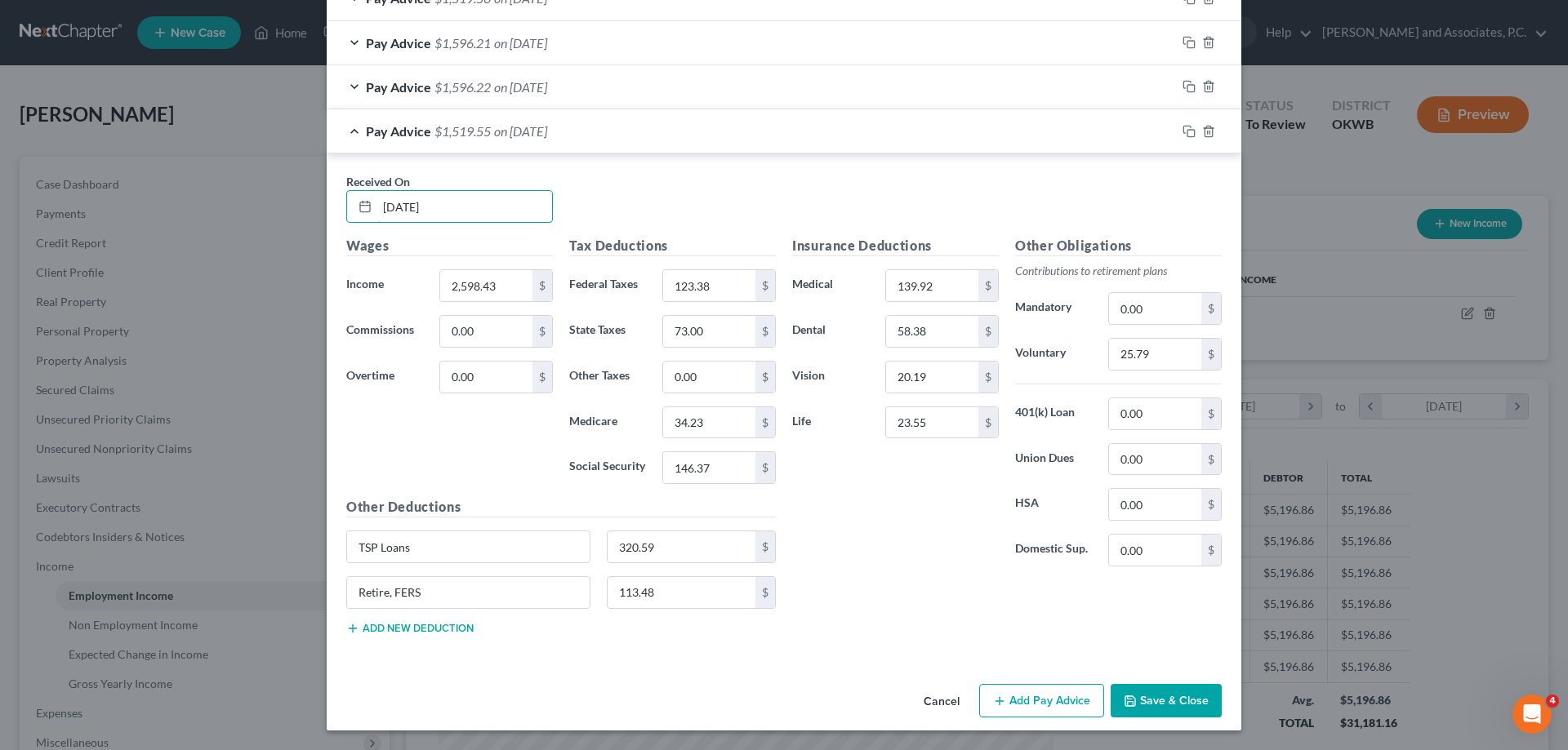
type input "[DATE]"
click at [950, 697] on button "Cancel" at bounding box center [942, 702] width 62 height 33
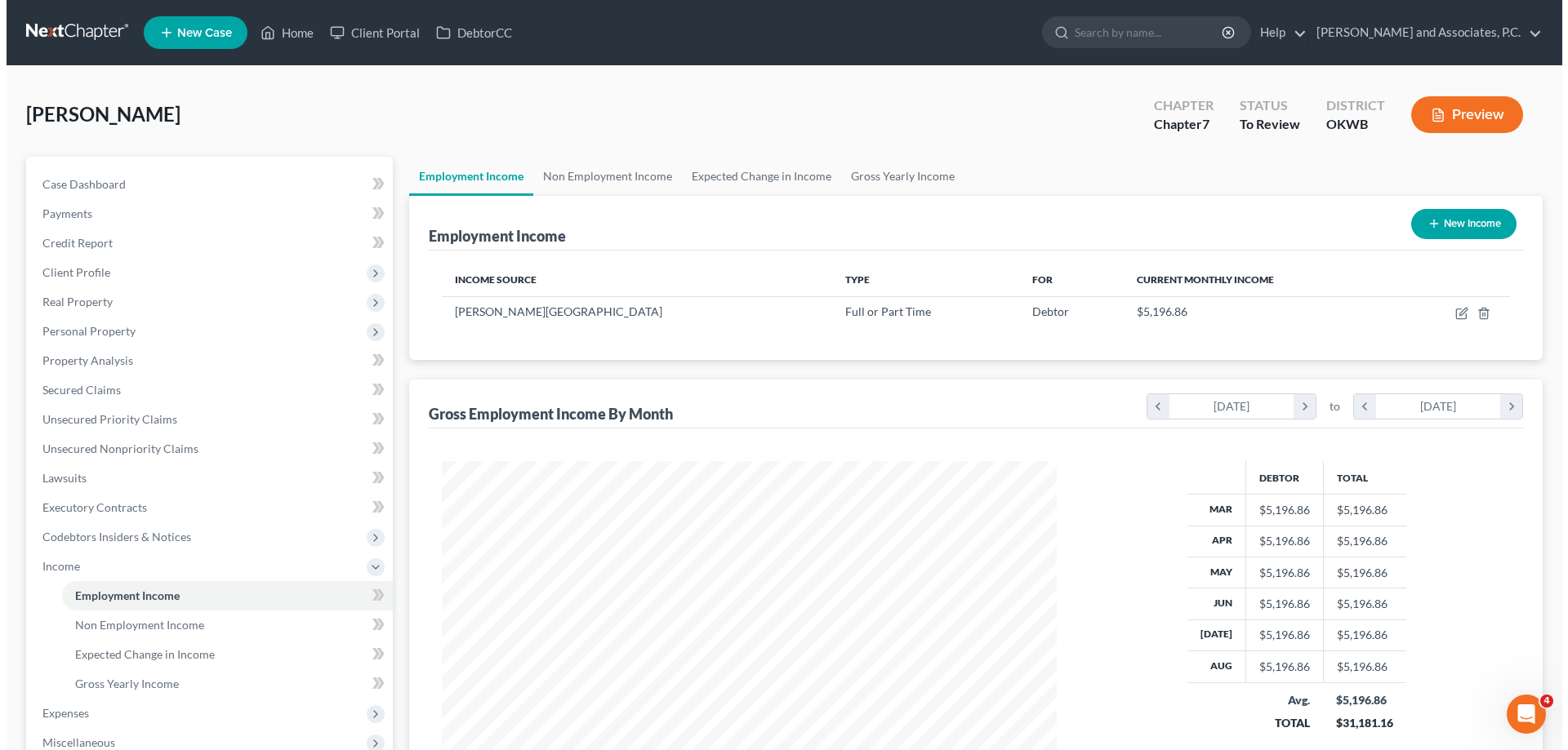
scroll to position [816069, 816036]
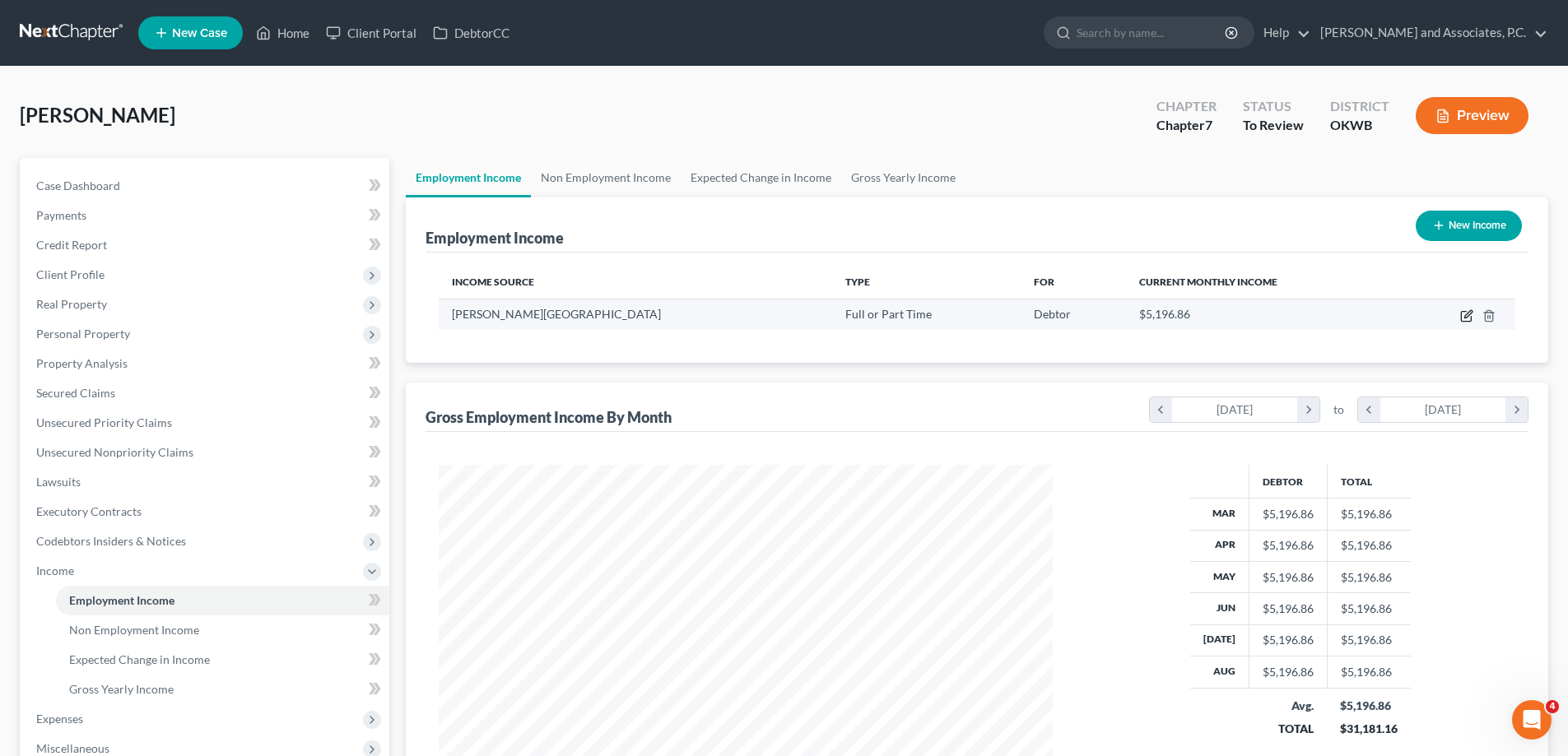
click at [1463, 316] on icon "button" at bounding box center [1468, 316] width 14 height 14
select select "0"
select select "37"
select select "2"
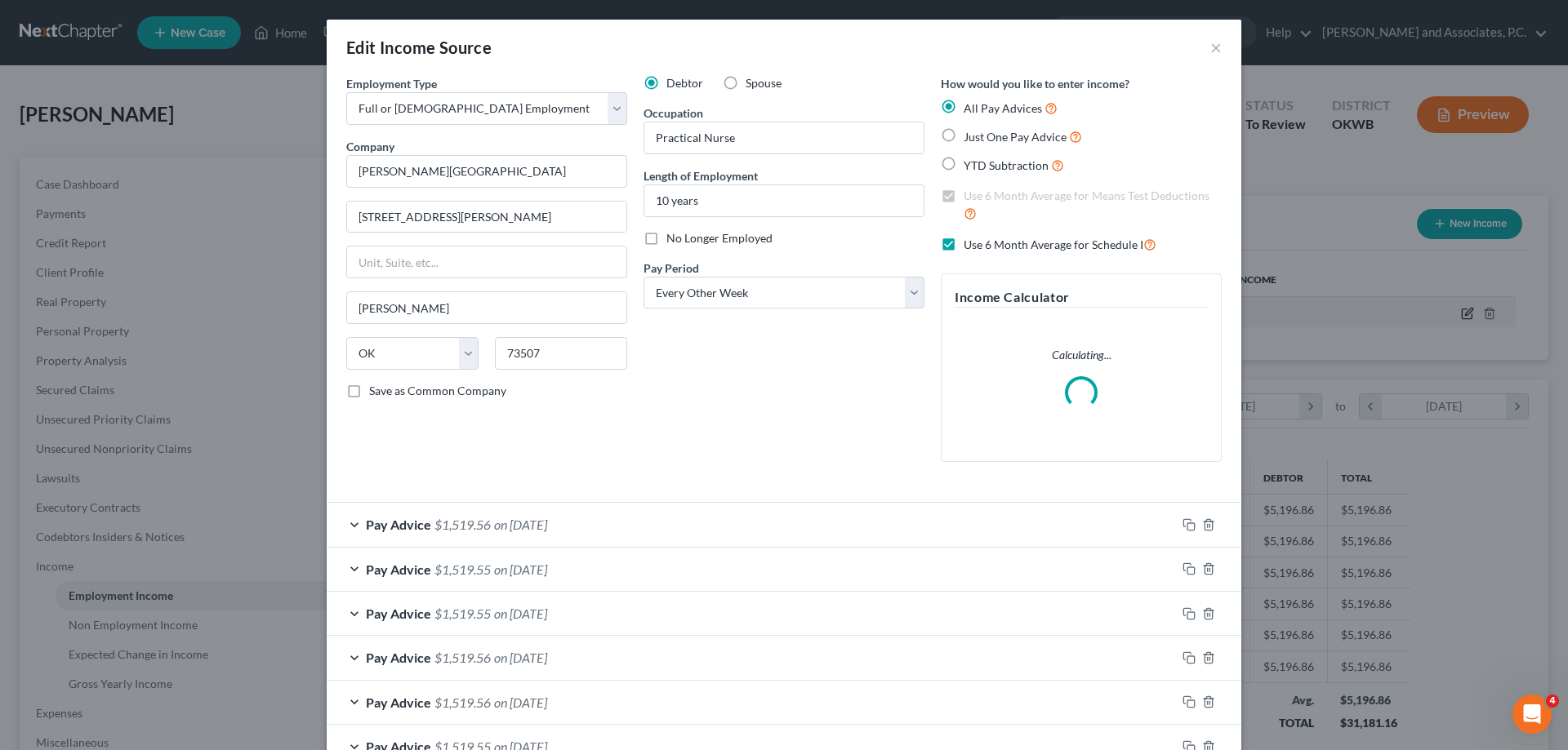
scroll to position [307, 647]
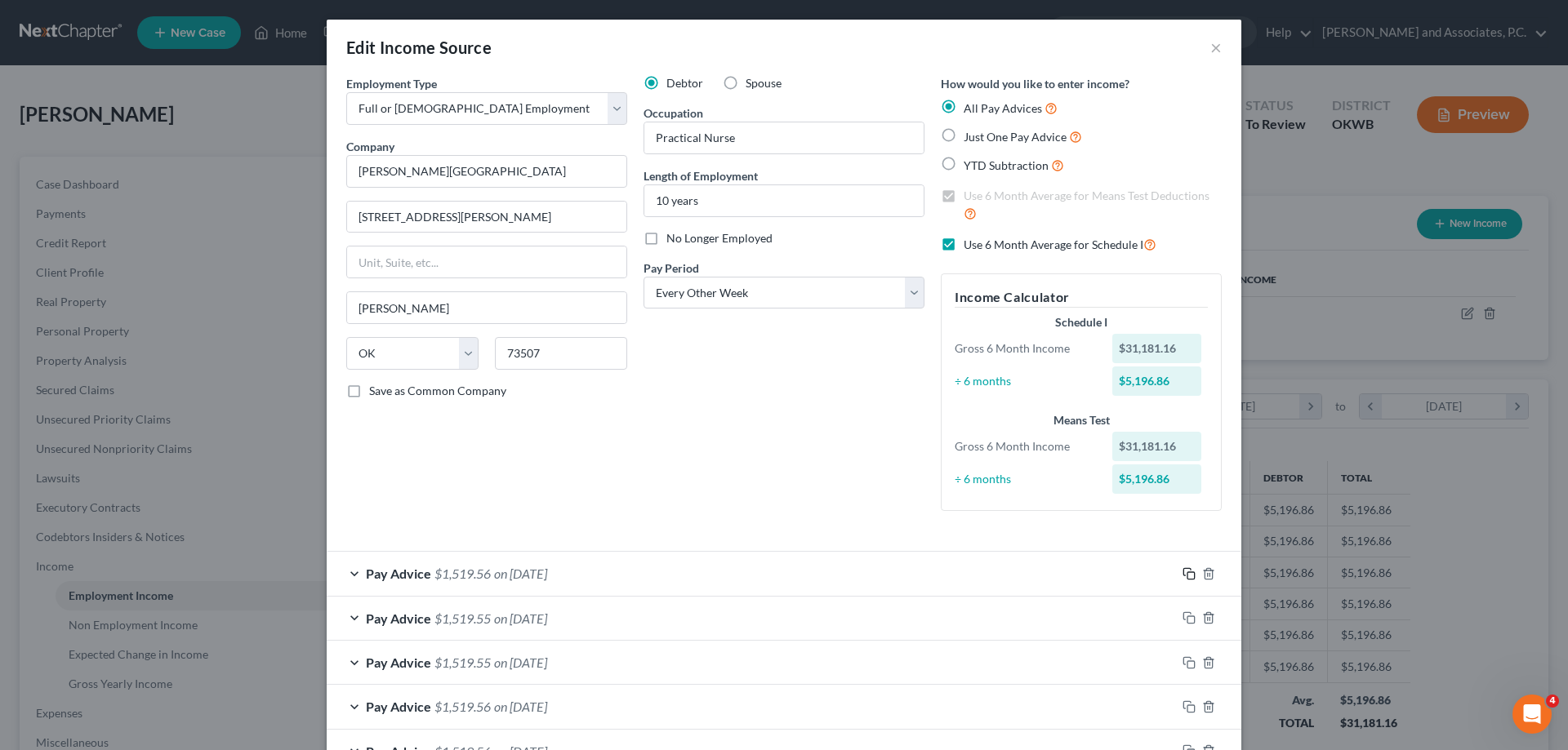
click at [1184, 571] on icon "button" at bounding box center [1189, 574] width 13 height 13
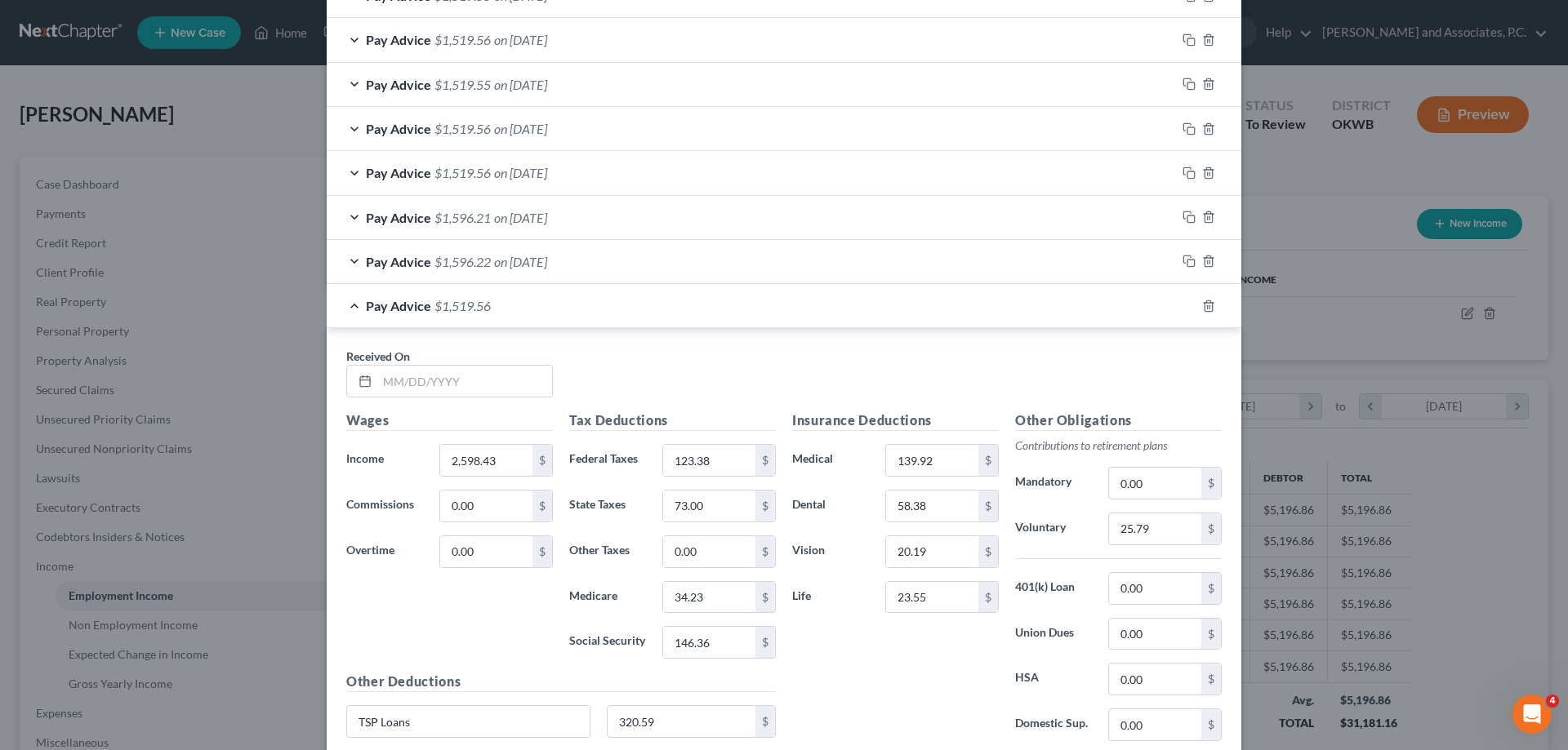
scroll to position [817, 0]
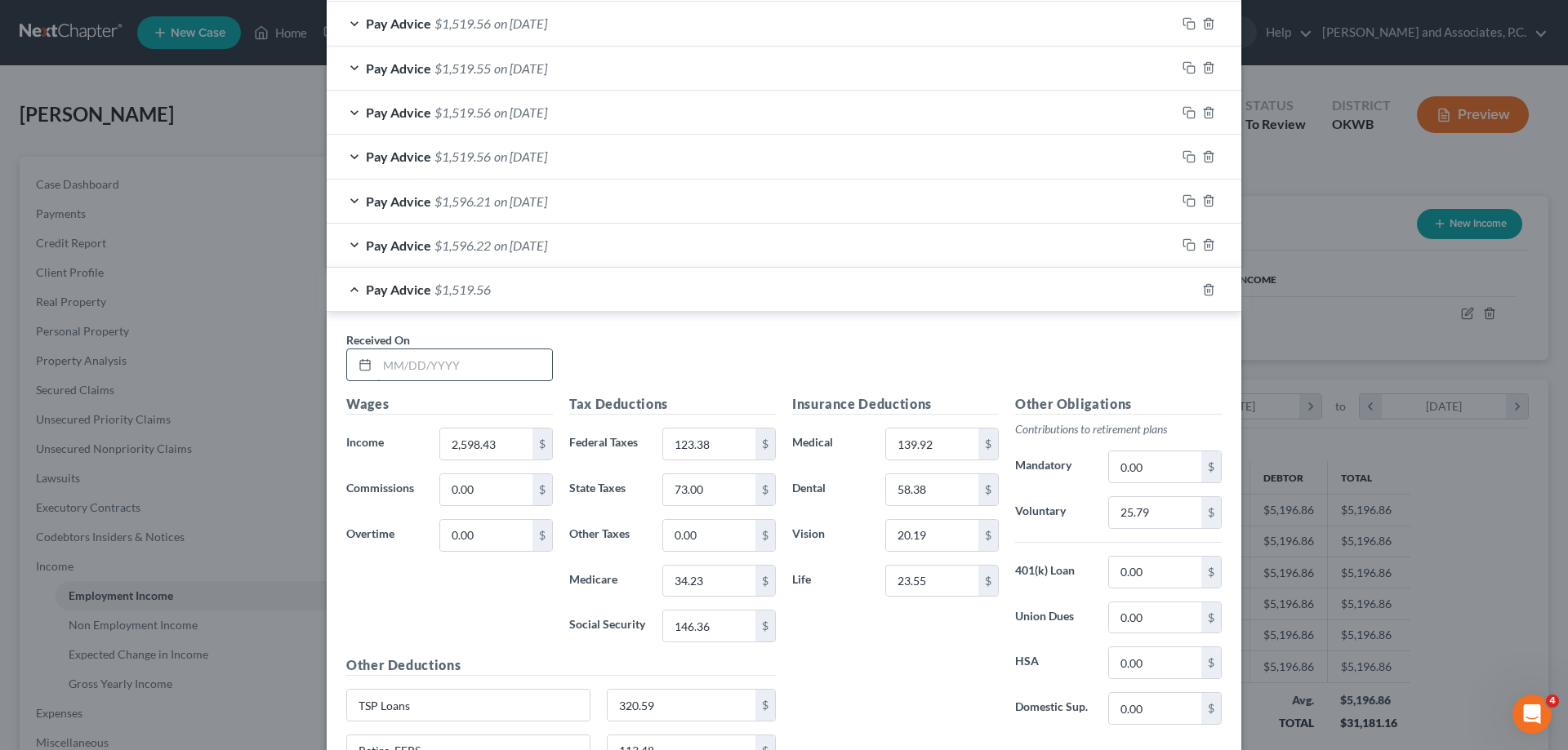
click at [388, 372] on input "text" at bounding box center [464, 365] width 175 height 31
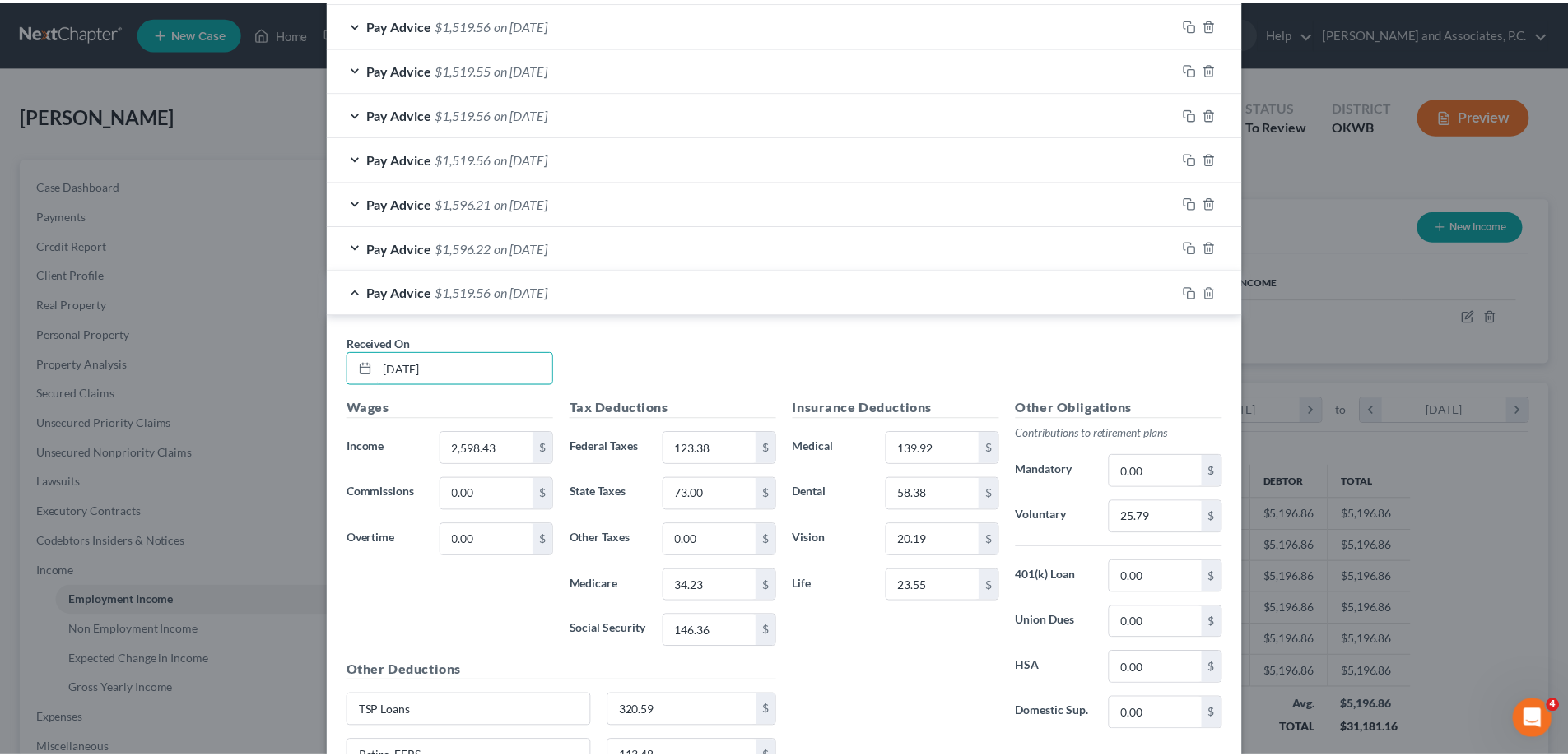
scroll to position [983, 0]
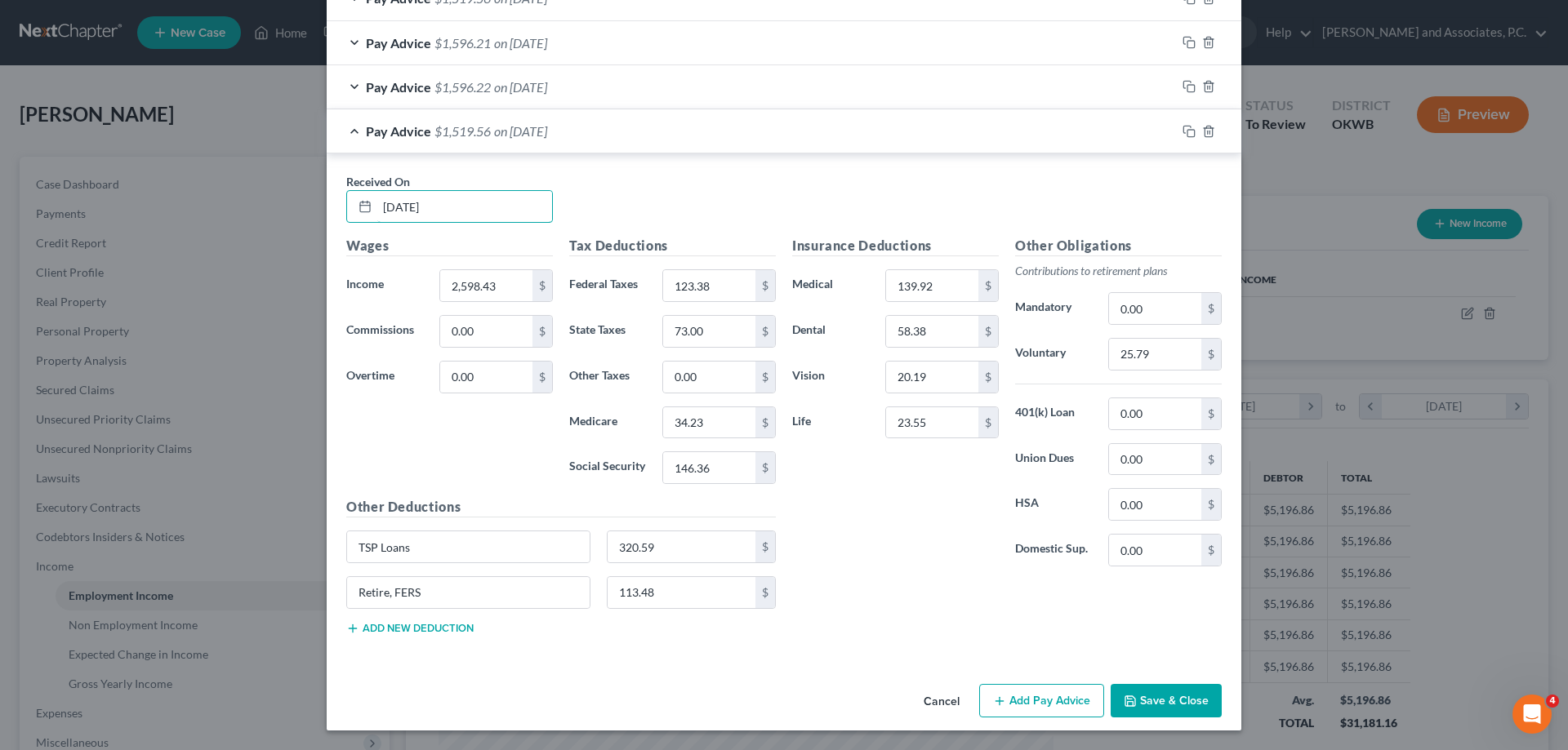
type input "[DATE]"
click at [1178, 694] on button "Save & Close" at bounding box center [1167, 701] width 111 height 35
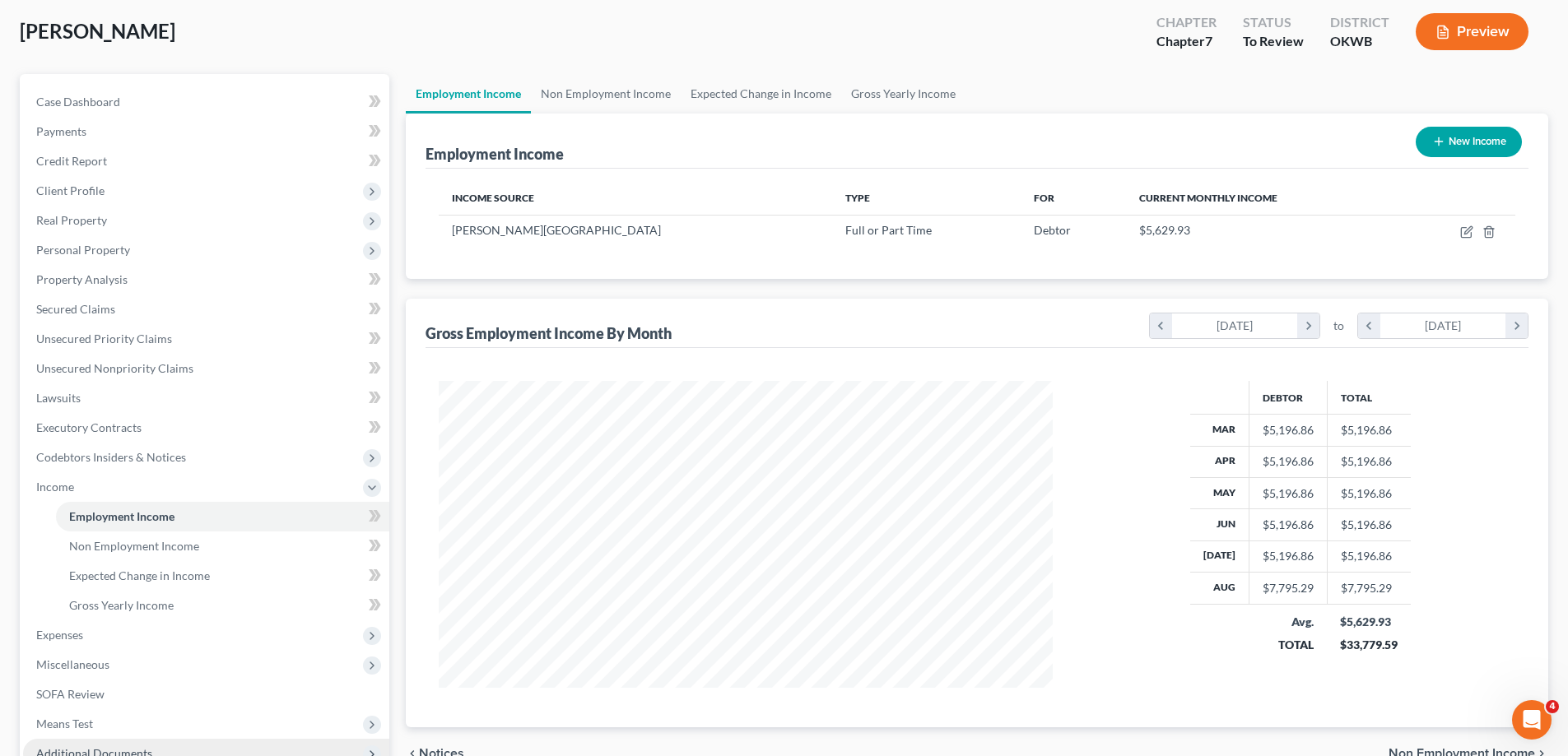
scroll to position [82, 0]
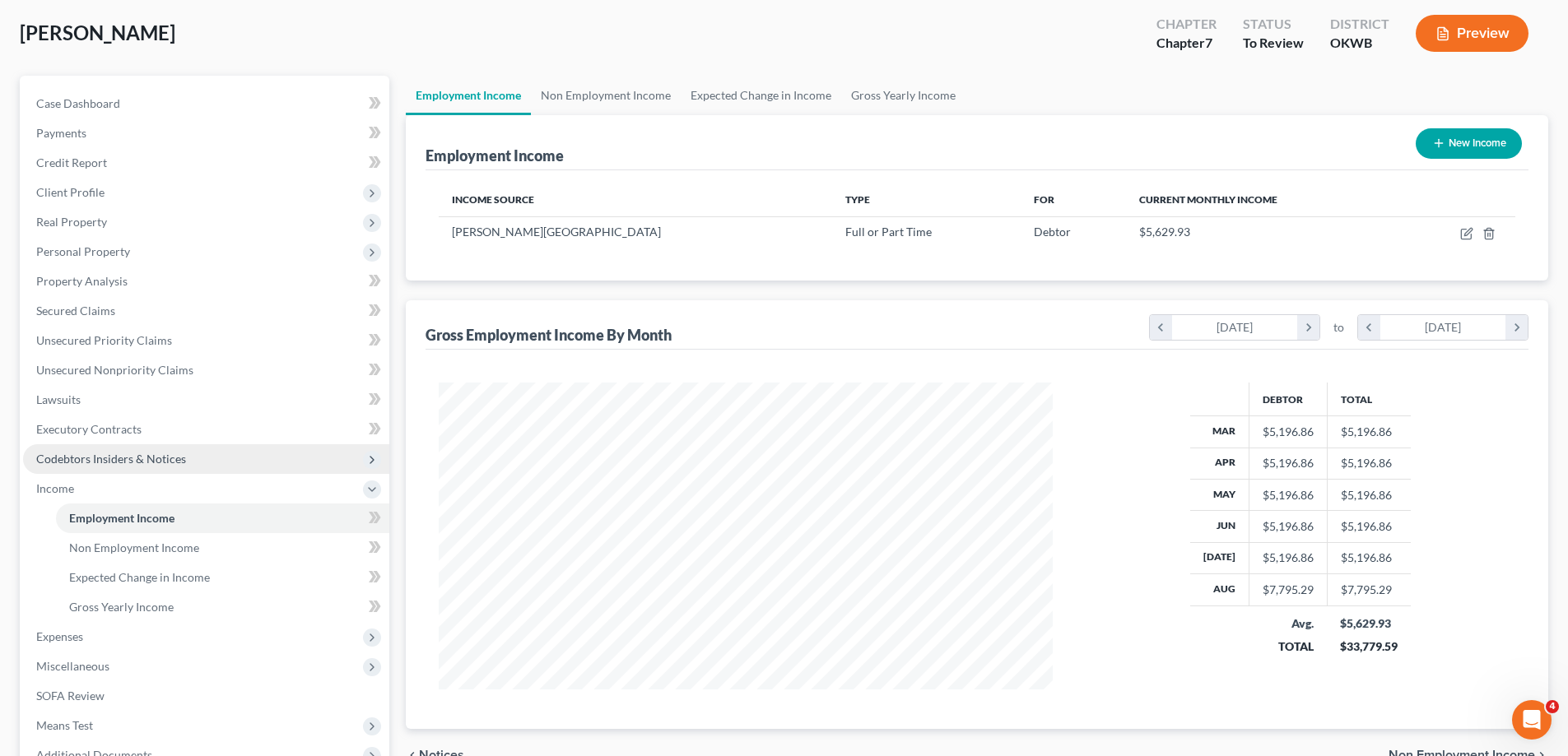
click at [172, 454] on span "Codebtors Insiders & Notices" at bounding box center [111, 459] width 150 height 14
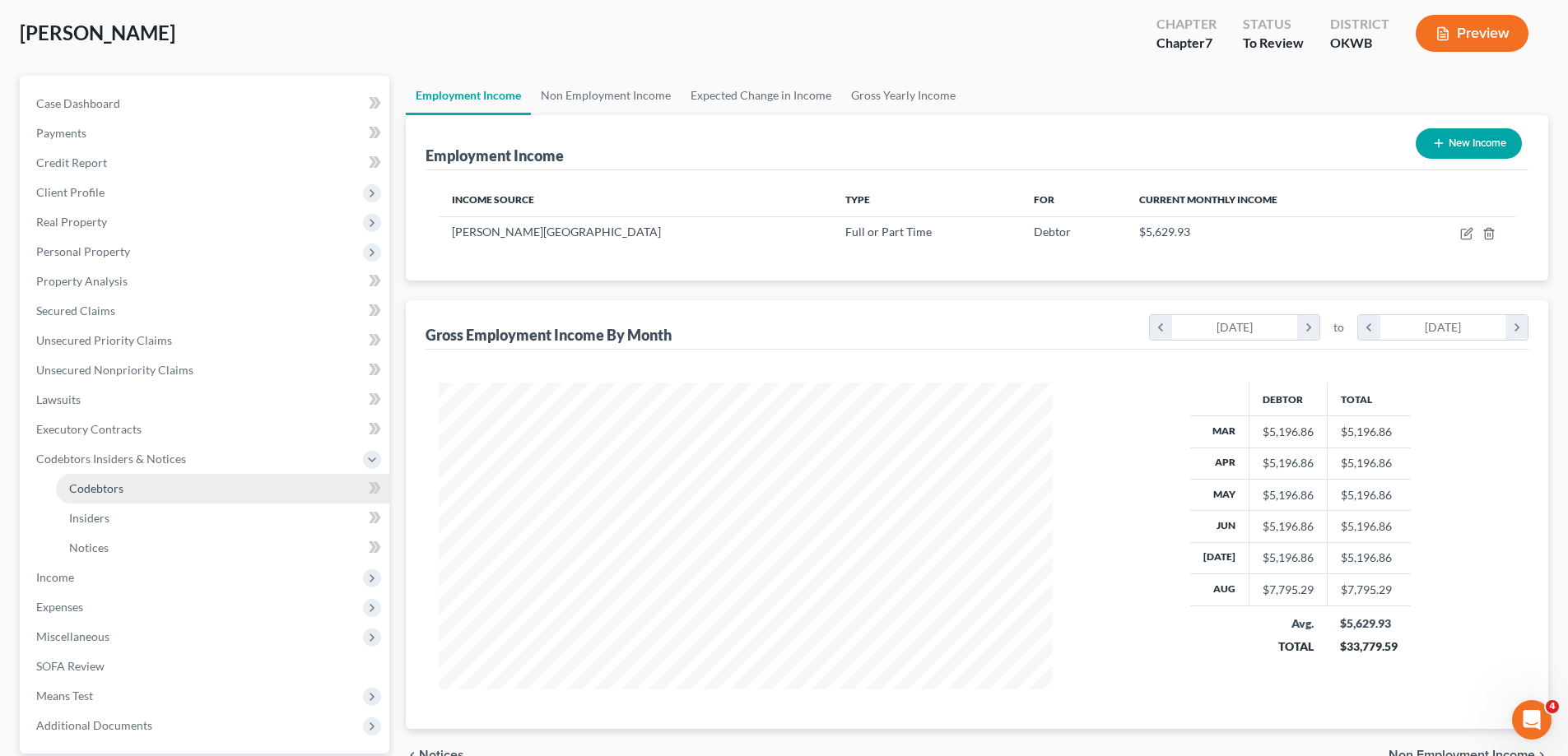
click at [154, 488] on link "Codebtors" at bounding box center [223, 488] width 333 height 30
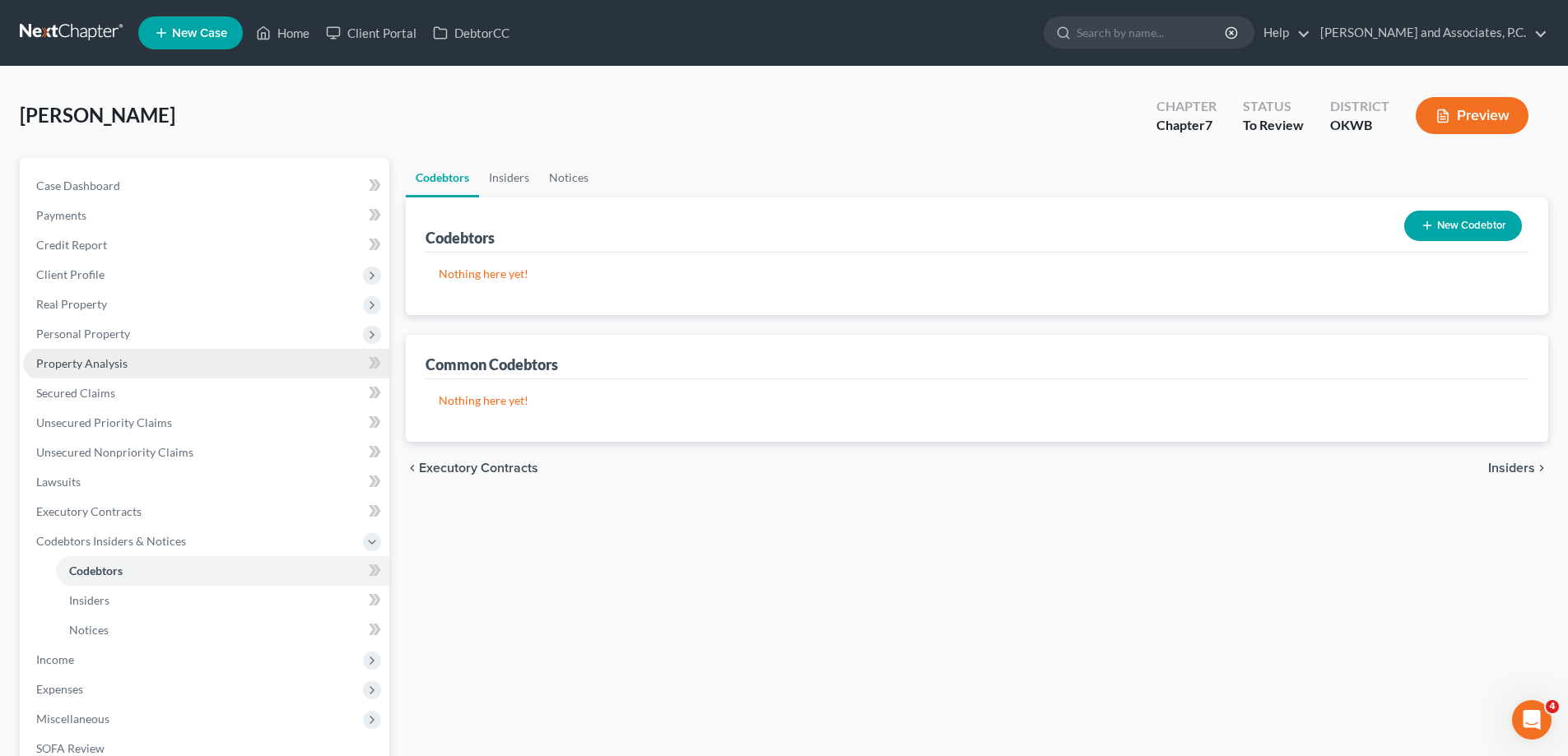
click at [95, 370] on link "Property Analysis" at bounding box center [206, 364] width 366 height 30
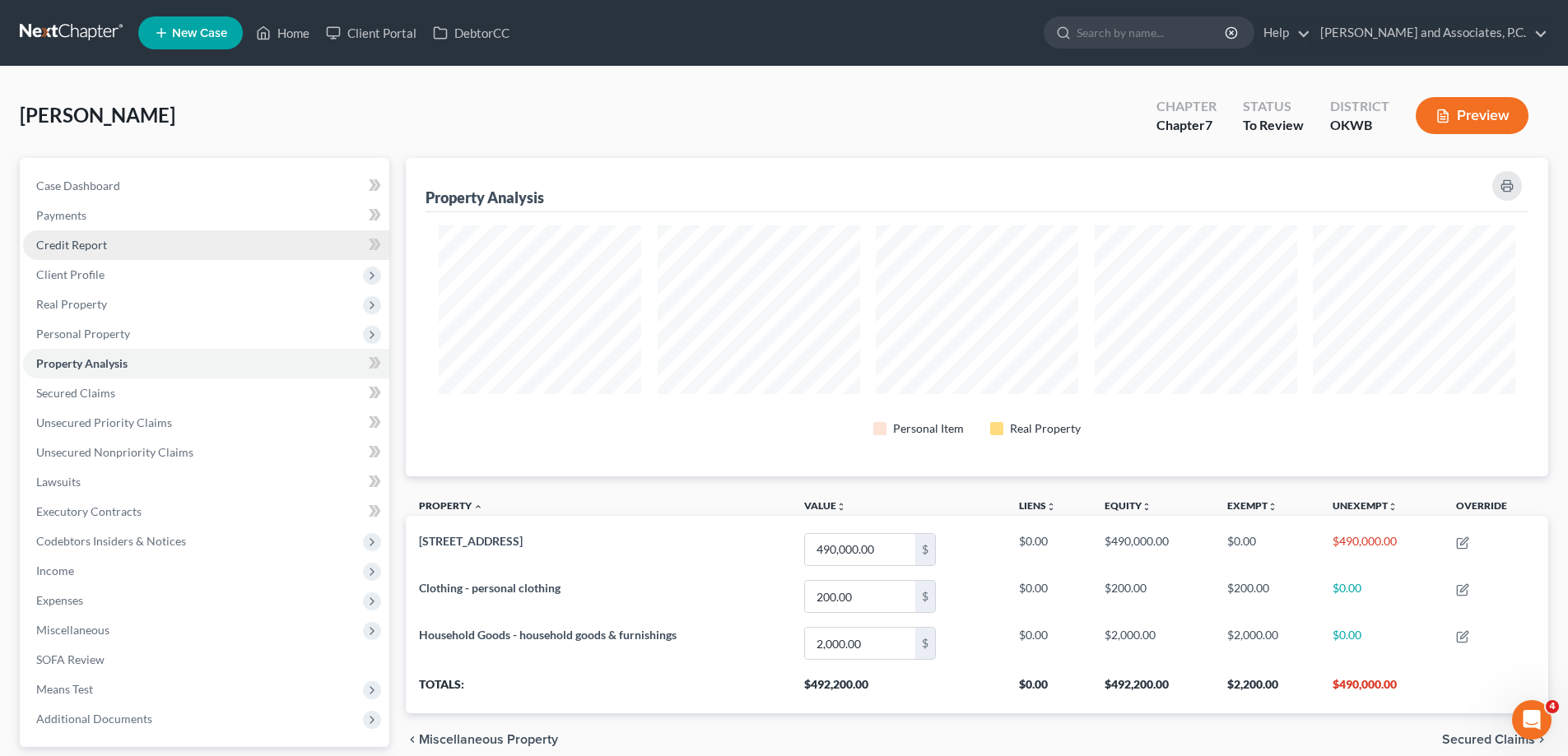
scroll to position [319, 1143]
click at [117, 255] on link "Credit Report" at bounding box center [206, 245] width 366 height 30
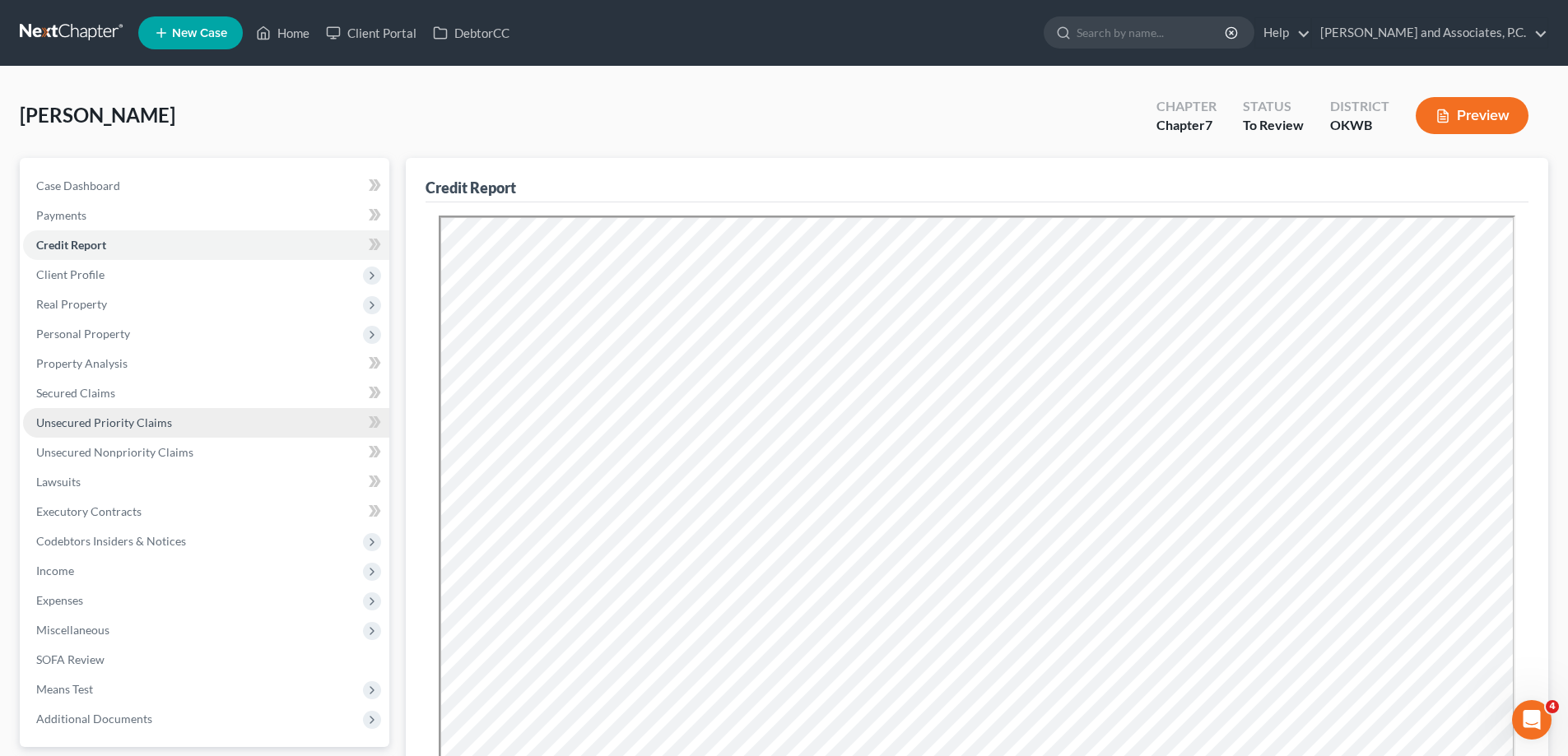
click at [130, 425] on span "Unsecured Priority Claims" at bounding box center [105, 422] width 136 height 14
